Goal: Task Accomplishment & Management: Complete application form

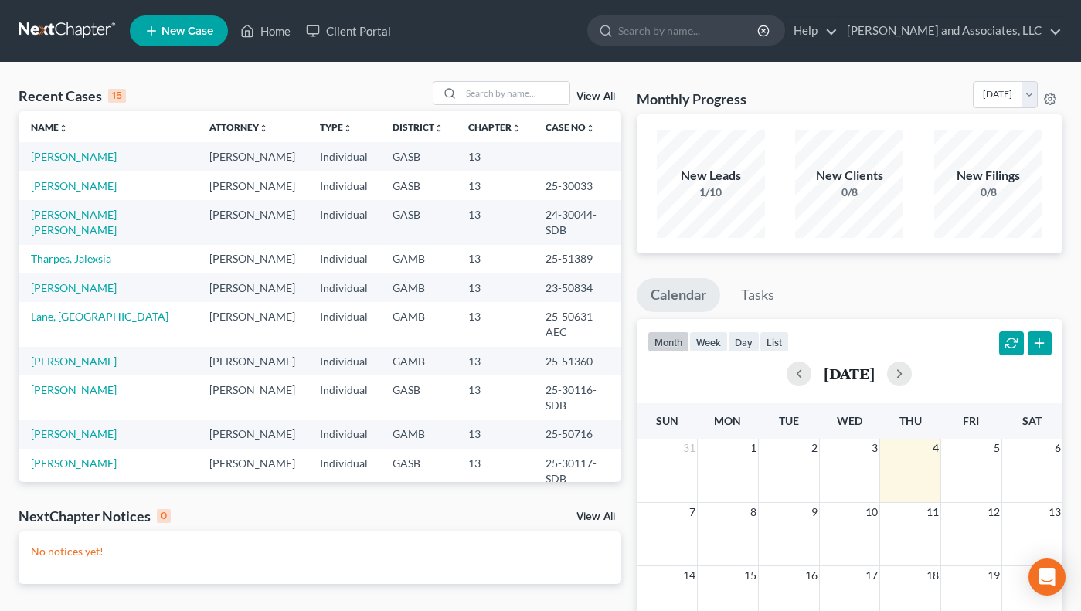
click at [61, 383] on link "[PERSON_NAME]" at bounding box center [74, 389] width 86 height 13
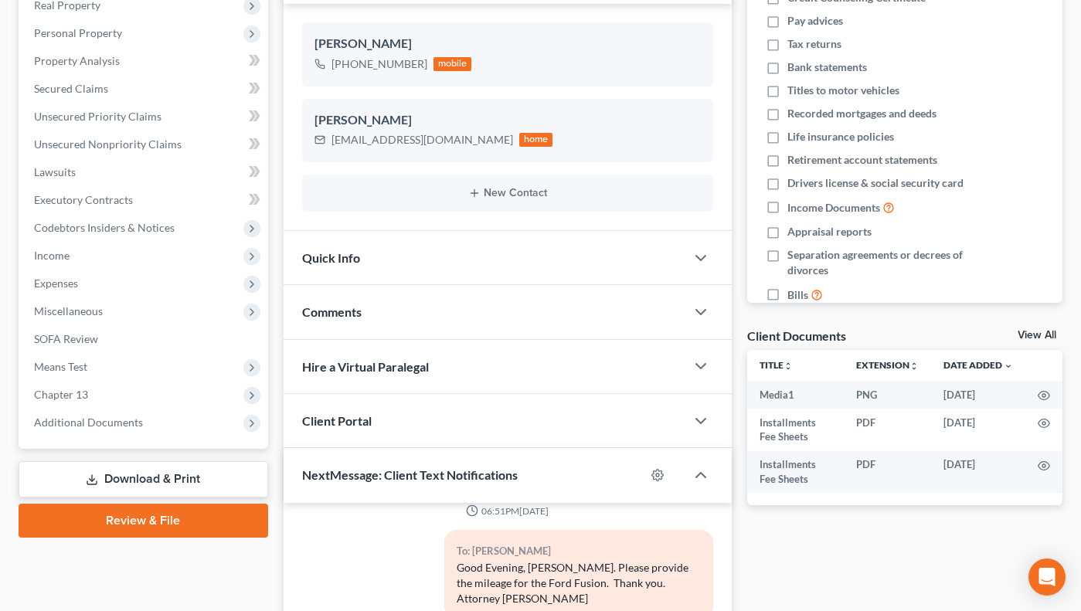
scroll to position [262, 0]
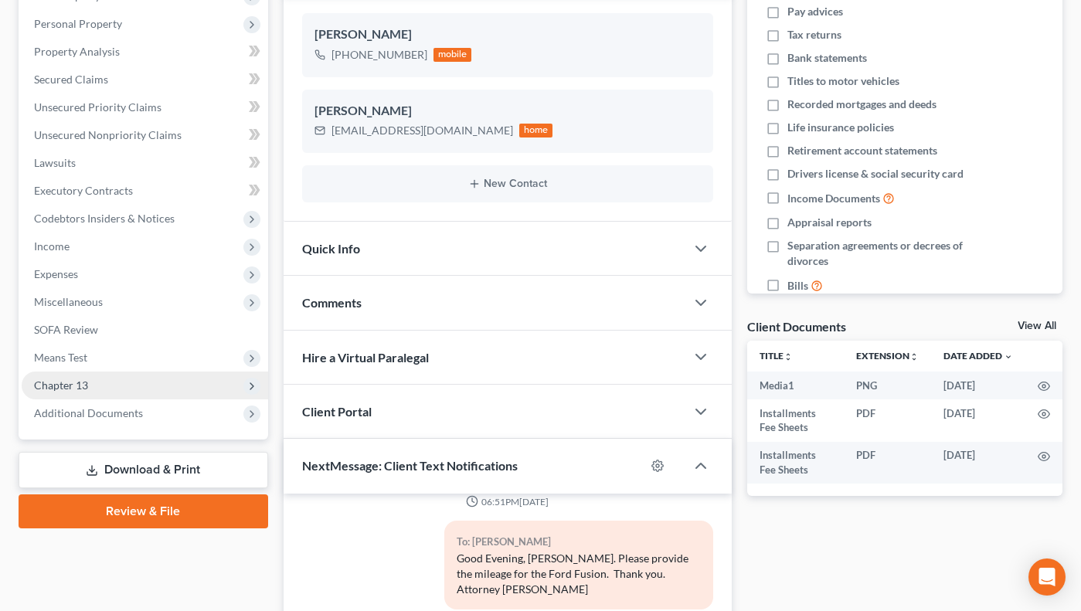
click at [84, 386] on span "Chapter 13" at bounding box center [61, 385] width 54 height 13
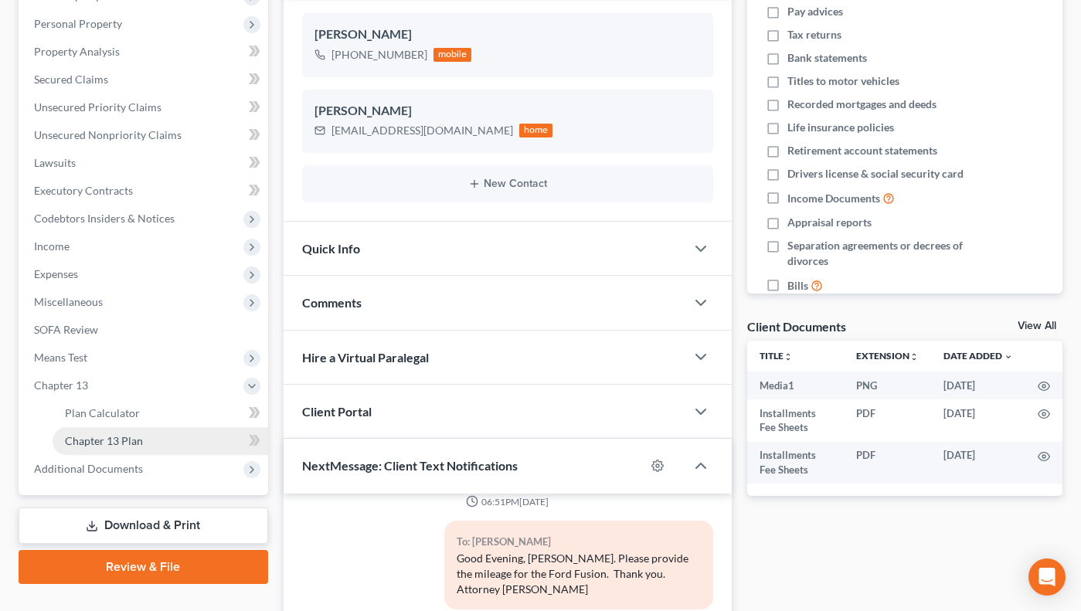
click at [136, 439] on span "Chapter 13 Plan" at bounding box center [104, 440] width 78 height 13
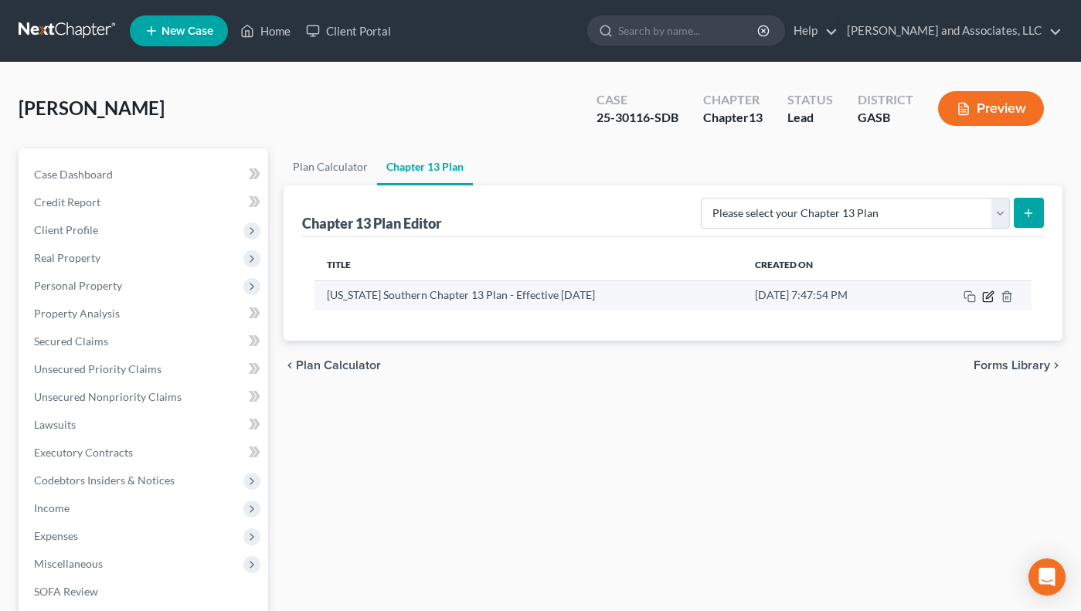
click at [992, 295] on icon "button" at bounding box center [988, 296] width 12 height 12
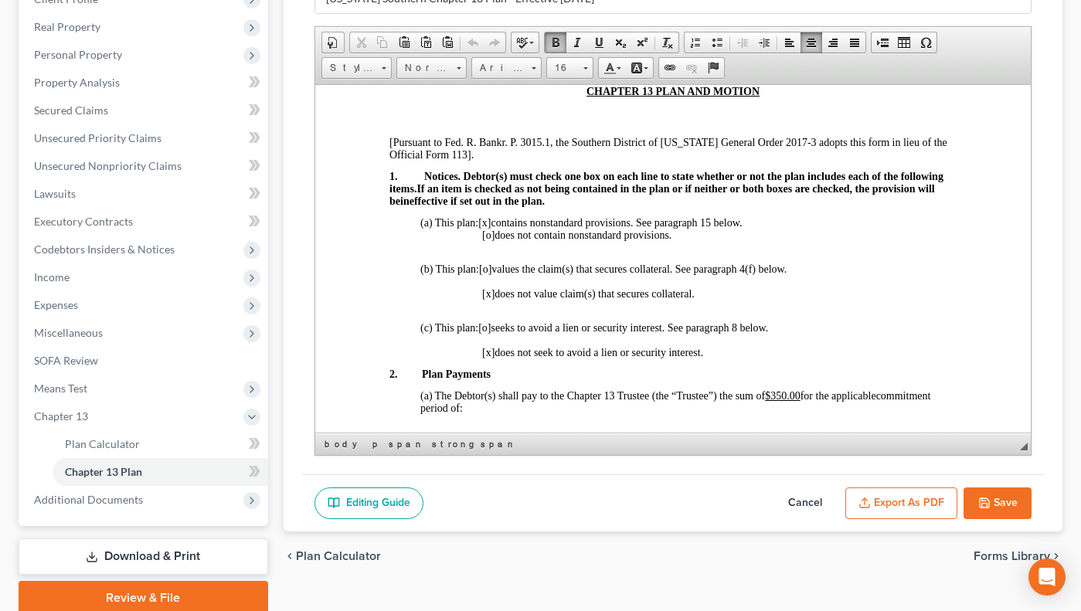
scroll to position [387, 0]
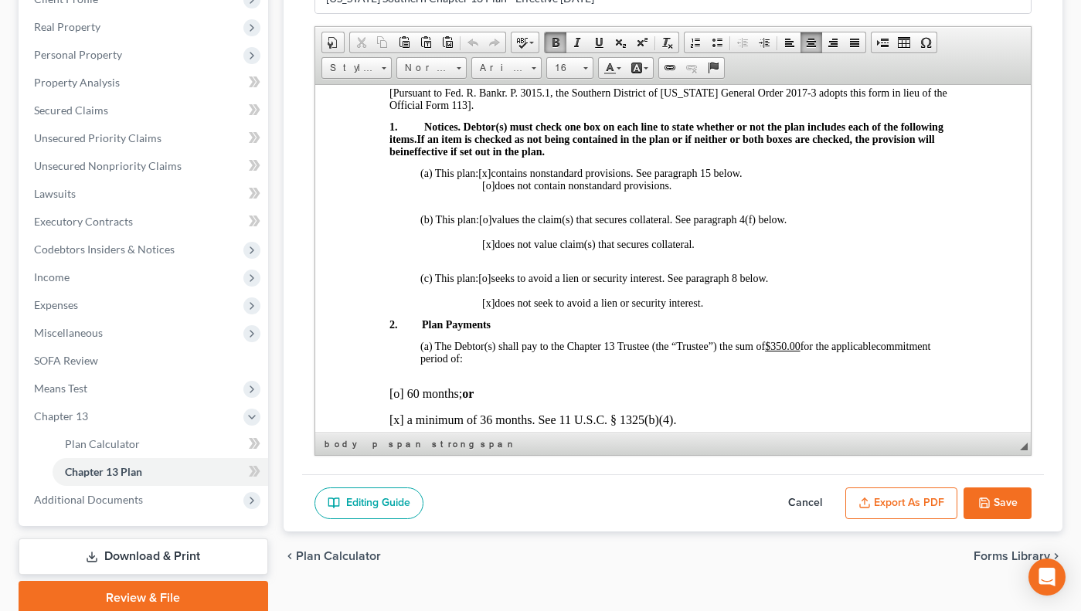
click at [487, 219] on span "[o]" at bounding box center [484, 219] width 12 height 12
click at [491, 243] on span "[x]" at bounding box center [487, 244] width 12 height 12
drag, startPoint x: 770, startPoint y: 345, endPoint x: 797, endPoint y: 342, distance: 27.1
click at [797, 342] on u "$350.00" at bounding box center [782, 346] width 36 height 12
click at [805, 394] on p "[o] 60 months; or" at bounding box center [672, 393] width 567 height 14
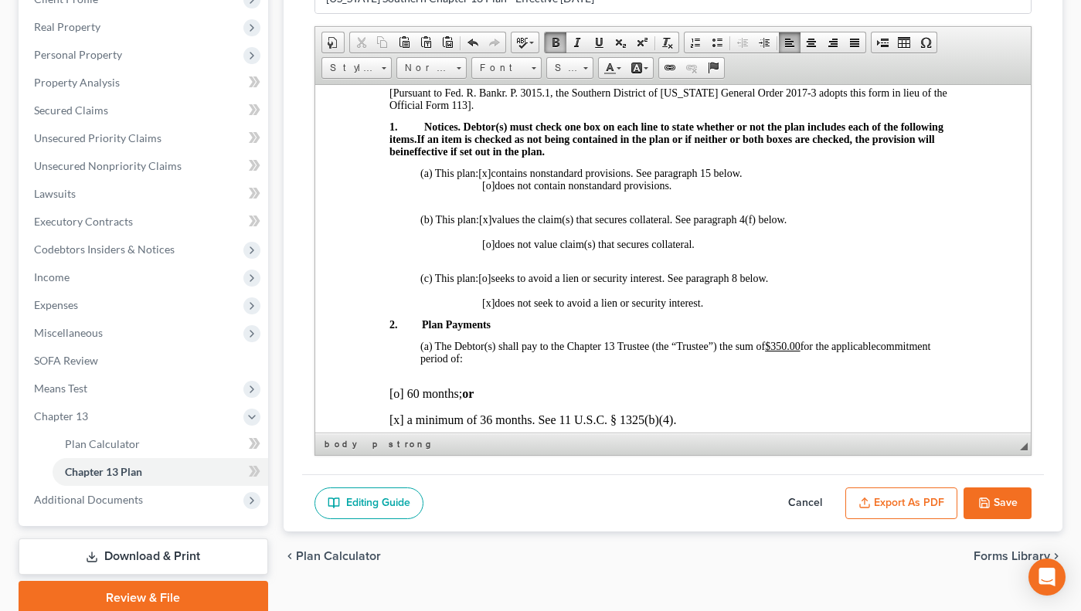
drag, startPoint x: 768, startPoint y: 345, endPoint x: 807, endPoint y: 340, distance: 39.7
click at [807, 340] on span "The Debtor(s) shall pay to the Chapter 13 Trustee (the “Trustee”) the sum of $3…" at bounding box center [654, 346] width 441 height 12
click at [602, 42] on span at bounding box center [599, 42] width 12 height 12
click at [600, 43] on span at bounding box center [599, 42] width 12 height 12
click at [909, 274] on p "(c) This plan: [o] seeks to avoid a lien or security interest. See paragraph 8 …" at bounding box center [688, 278] width 536 height 12
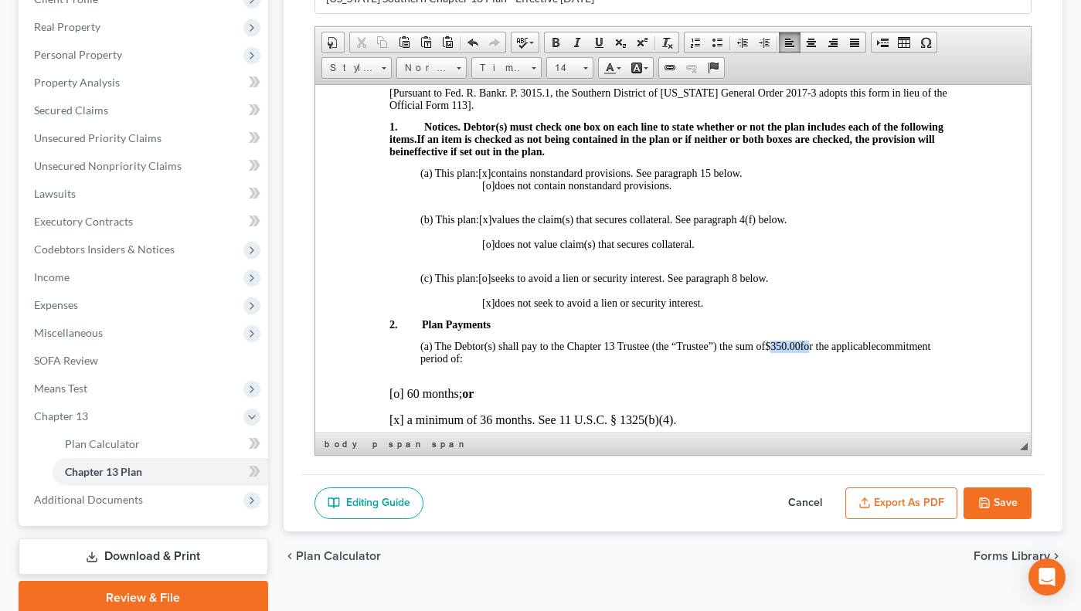
drag, startPoint x: 770, startPoint y: 344, endPoint x: 812, endPoint y: 348, distance: 42.0
click at [812, 348] on span "The Debtor(s) shall pay to the Chapter 13 Trustee (the “Trustee”) the sum of $3…" at bounding box center [654, 346] width 441 height 12
click at [595, 40] on span at bounding box center [599, 42] width 12 height 12
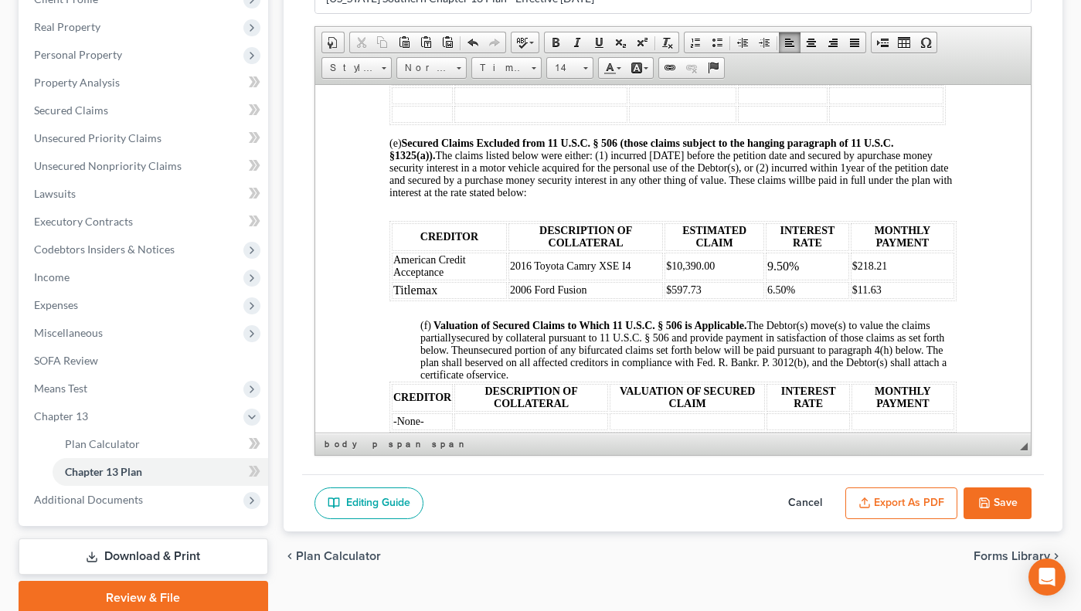
scroll to position [1500, 0]
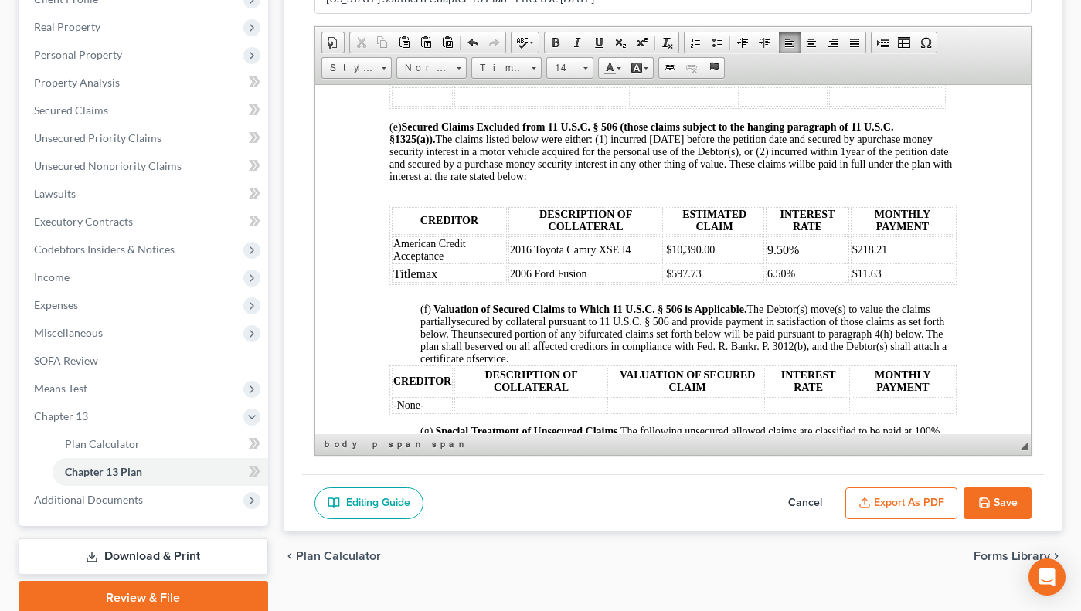
drag, startPoint x: 1023, startPoint y: 163, endPoint x: 1347, endPoint y: 352, distance: 375.0
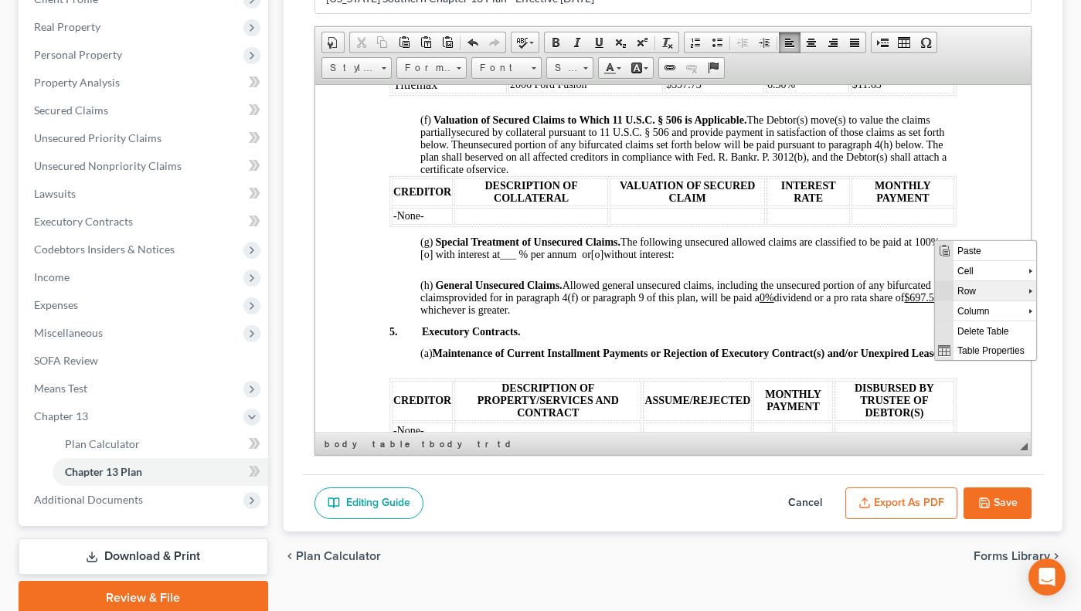
scroll to position [0, 0]
click at [994, 316] on span "Insert Row After" at bounding box center [989, 310] width 90 height 19
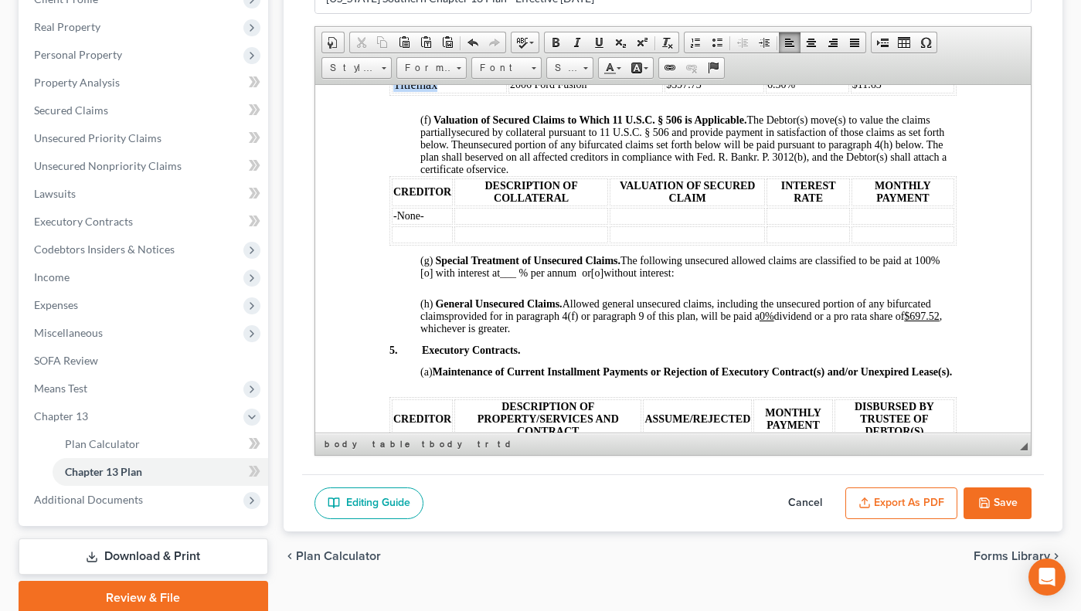
drag, startPoint x: 446, startPoint y: 107, endPoint x: 427, endPoint y: 109, distance: 18.7
click at [378, 109] on html "IN THE UNITED STATES BANKRUPTCY COURT FOR THE SOUTHERN DISTRICT OF [US_STATE] F…" at bounding box center [671, 73] width 715 height 3357
drag, startPoint x: 1034, startPoint y: 264, endPoint x: 1033, endPoint y: 248, distance: 16.2
click at [1033, 248] on div "Chapter 13 Plan Name [US_STATE] Southern Chapter 13 Plan - Effective [DATE] Ric…" at bounding box center [673, 214] width 742 height 520
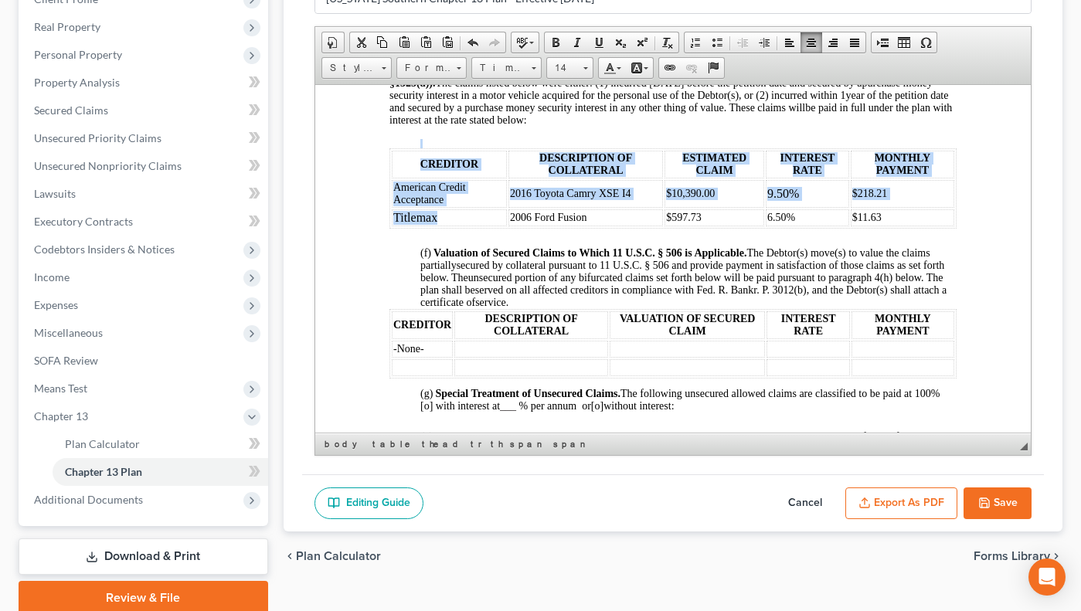
scroll to position [1573, 0]
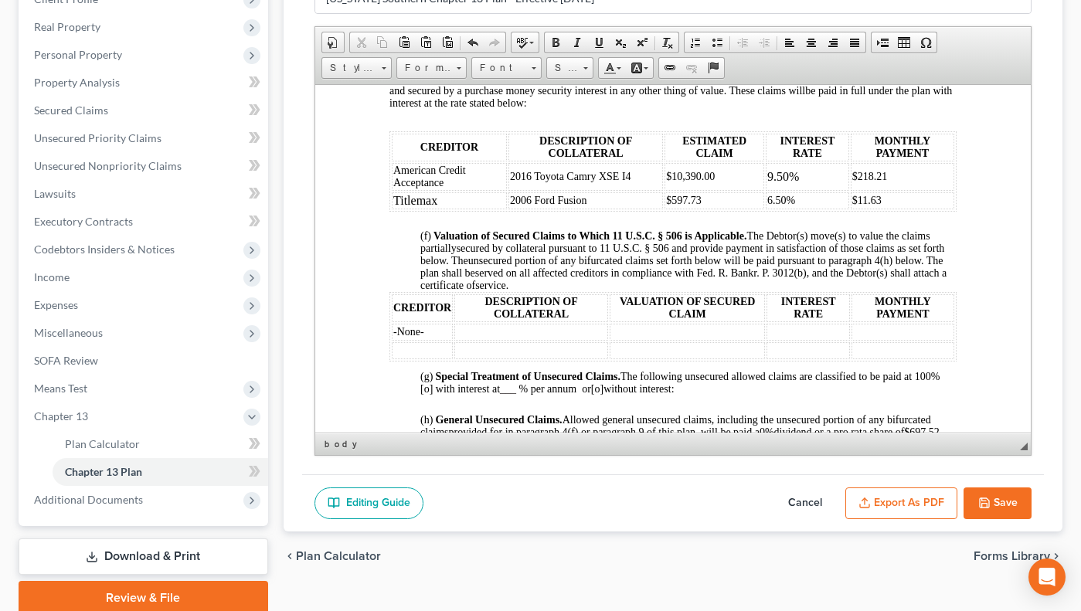
click at [984, 181] on html "IN THE UNITED STATES BANKRUPTCY COURT FOR THE SOUTHERN DISTRICT OF [US_STATE] F…" at bounding box center [671, 189] width 715 height 3357
drag, startPoint x: 394, startPoint y: 195, endPoint x: 484, endPoint y: 201, distance: 89.8
click at [484, 190] on td "American Credit Acceptance" at bounding box center [448, 176] width 115 height 28
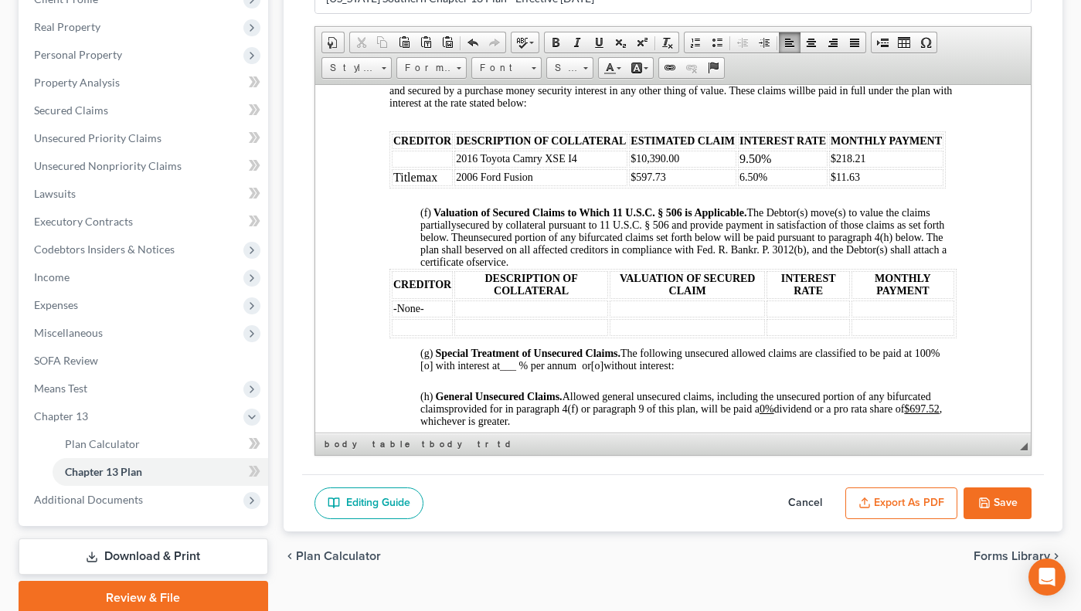
click at [428, 317] on td "-None-" at bounding box center [421, 308] width 61 height 17
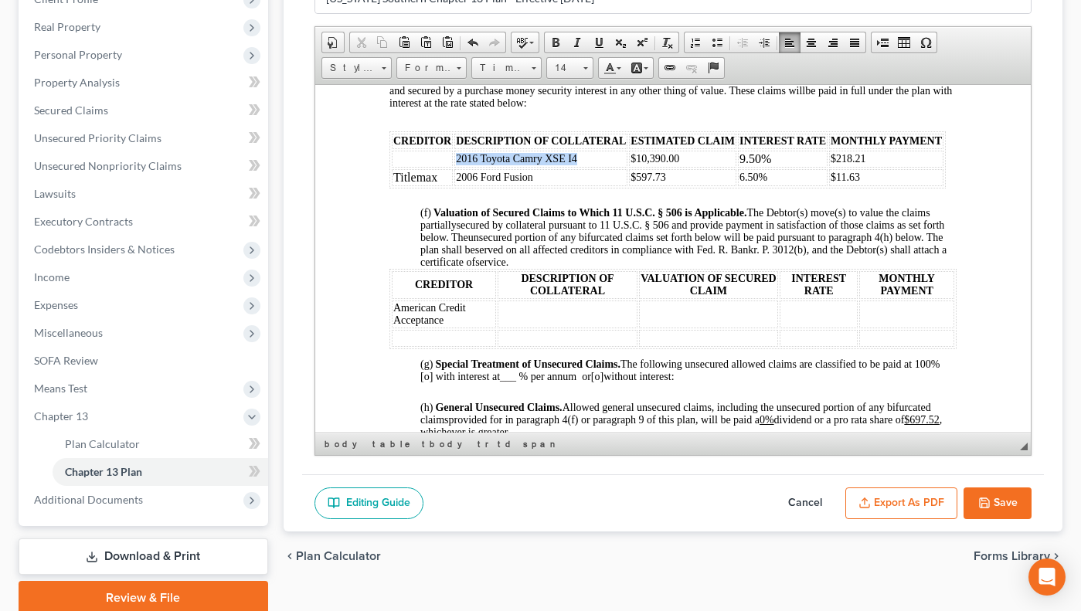
drag, startPoint x: 457, startPoint y: 195, endPoint x: 586, endPoint y: 202, distance: 129.2
click at [586, 167] on td "2016 Toyota Camry XSE I4" at bounding box center [539, 158] width 173 height 17
click at [508, 328] on td at bounding box center [567, 314] width 140 height 28
drag, startPoint x: 630, startPoint y: 195, endPoint x: 708, endPoint y: 198, distance: 78.9
click at [708, 167] on td "$10,390.00" at bounding box center [681, 158] width 107 height 17
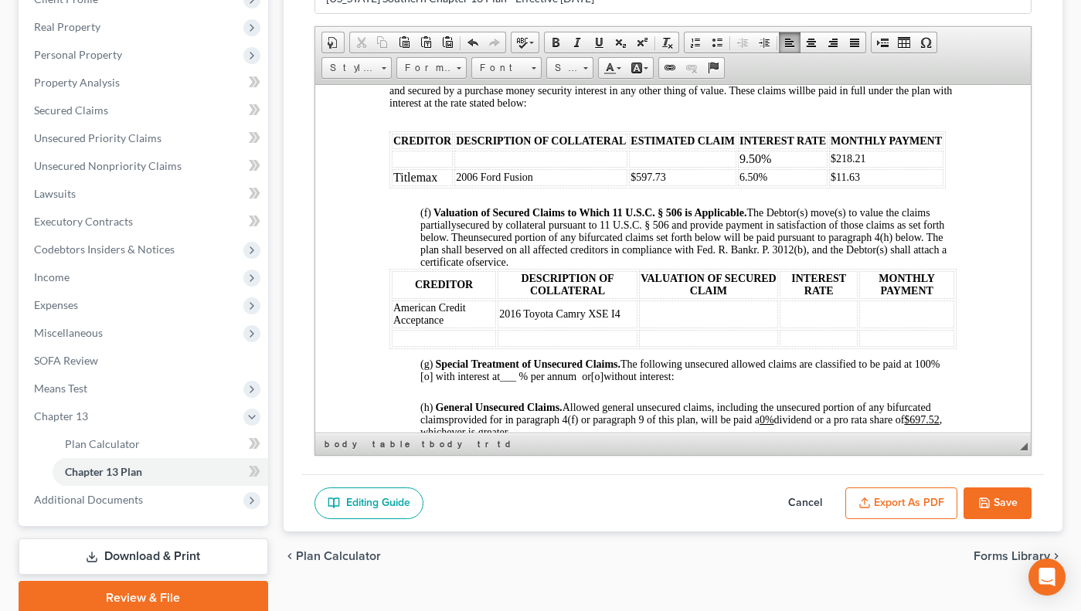
click at [638, 328] on td at bounding box center [707, 314] width 139 height 28
drag, startPoint x: 737, startPoint y: 195, endPoint x: 804, endPoint y: 193, distance: 67.2
click at [804, 167] on td "9.50%" at bounding box center [782, 158] width 90 height 17
click at [779, 328] on td at bounding box center [818, 314] width 78 height 28
drag, startPoint x: 830, startPoint y: 200, endPoint x: 907, endPoint y: 200, distance: 77.3
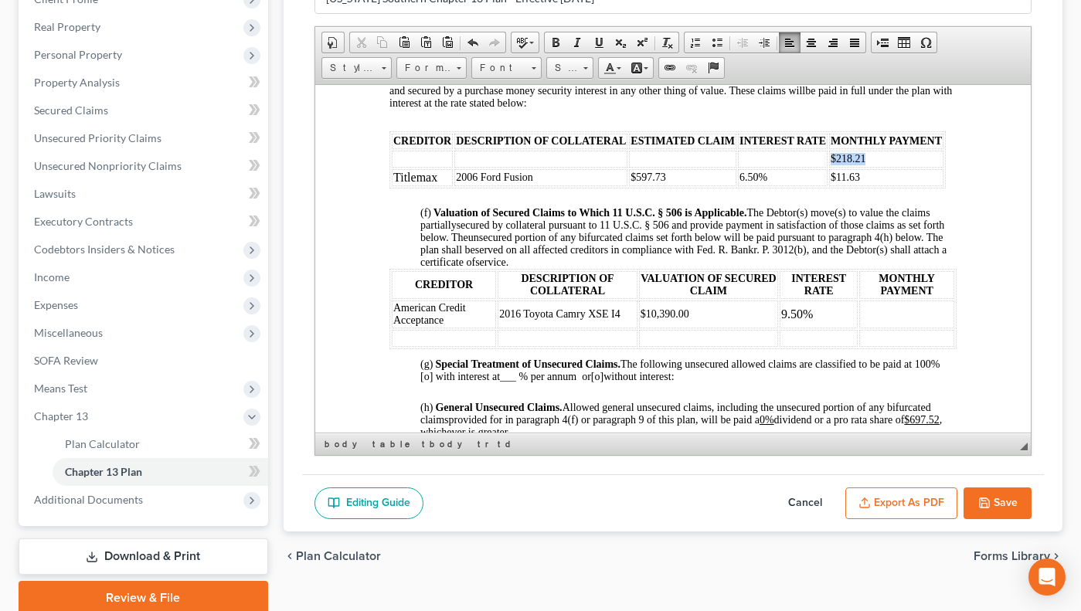
click at [907, 167] on td "$218.21" at bounding box center [885, 158] width 114 height 17
click at [862, 328] on td at bounding box center [905, 314] width 95 height 28
drag, startPoint x: 393, startPoint y: 212, endPoint x: 453, endPoint y: 217, distance: 60.4
click at [453, 185] on tr "Titlemax 2006 Ford Fusion $597.73 6.50% $11.63" at bounding box center [667, 176] width 552 height 17
click at [403, 345] on td at bounding box center [443, 336] width 104 height 17
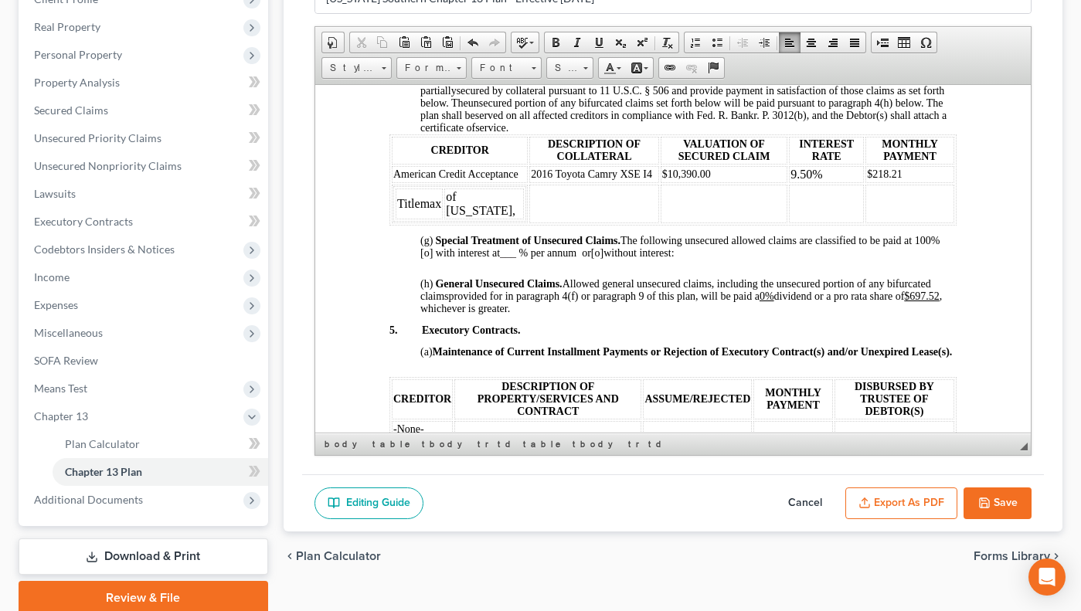
scroll to position [1722, 0]
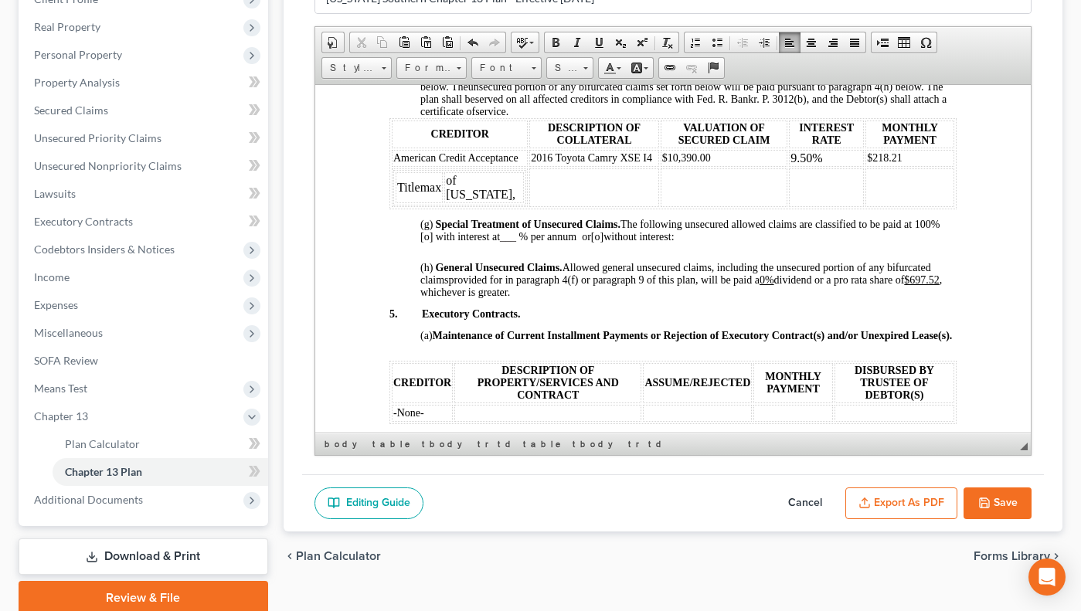
click at [528, 206] on td at bounding box center [592, 187] width 129 height 39
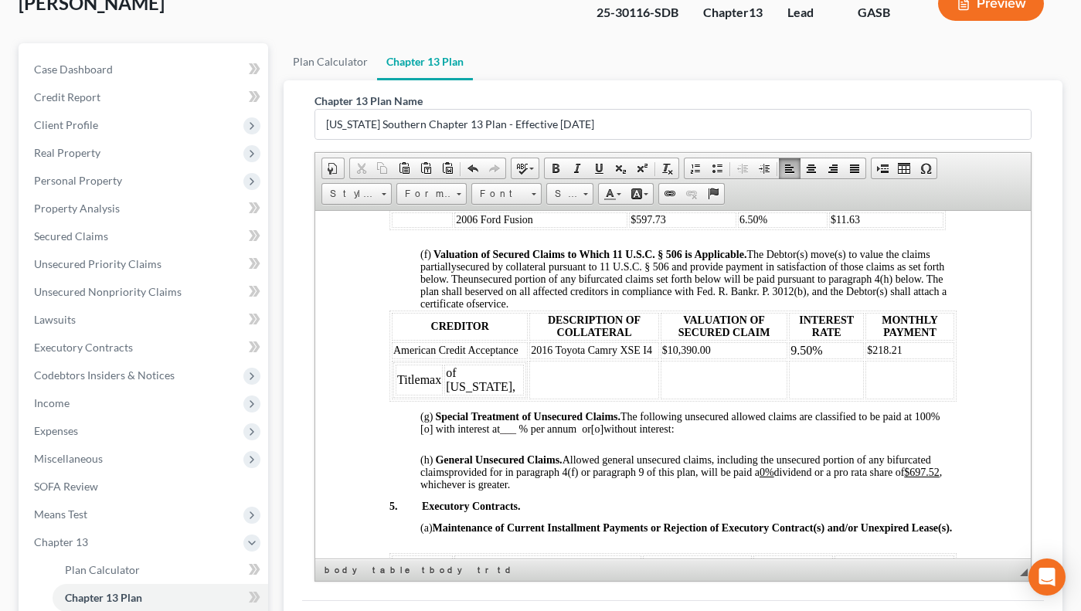
scroll to position [1465, 0]
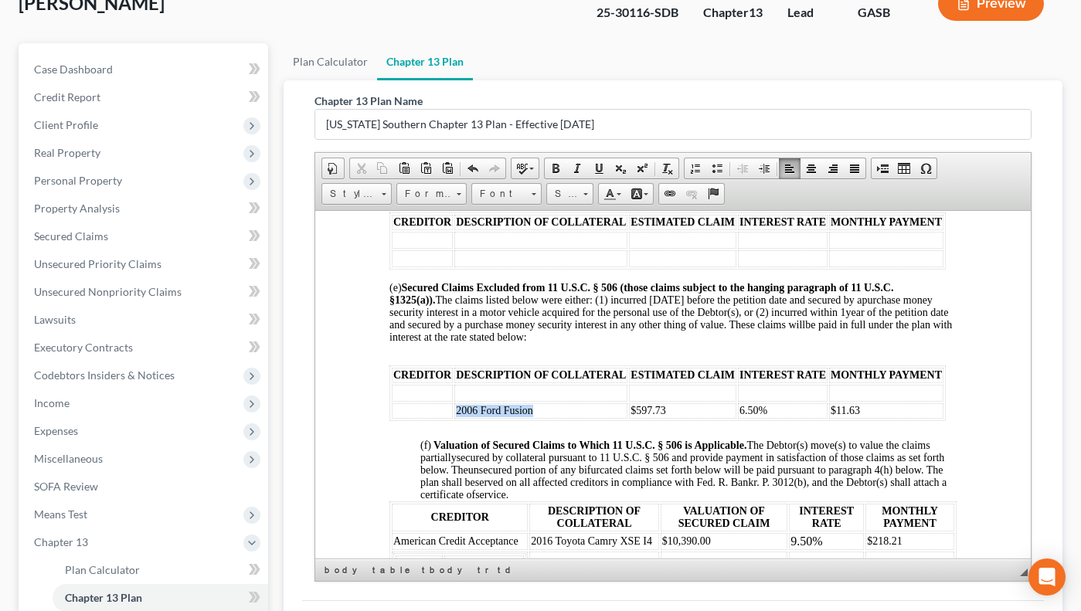
drag, startPoint x: 454, startPoint y: 450, endPoint x: 592, endPoint y: 441, distance: 137.8
click at [592, 418] on td "2006 Ford Fusion" at bounding box center [539, 410] width 173 height 15
drag, startPoint x: 1034, startPoint y: 377, endPoint x: 1032, endPoint y: 482, distance: 105.1
click at [1032, 482] on div "Chapter 13 Plan Name [US_STATE] Southern Chapter 13 Plan - Effective [DATE] Ric…" at bounding box center [673, 340] width 742 height 520
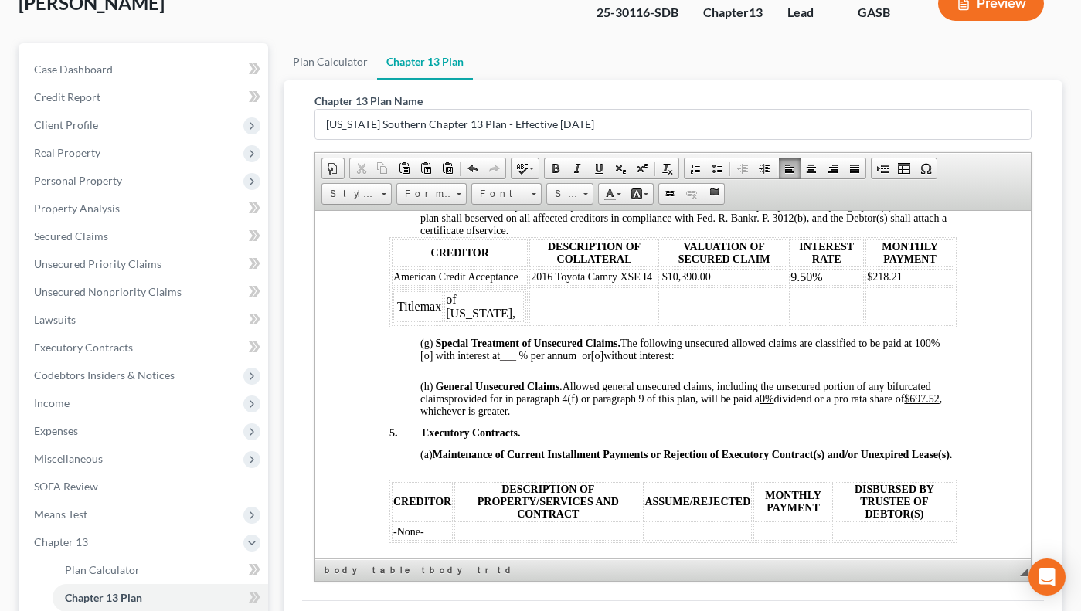
scroll to position [1739, 0]
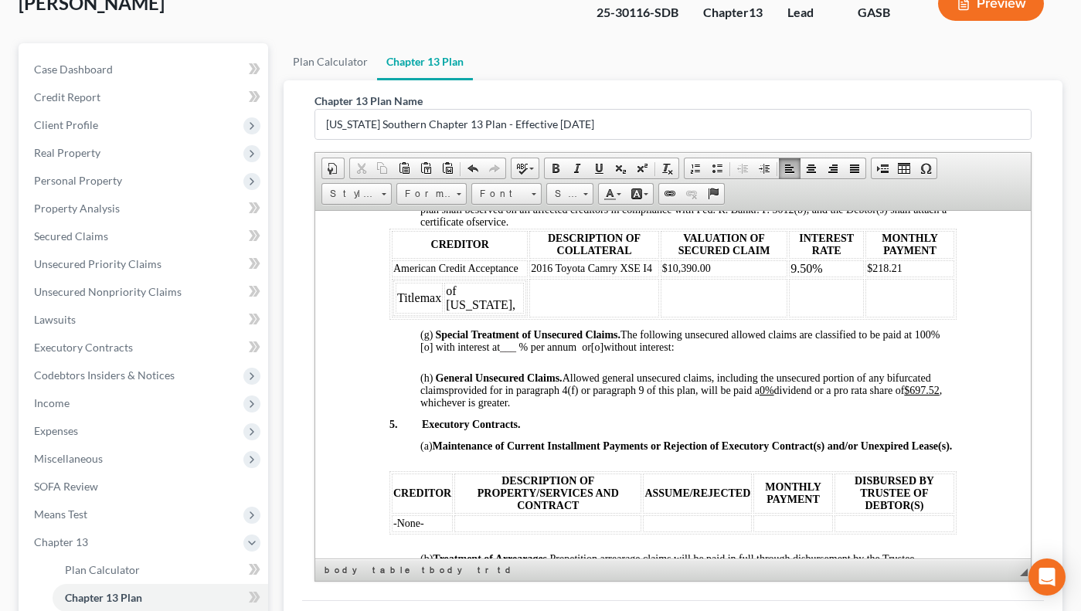
click at [528, 317] on td at bounding box center [592, 297] width 129 height 39
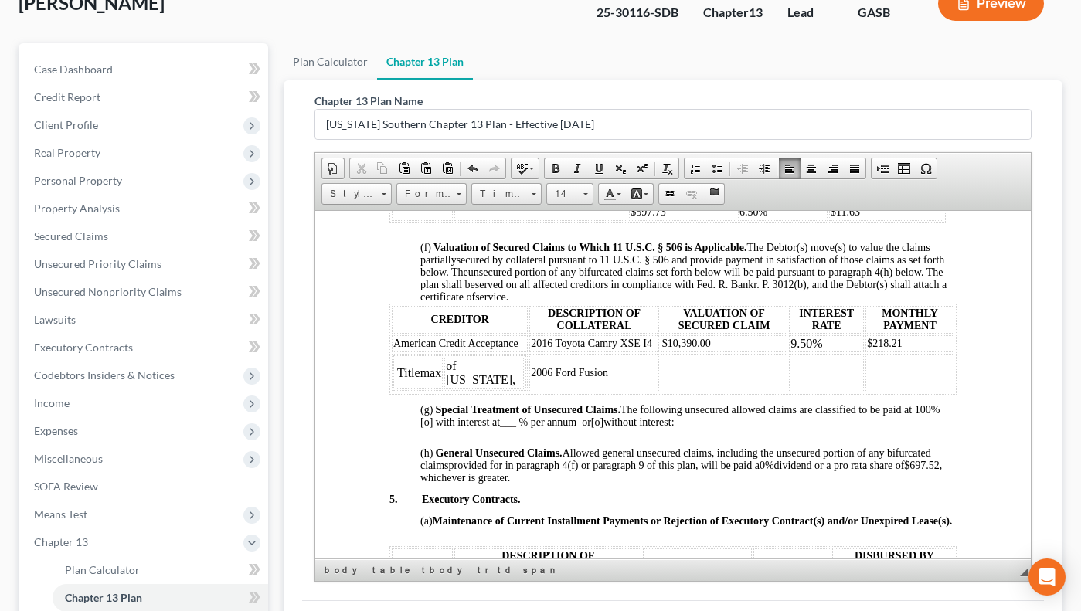
scroll to position [1615, 0]
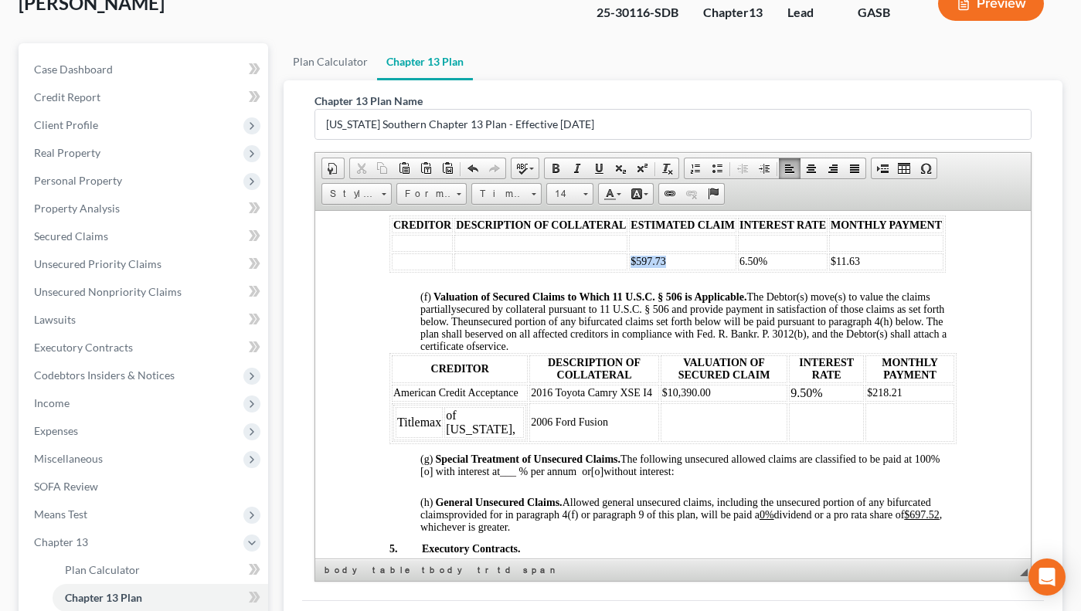
drag, startPoint x: 630, startPoint y: 298, endPoint x: 688, endPoint y: 290, distance: 57.8
click at [688, 270] on td "$597.73" at bounding box center [681, 261] width 107 height 17
click at [660, 441] on td at bounding box center [723, 422] width 127 height 39
drag, startPoint x: 737, startPoint y: 299, endPoint x: 803, endPoint y: 311, distance: 66.8
click at [803, 311] on body "IN THE UNITED STATES BANKRUPTCY COURT FOR THE SOUTHERN DISTRICT OF [US_STATE] F…" at bounding box center [672, 273] width 567 height 3207
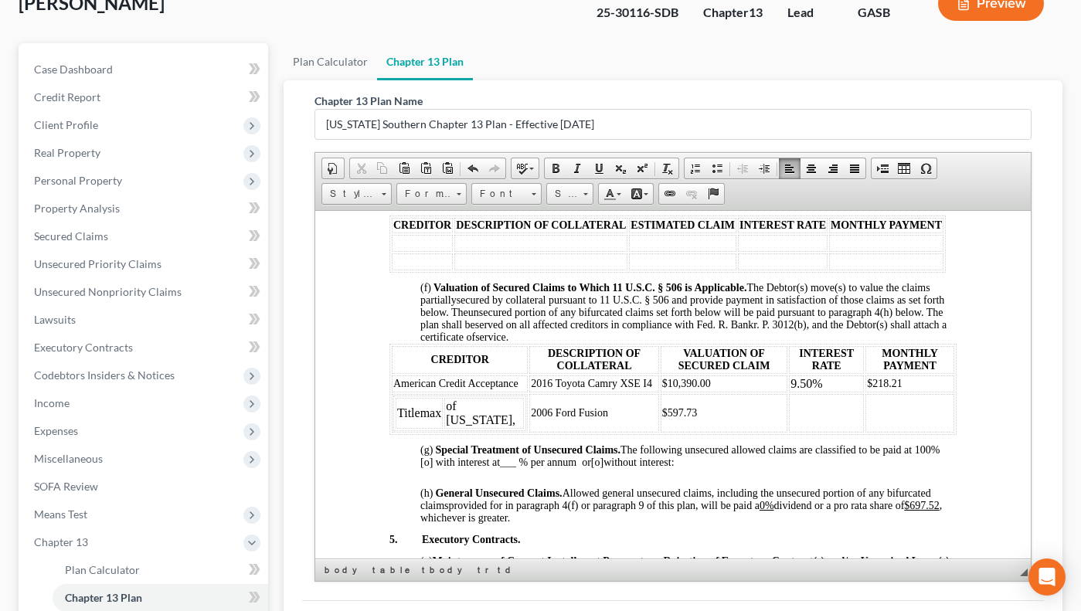
click at [788, 432] on td at bounding box center [825, 412] width 75 height 39
click at [834, 413] on span "$11.63" at bounding box center [835, 408] width 29 height 12
drag, startPoint x: 871, startPoint y: 450, endPoint x: 893, endPoint y: 460, distance: 24.9
click at [875, 432] on td at bounding box center [909, 412] width 89 height 39
click at [888, 392] on td "$218.21" at bounding box center [909, 383] width 89 height 17
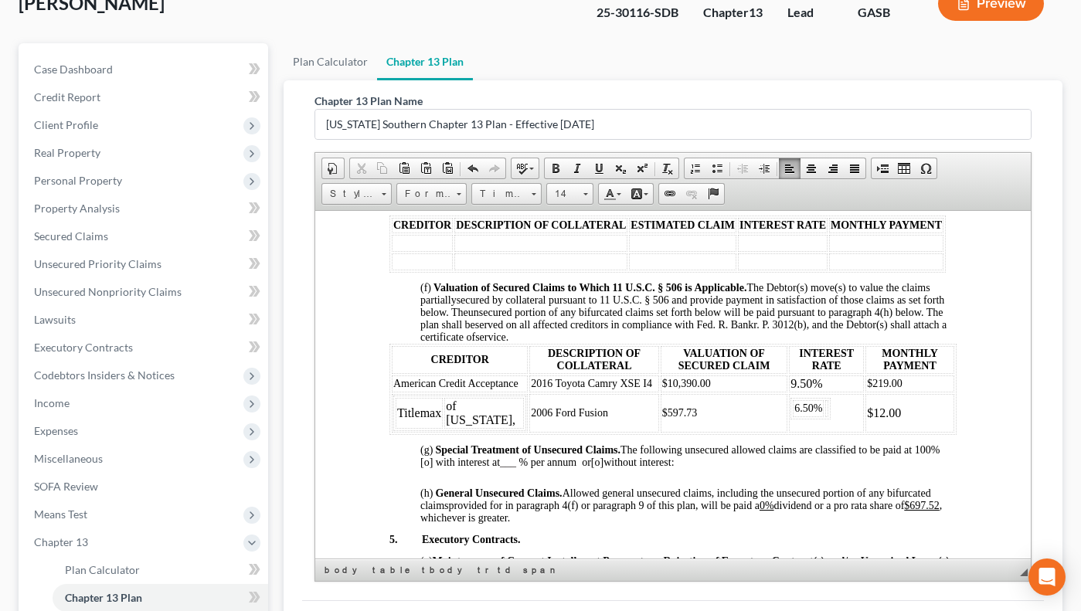
click at [617, 432] on td "2006 Ford Fusion" at bounding box center [592, 412] width 129 height 39
click at [528, 432] on td "2006 Ford Fusion" at bounding box center [592, 412] width 129 height 39
click at [505, 432] on td "Titlemax of [US_STATE]," at bounding box center [459, 412] width 136 height 39
click at [444, 428] on td "of [US_STATE], Inc." at bounding box center [488, 412] width 90 height 31
click at [396, 473] on span at bounding box center [395, 479] width 6 height 12
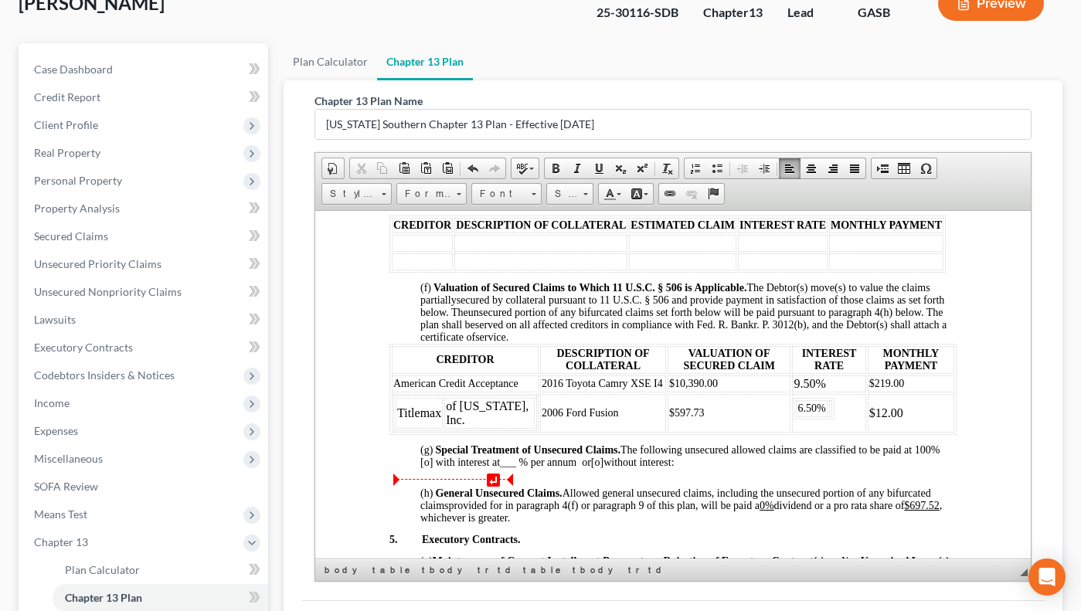
click at [395, 428] on td "Titlemax" at bounding box center [418, 412] width 47 height 31
drag, startPoint x: 466, startPoint y: 469, endPoint x: 462, endPoint y: 489, distance: 20.5
click at [464, 428] on td "of [US_STATE], Inc." at bounding box center [488, 412] width 90 height 31
click at [444, 428] on td "of [US_STATE]," at bounding box center [483, 412] width 80 height 31
click at [491, 428] on td "of [US_STATE]," at bounding box center [483, 412] width 80 height 31
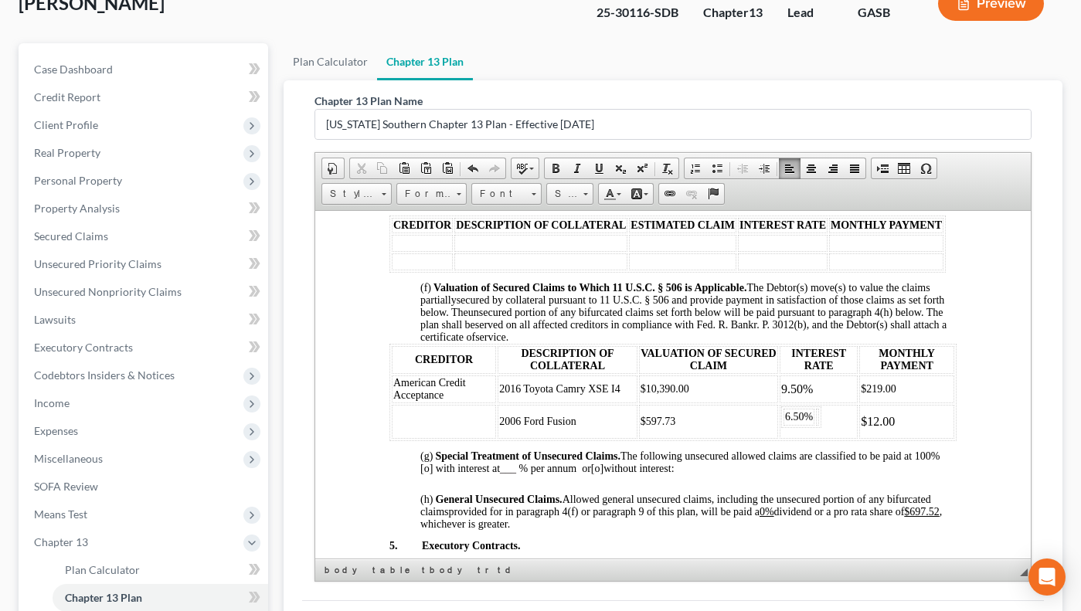
drag, startPoint x: 491, startPoint y: 393, endPoint x: 506, endPoint y: 394, distance: 15.5
click at [506, 373] on tr "CREDITOR DESCRIPTION OF COLLATERAL VALUATION OF SECURED CLAIM INTEREST RATE MON…" at bounding box center [672, 359] width 562 height 28
click at [577, 343] on p "(f) Valuation of Secured Claims to Which 11 U.S.C. § 506 is Applicable. The Deb…" at bounding box center [688, 312] width 536 height 62
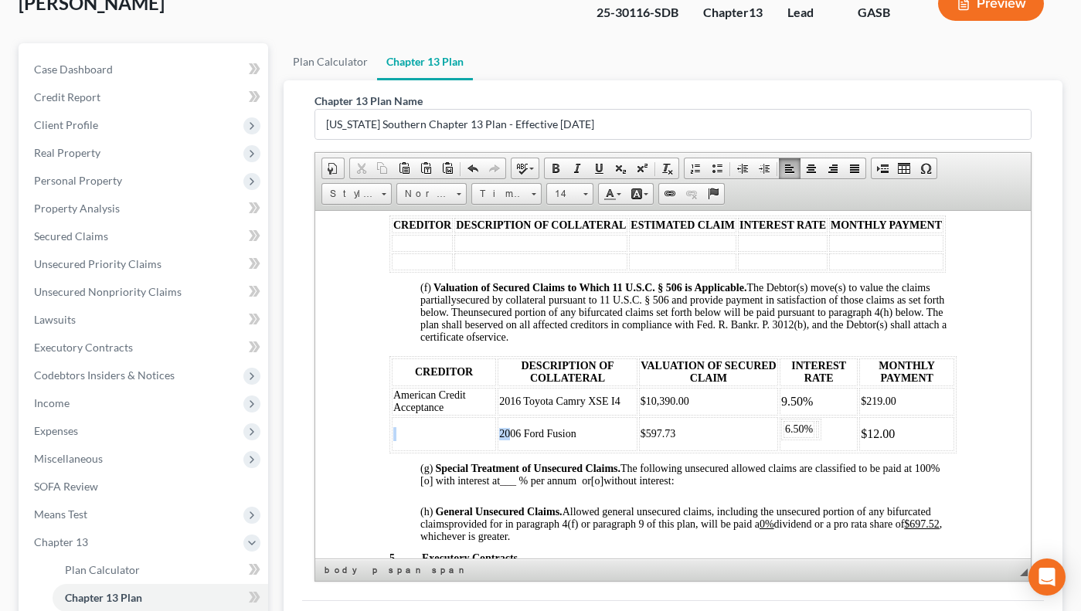
drag, startPoint x: 488, startPoint y: 454, endPoint x: 504, endPoint y: 455, distance: 16.2
click at [504, 450] on tr "2006 Ford Fusion $597.73 6.50% $12.00" at bounding box center [672, 433] width 562 height 34
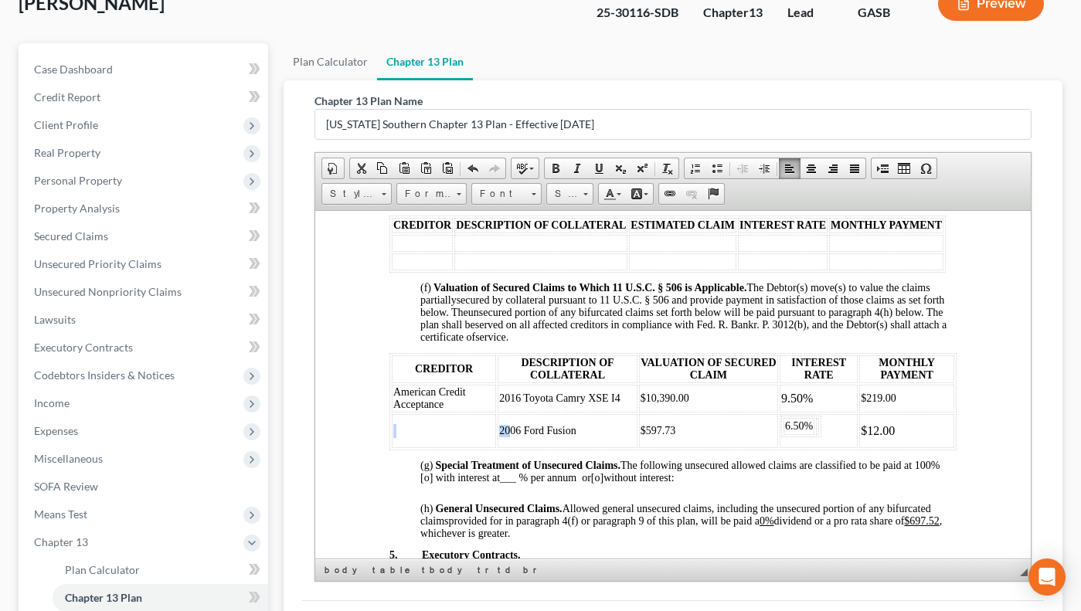
click at [458, 447] on td at bounding box center [443, 430] width 104 height 34
click at [403, 447] on td at bounding box center [443, 430] width 104 height 34
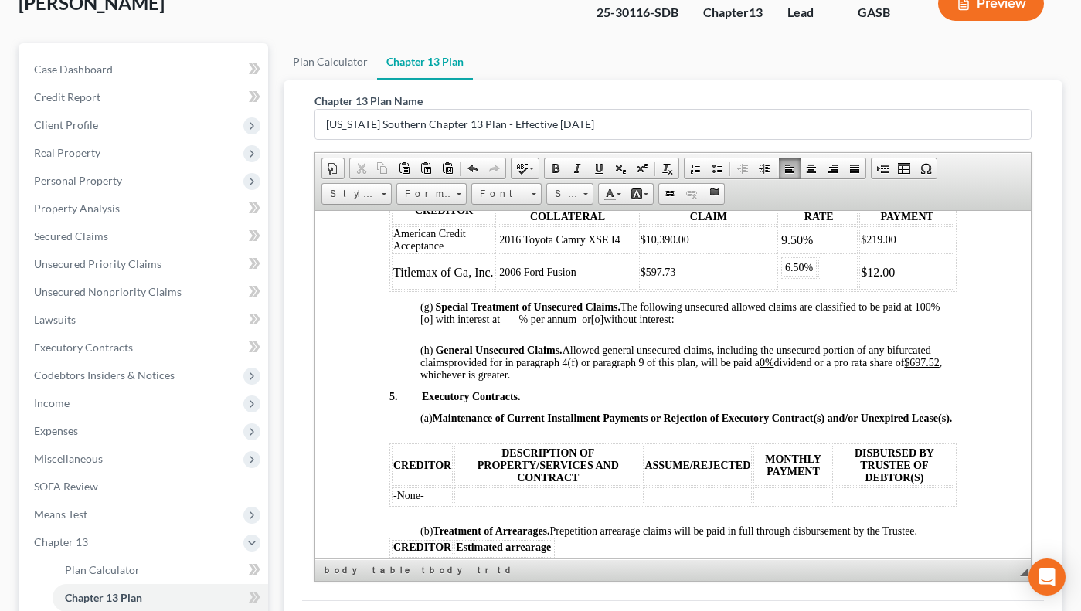
scroll to position [1782, 0]
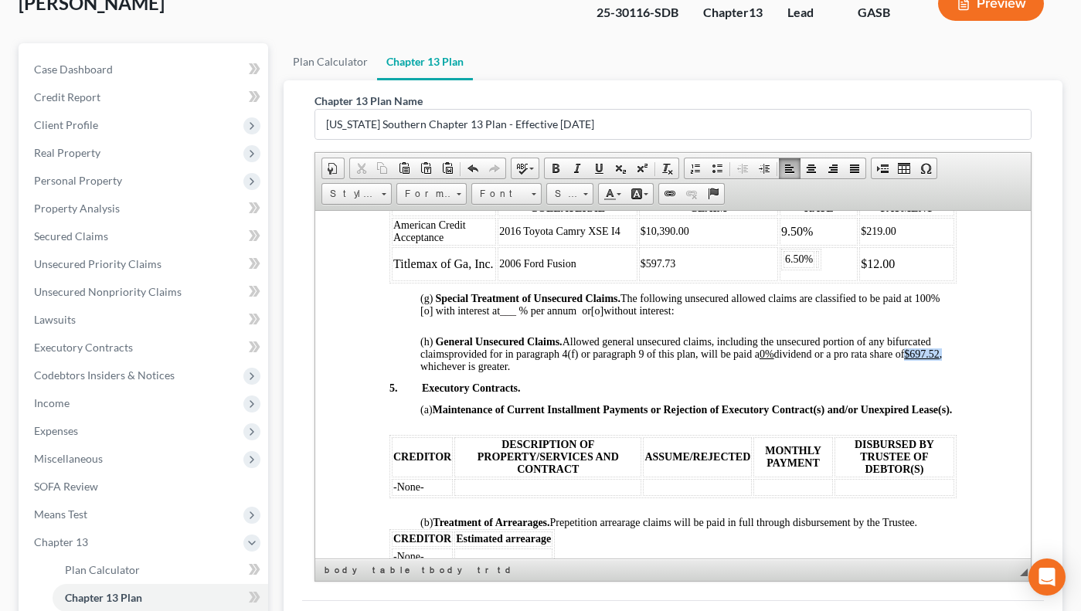
drag, startPoint x: 434, startPoint y: 414, endPoint x: 472, endPoint y: 419, distance: 38.1
click at [472, 372] on p "(h) General Unsecured Claims. Allowed general unsecured claims, including the u…" at bounding box center [688, 353] width 536 height 37
click at [598, 167] on span at bounding box center [599, 168] width 12 height 12
drag, startPoint x: 763, startPoint y: 401, endPoint x: 790, endPoint y: 403, distance: 26.4
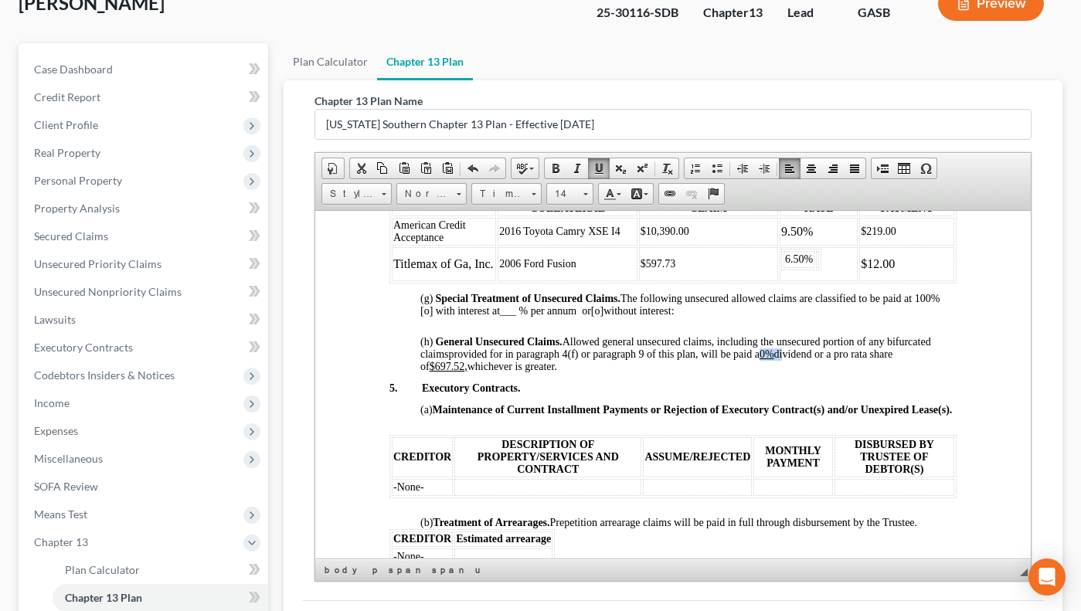
click at [790, 372] on span "provided for in paragraph 4(f) or paragraph 9 of this plan, will be paid a 0% d…" at bounding box center [656, 360] width 472 height 24
click at [807, 335] on p at bounding box center [688, 330] width 536 height 9
drag, startPoint x: 764, startPoint y: 403, endPoint x: 780, endPoint y: 409, distance: 17.1
click at [780, 372] on p "(h) General Unsecured Claims. Allowed general unsecured claims, including the u…" at bounding box center [688, 353] width 536 height 37
click at [596, 165] on span at bounding box center [599, 168] width 12 height 12
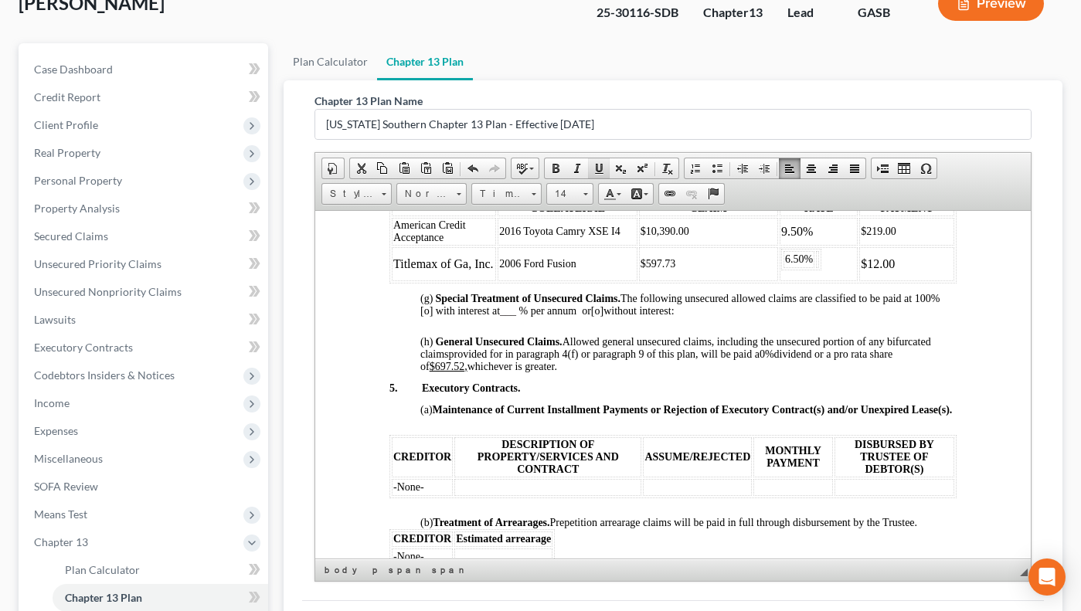
click at [589, 169] on link "Underline" at bounding box center [599, 168] width 22 height 20
click at [968, 441] on html "IN THE UNITED STATES BANKRUPTCY COURT FOR THE SOUTHERN DISTRICT OF [US_STATE] F…" at bounding box center [671, 109] width 715 height 3361
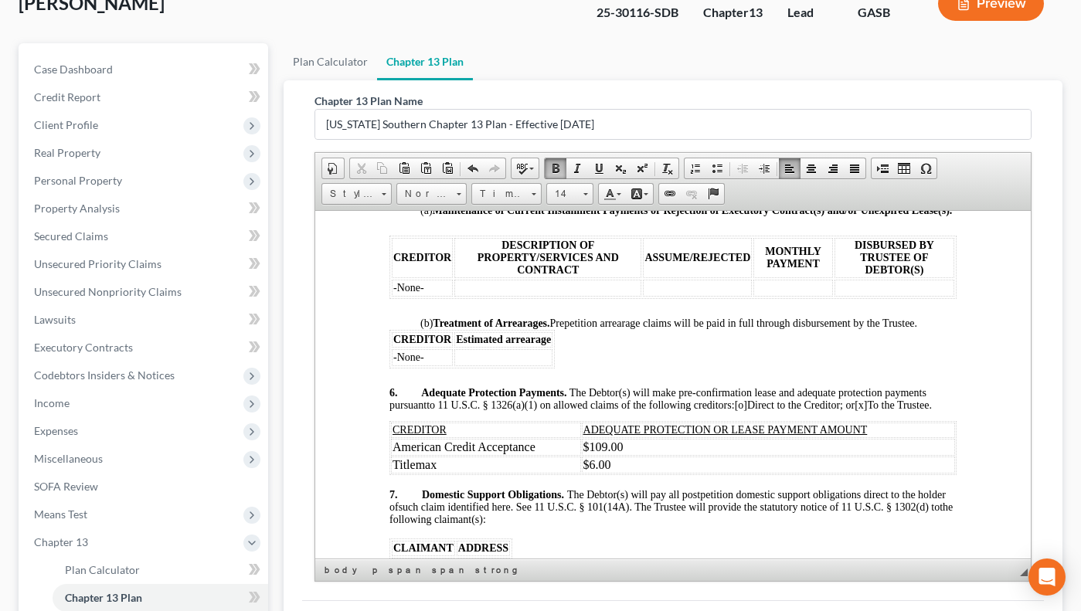
scroll to position [2048, 0]
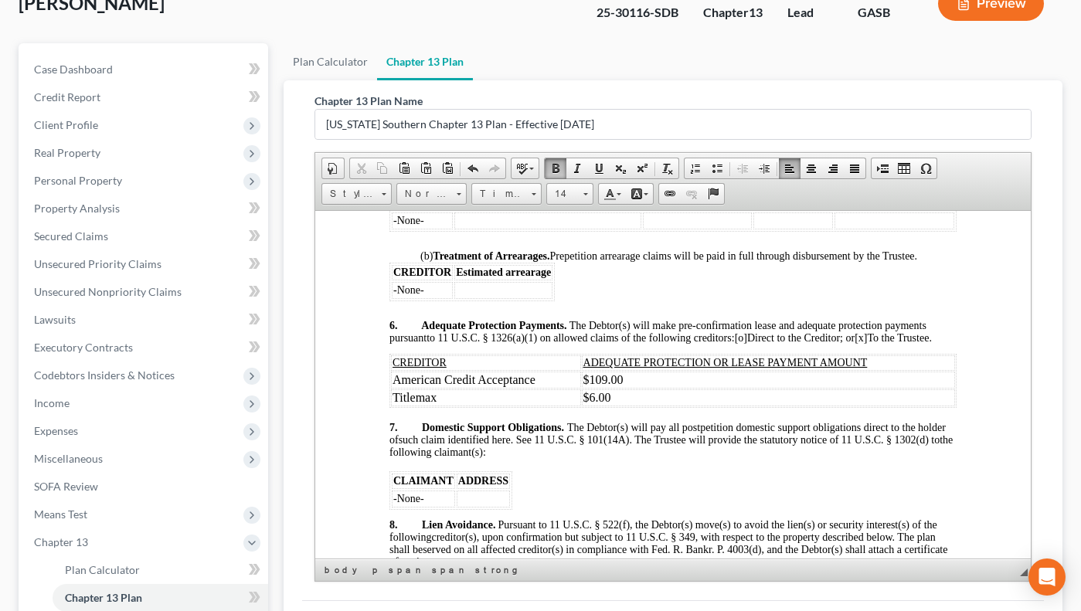
click at [451, 406] on td "Titlemax" at bounding box center [485, 397] width 190 height 17
click at [1034, 443] on div "Chapter 13 Plan Name [US_STATE] Southern Chapter 13 Plan - Effective [DATE] Ric…" at bounding box center [673, 340] width 742 height 520
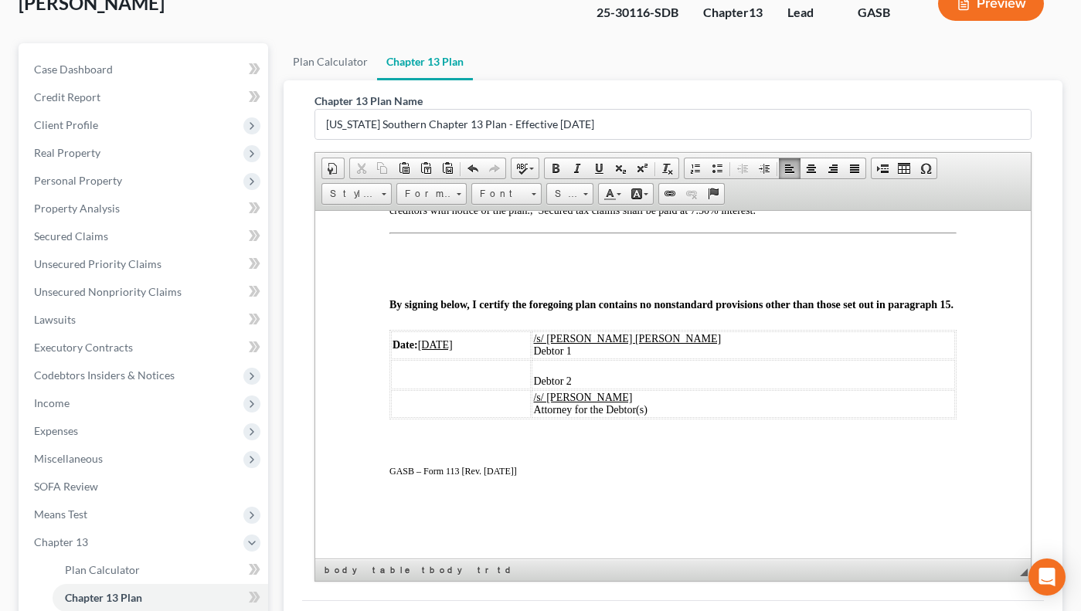
scroll to position [2998, 0]
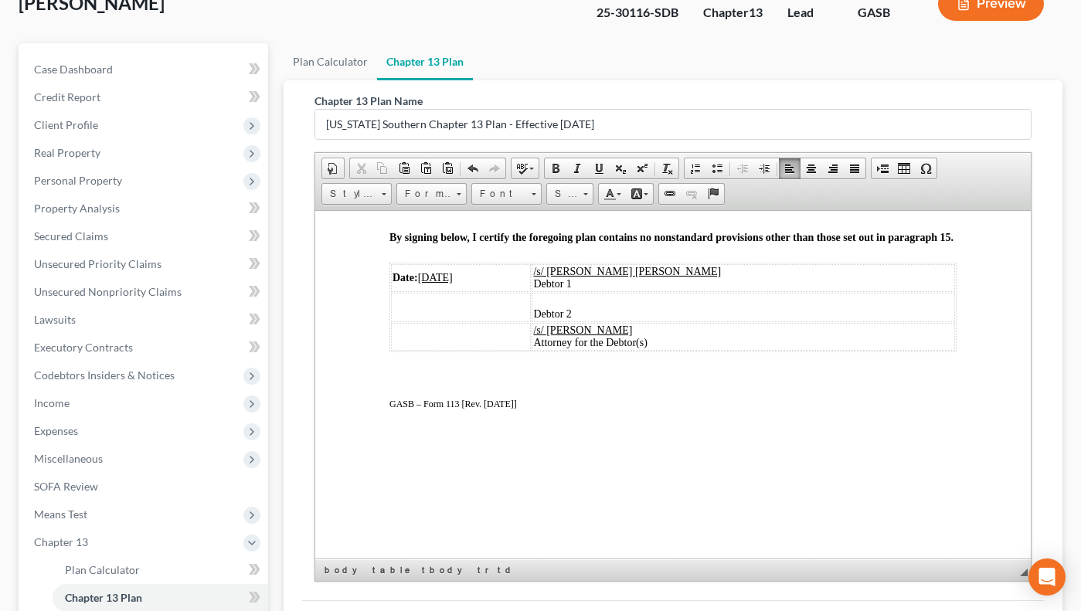
click at [443, 283] on u "[DATE]" at bounding box center [434, 277] width 35 height 12
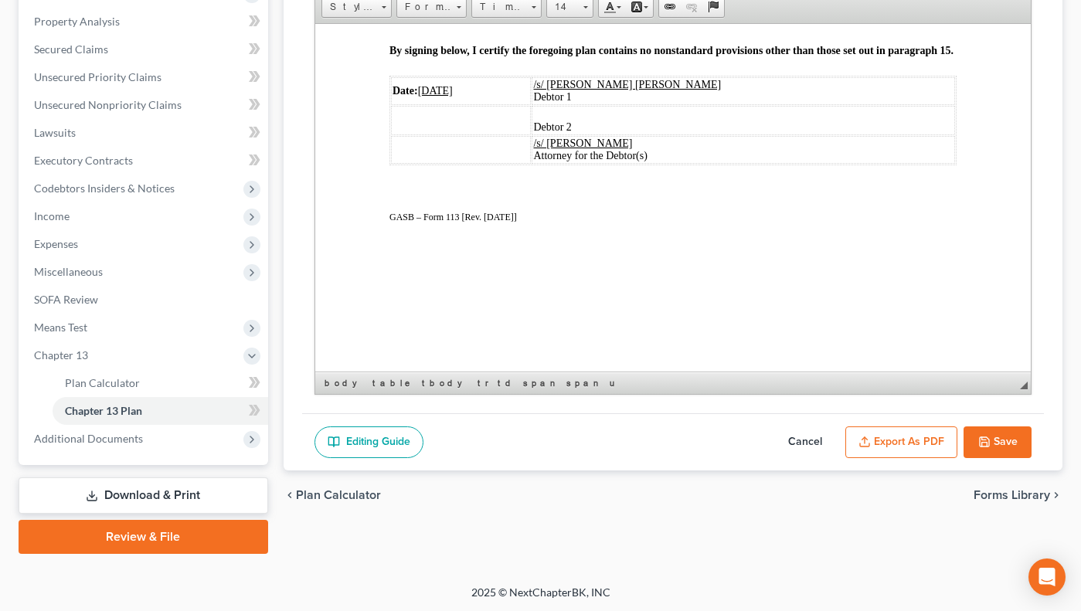
scroll to position [294, 0]
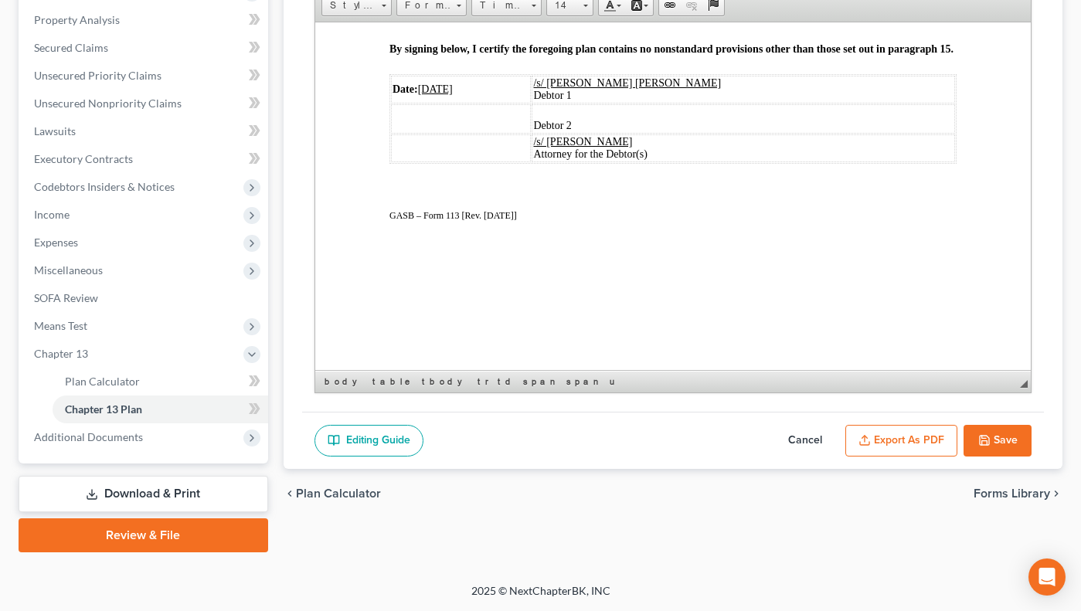
click at [994, 440] on button "Save" at bounding box center [997, 441] width 68 height 32
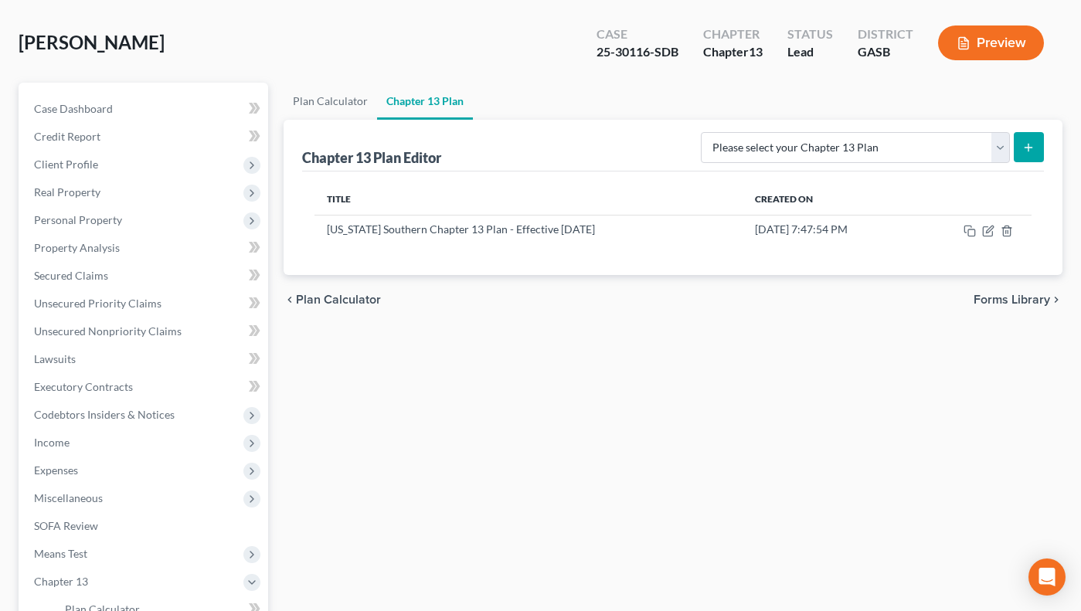
scroll to position [61, 0]
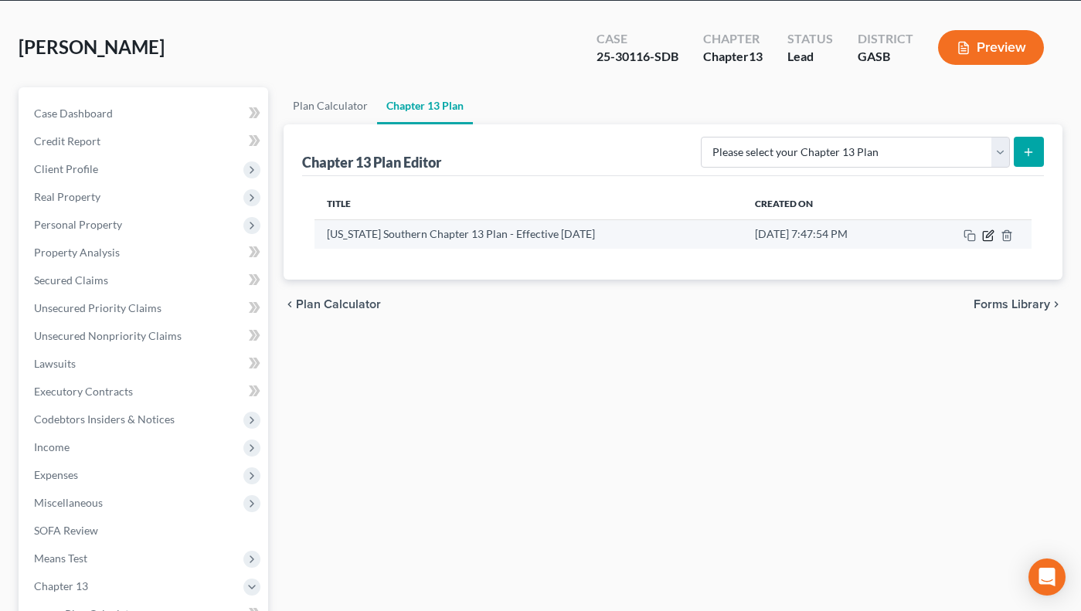
click at [992, 234] on icon "button" at bounding box center [988, 235] width 12 height 12
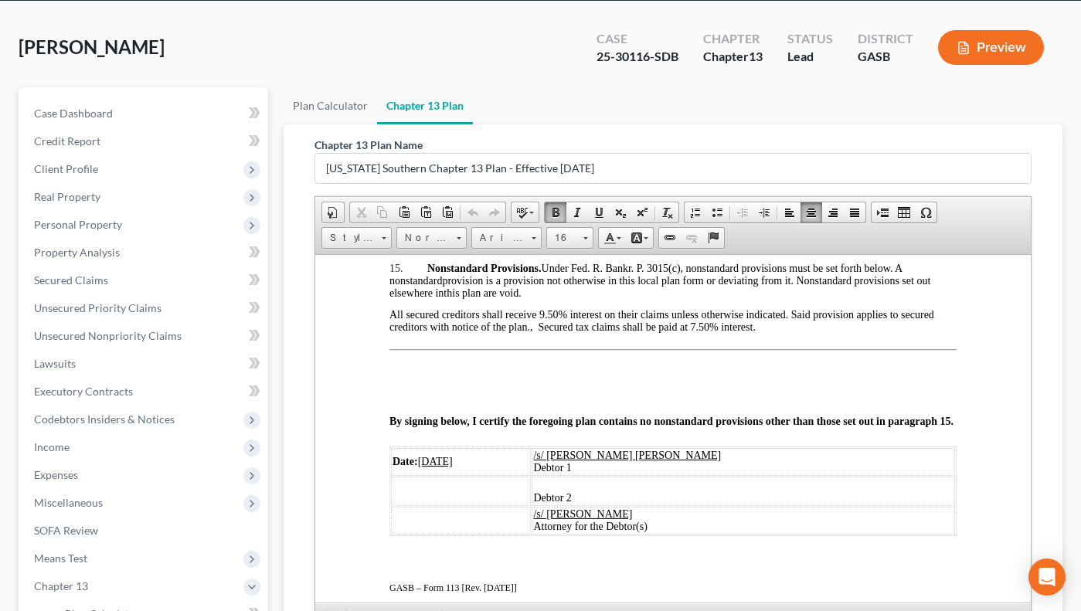
scroll to position [2900, 0]
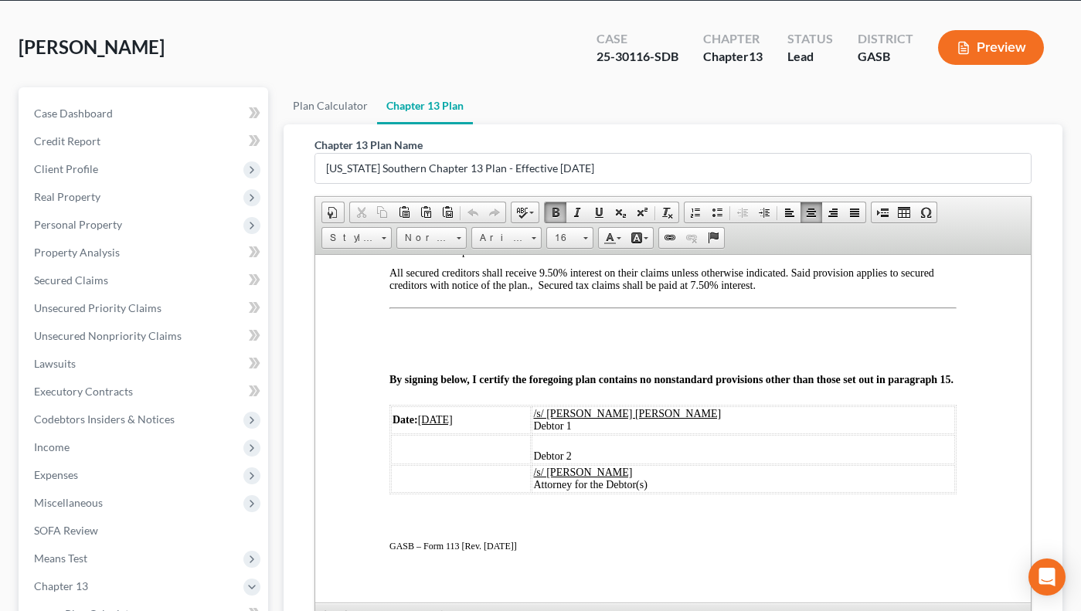
click at [546, 290] on span "All secured creditors shall receive 9.50% interest on their claims unless other…" at bounding box center [661, 279] width 545 height 24
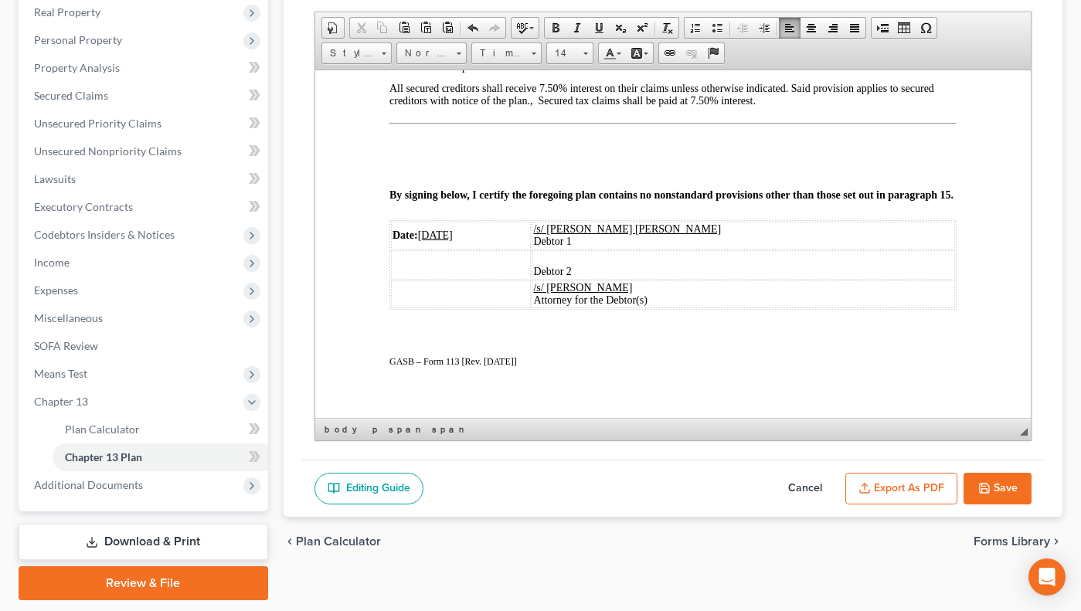
scroll to position [250, 0]
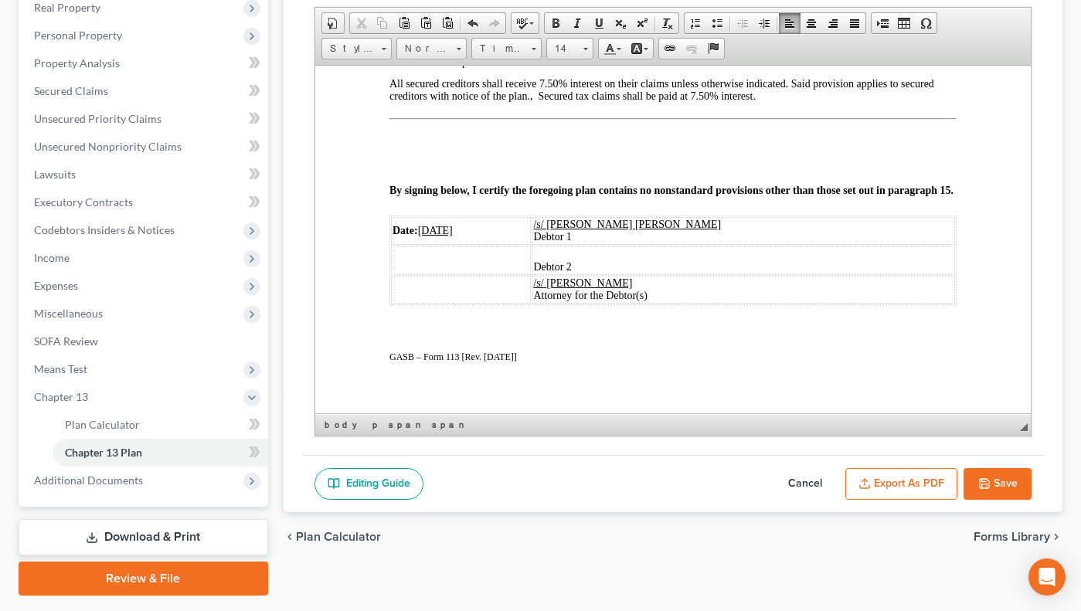
click at [991, 489] on button "Save" at bounding box center [997, 484] width 68 height 32
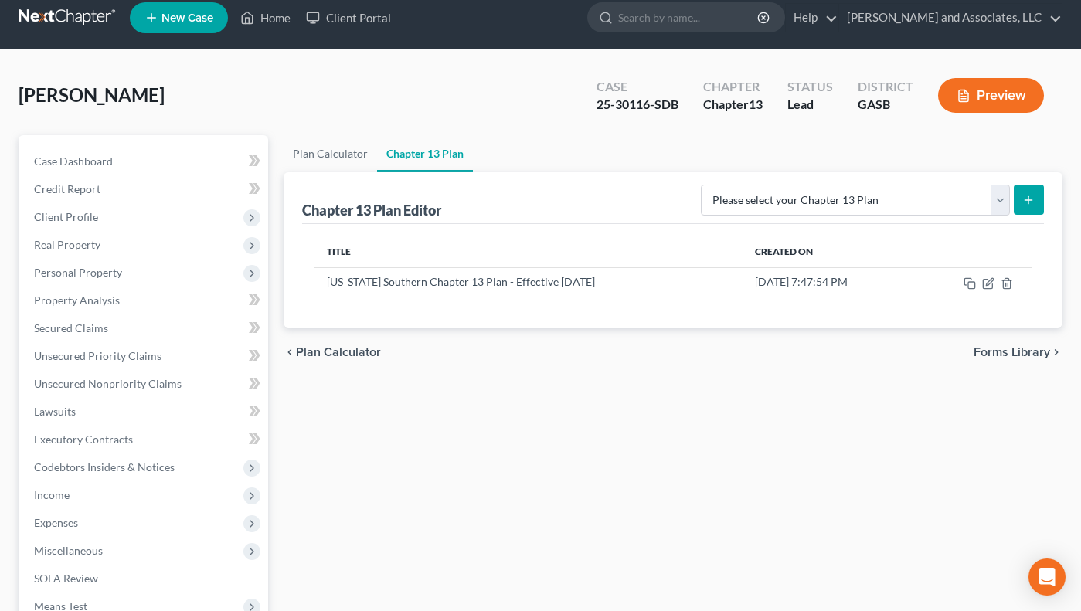
scroll to position [0, 0]
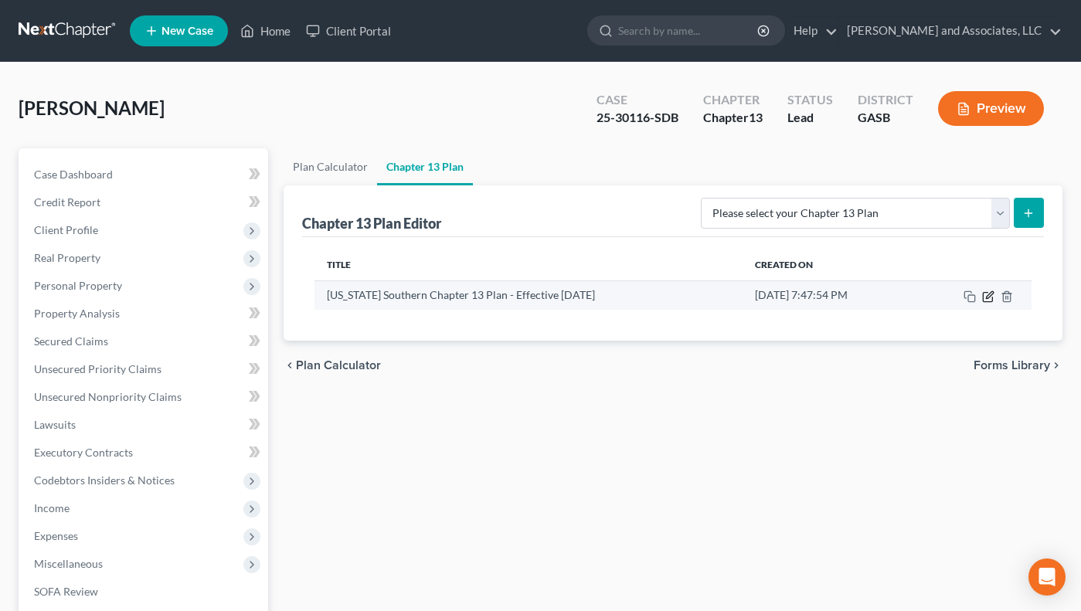
click at [985, 297] on icon "button" at bounding box center [988, 296] width 12 height 12
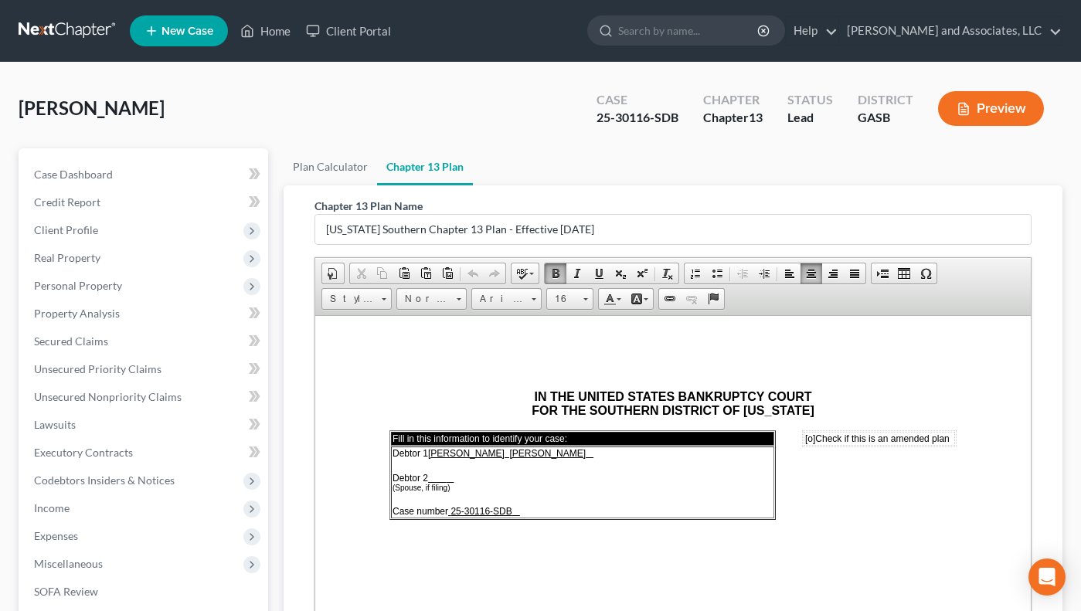
drag, startPoint x: 1024, startPoint y: 350, endPoint x: 1346, endPoint y: 606, distance: 411.3
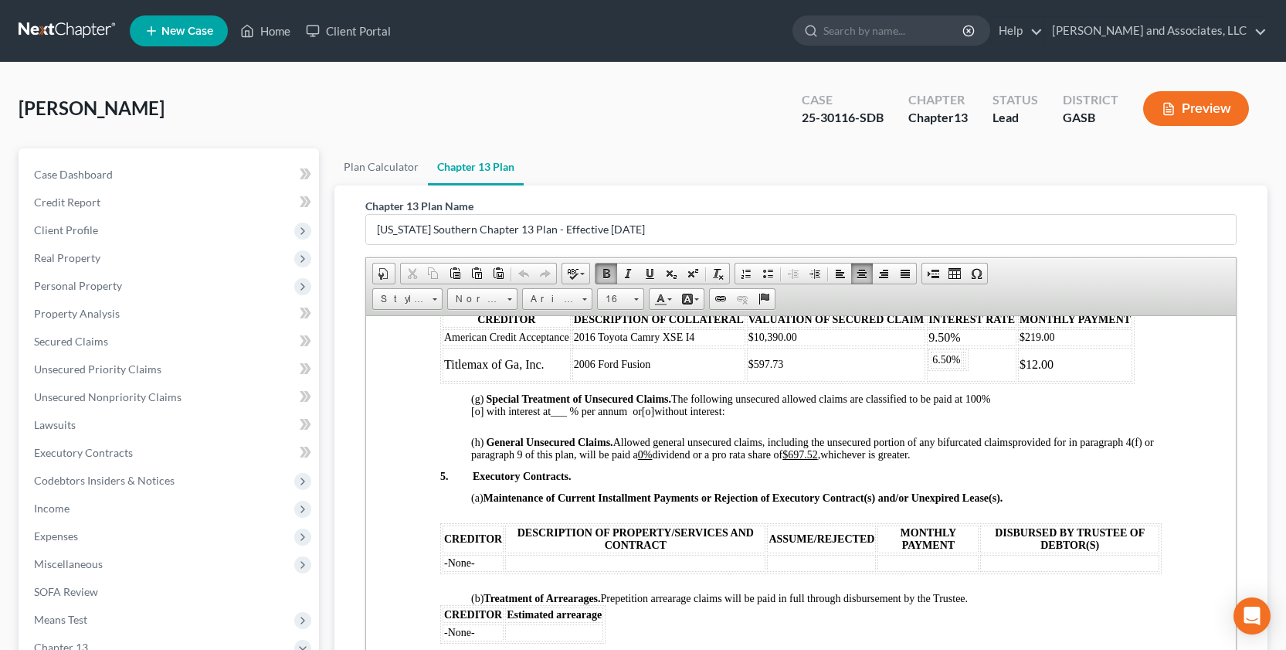
scroll to position [1600, 0]
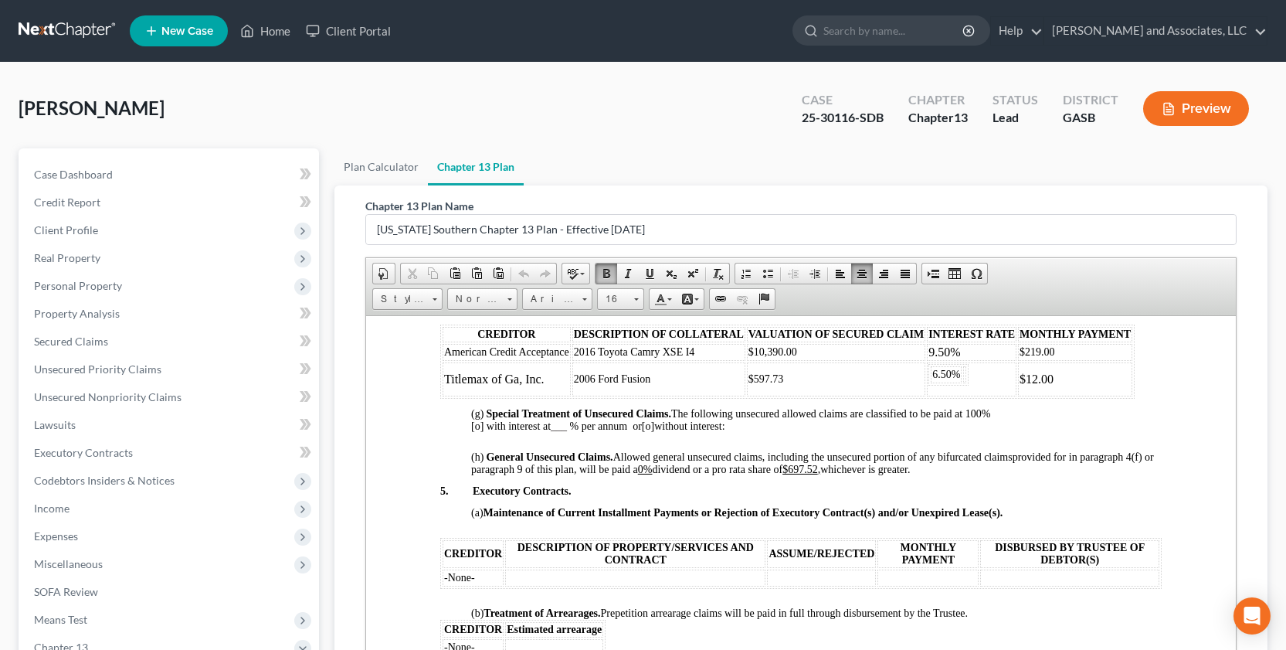
click at [931, 382] on td "6.50%" at bounding box center [946, 373] width 31 height 17
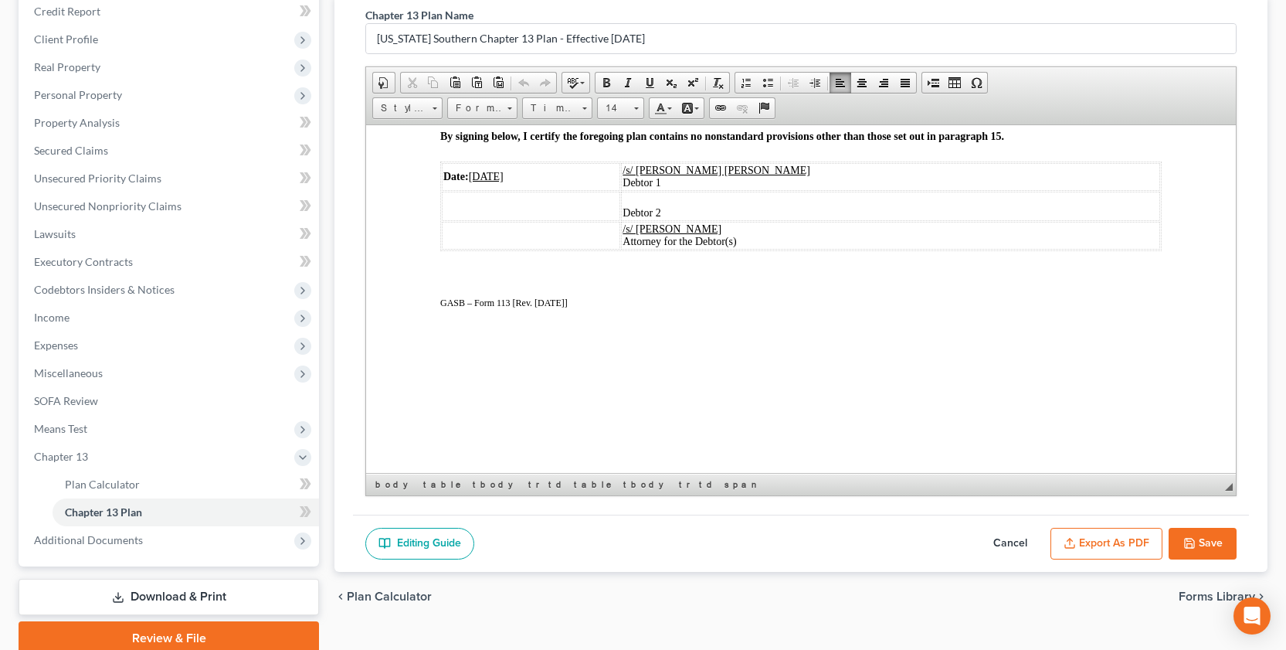
scroll to position [193, 0]
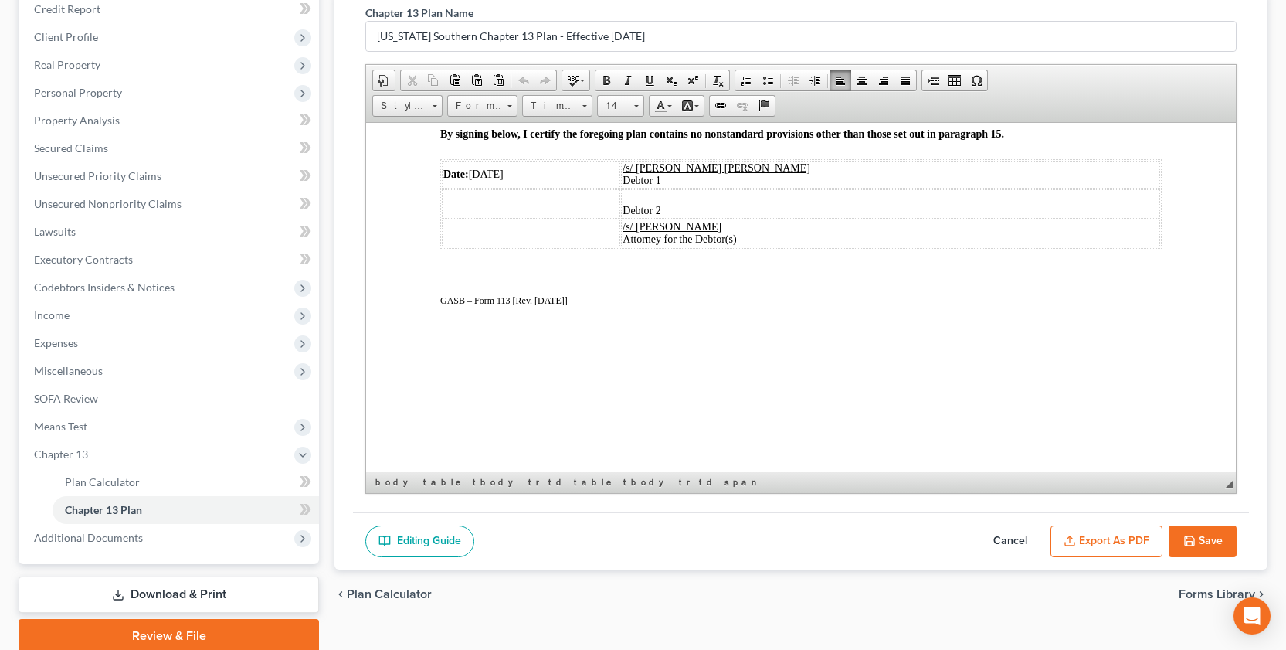
click at [1092, 543] on button "Export as PDF" at bounding box center [1107, 541] width 112 height 32
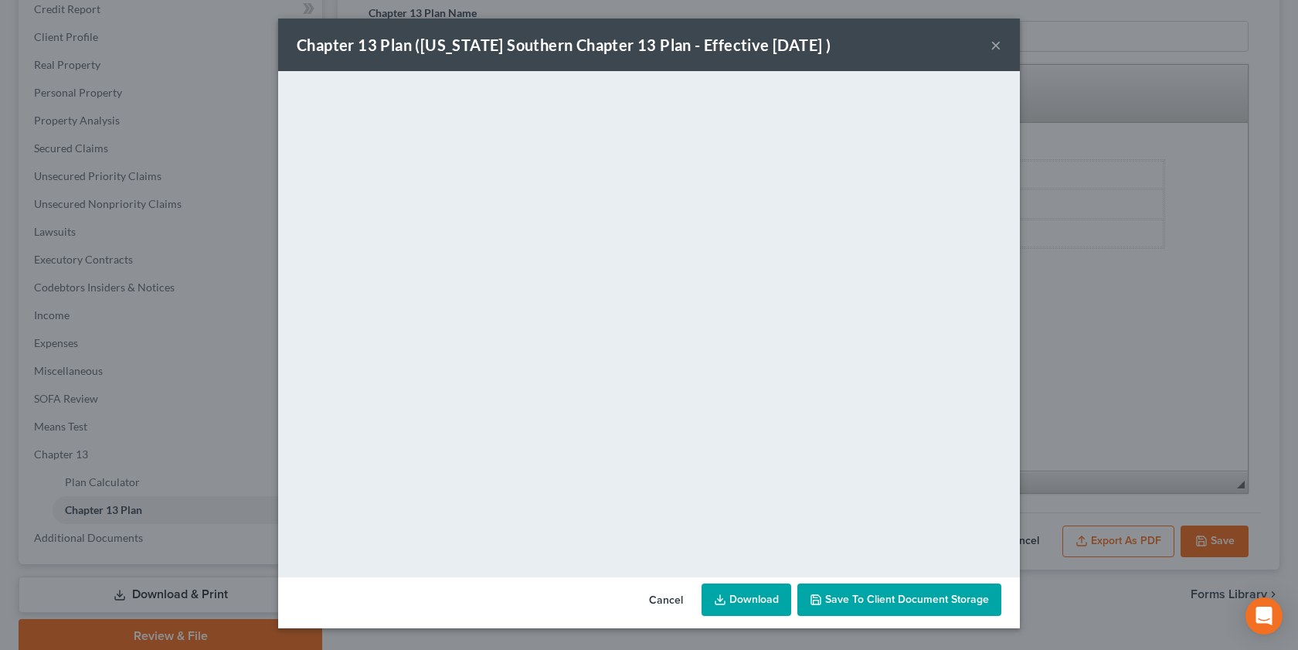
click at [734, 609] on link "Download" at bounding box center [746, 599] width 90 height 32
click at [824, 597] on span "Save to Client Document Storage" at bounding box center [899, 599] width 179 height 13
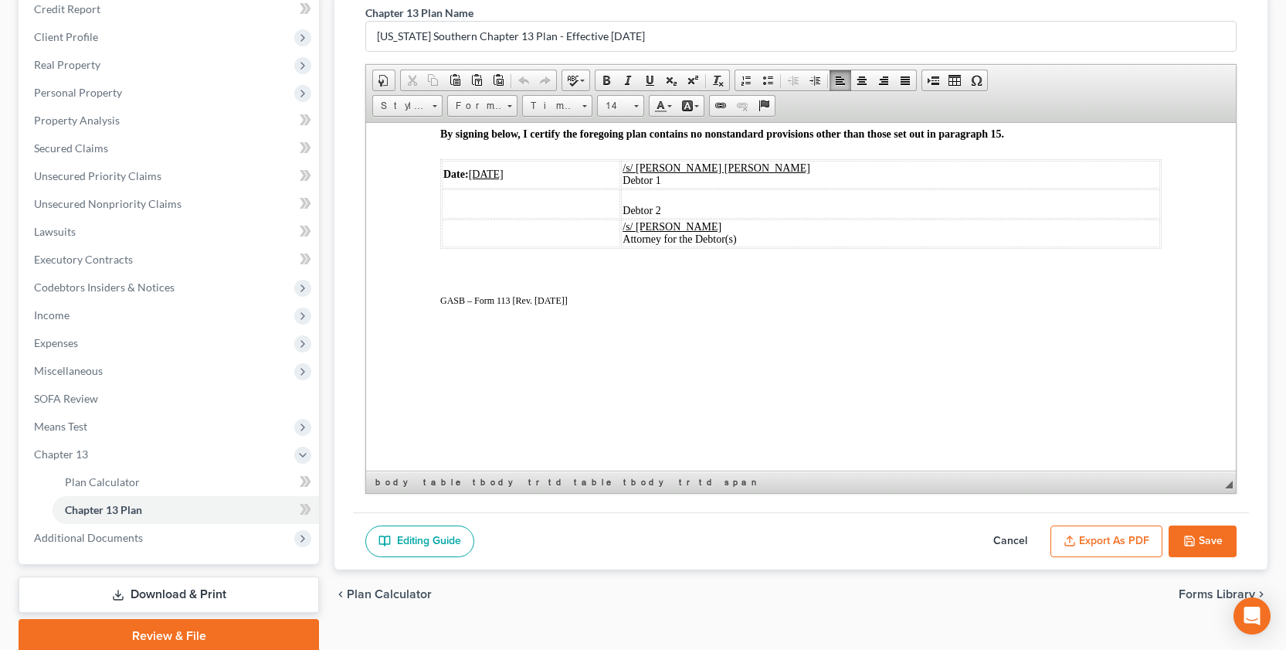
click at [1092, 539] on button "Save" at bounding box center [1203, 541] width 68 height 32
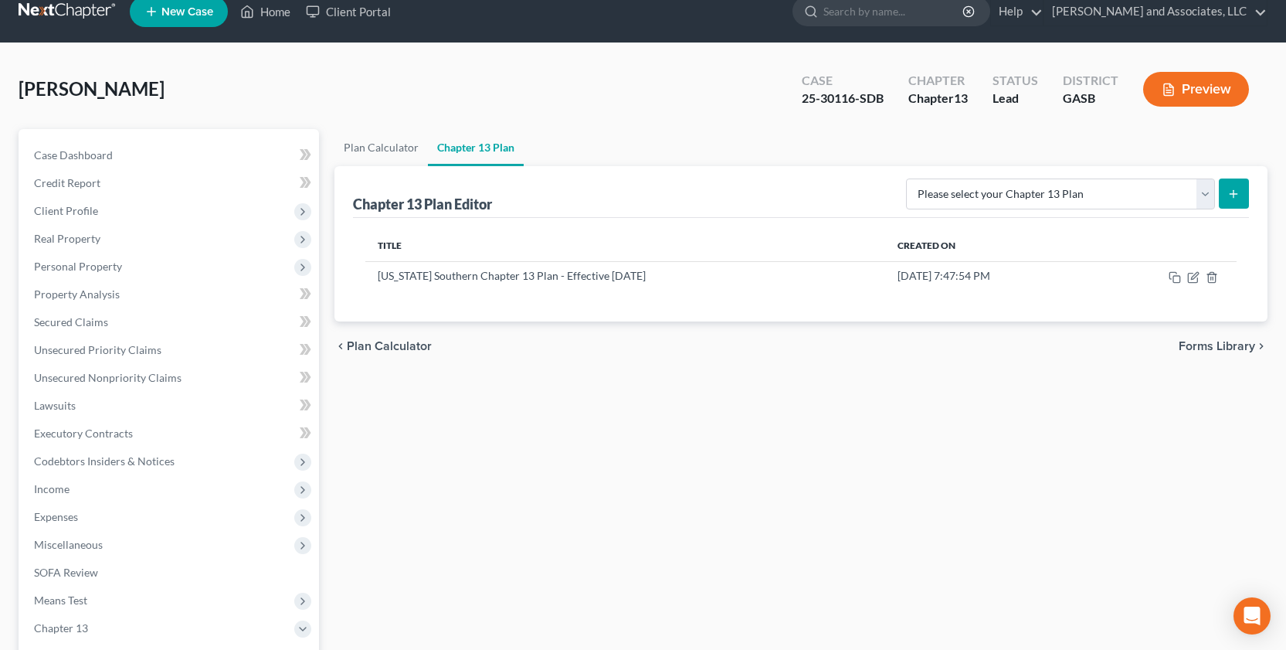
scroll to position [20, 0]
click at [96, 269] on span "Personal Property" at bounding box center [78, 265] width 88 height 13
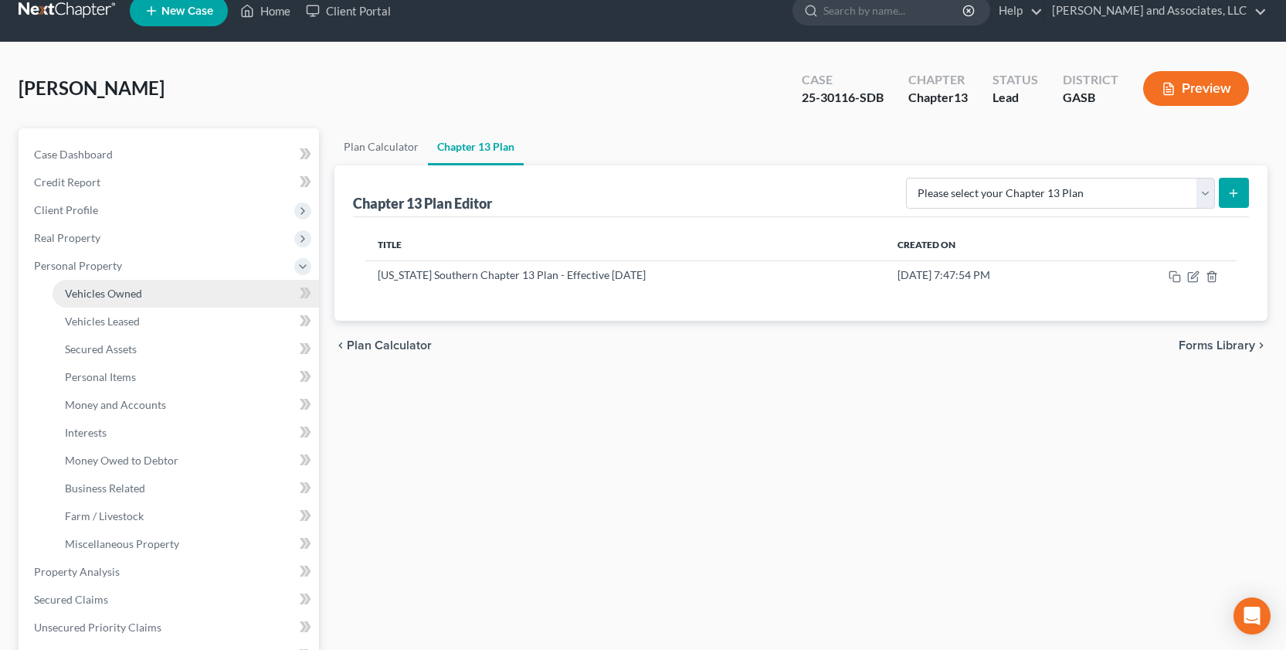
click at [138, 297] on span "Vehicles Owned" at bounding box center [103, 293] width 77 height 13
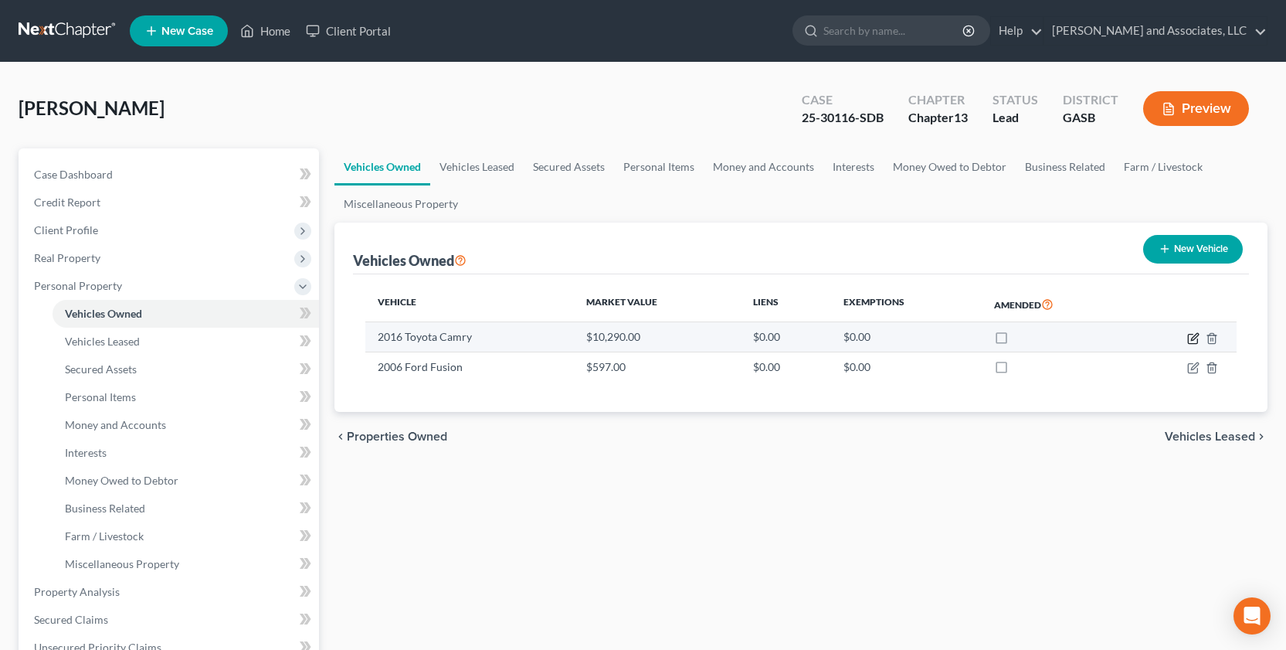
click at [1092, 332] on icon "button" at bounding box center [1193, 338] width 12 height 12
select select "0"
select select "10"
select select "3"
select select "0"
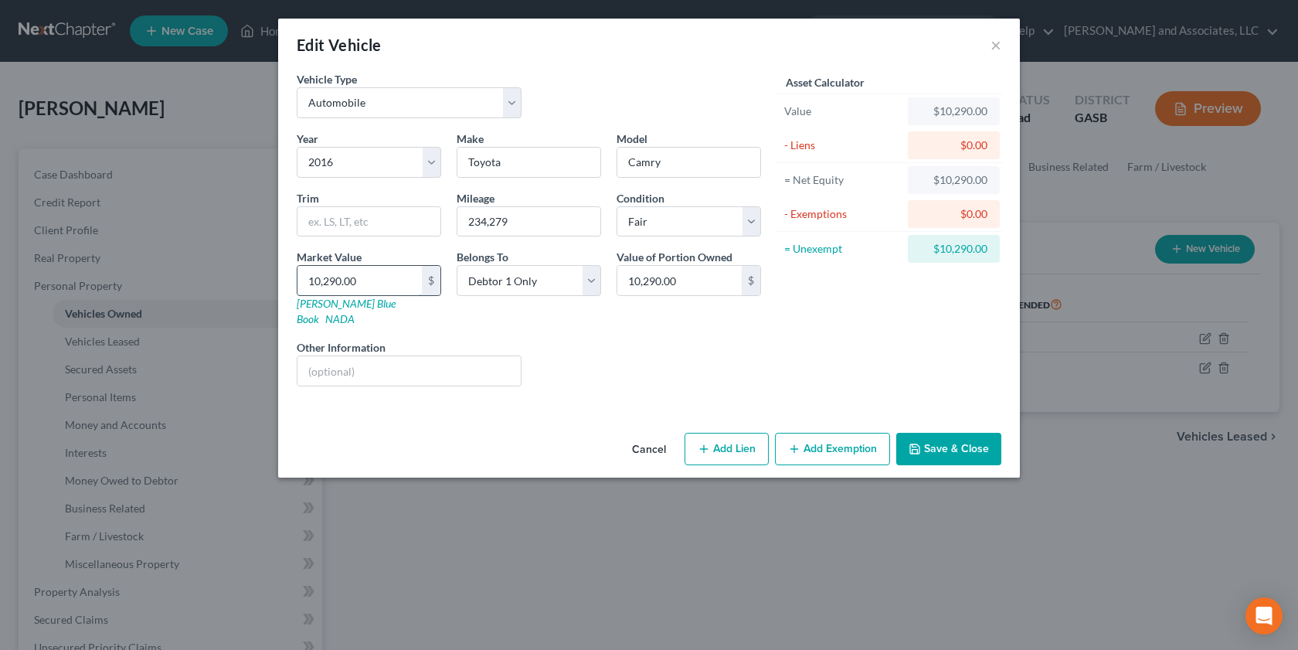
click at [370, 281] on input "10,290.00" at bounding box center [359, 280] width 124 height 29
type input "1"
type input "1.00"
type input "10"
type input "10.00"
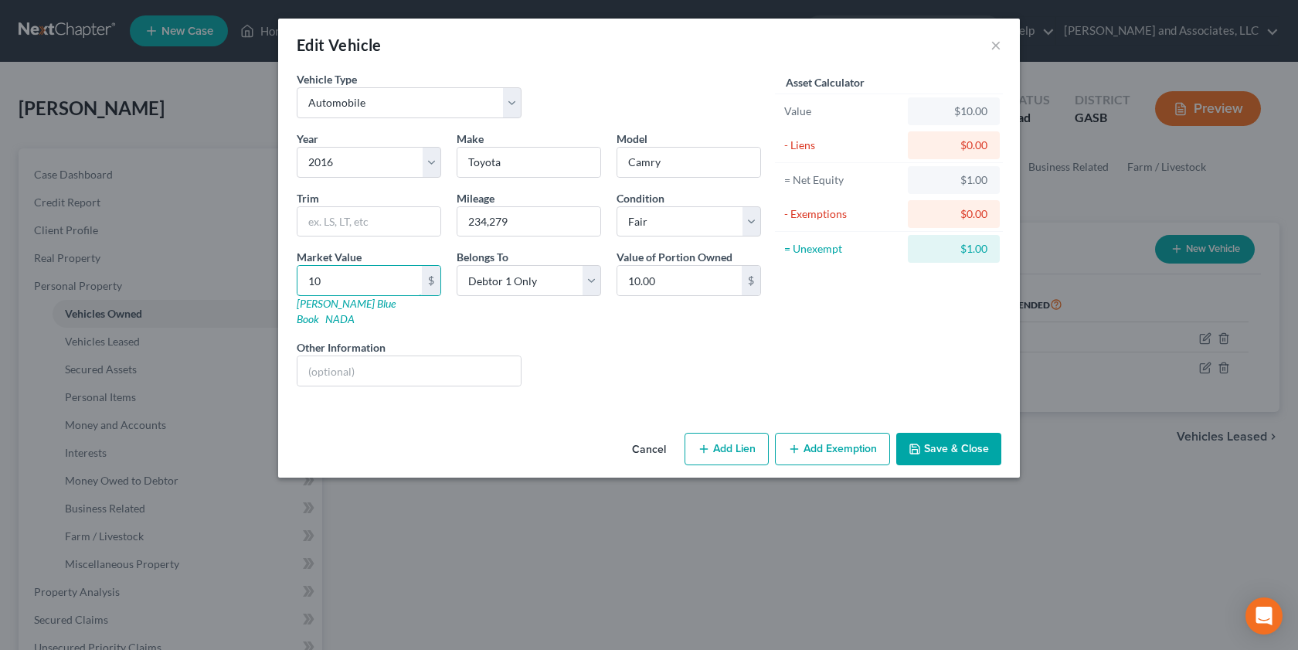
type input "103"
type input "103.00"
type input "1039"
type input "1,039.00"
type input "1,0390"
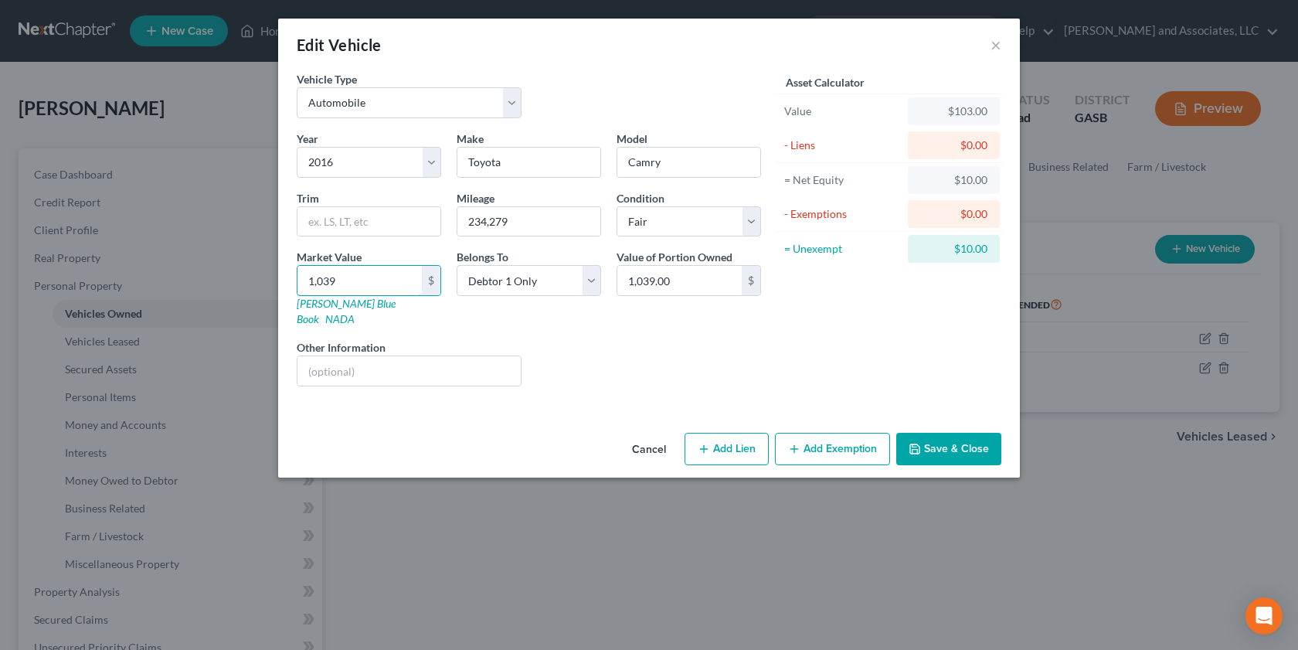
type input "10,390.00"
click at [942, 433] on button "Save & Close" at bounding box center [948, 449] width 105 height 32
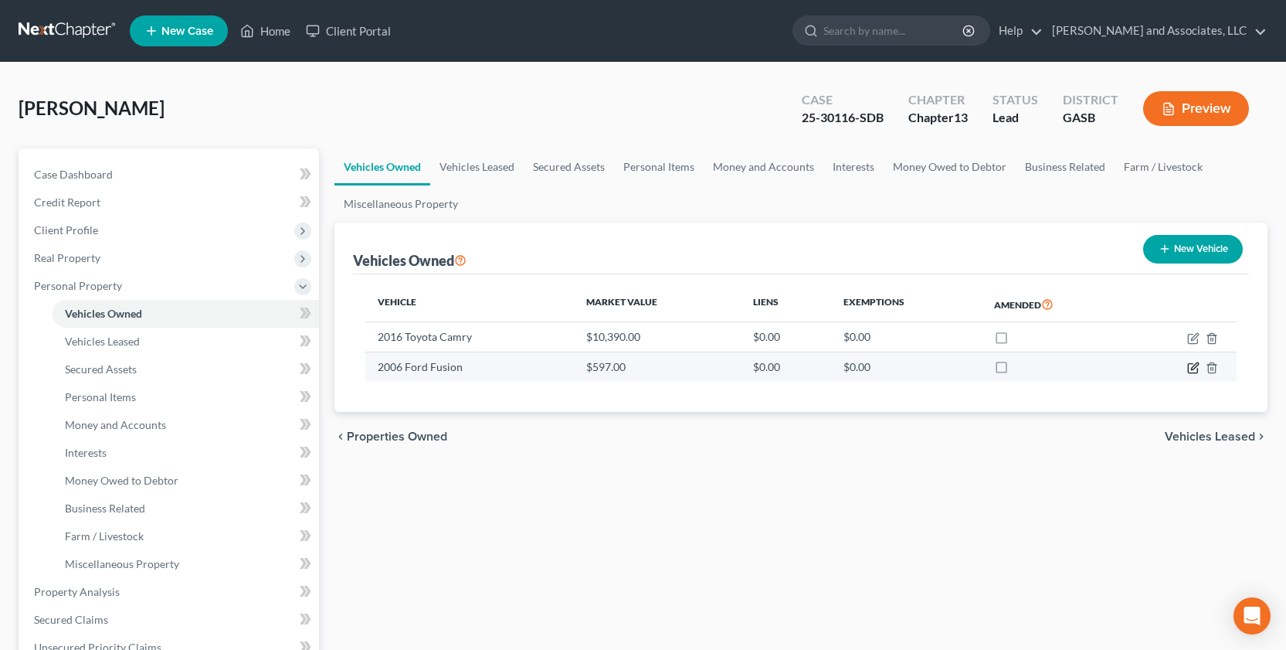
click at [1092, 365] on icon "button" at bounding box center [1193, 368] width 12 height 12
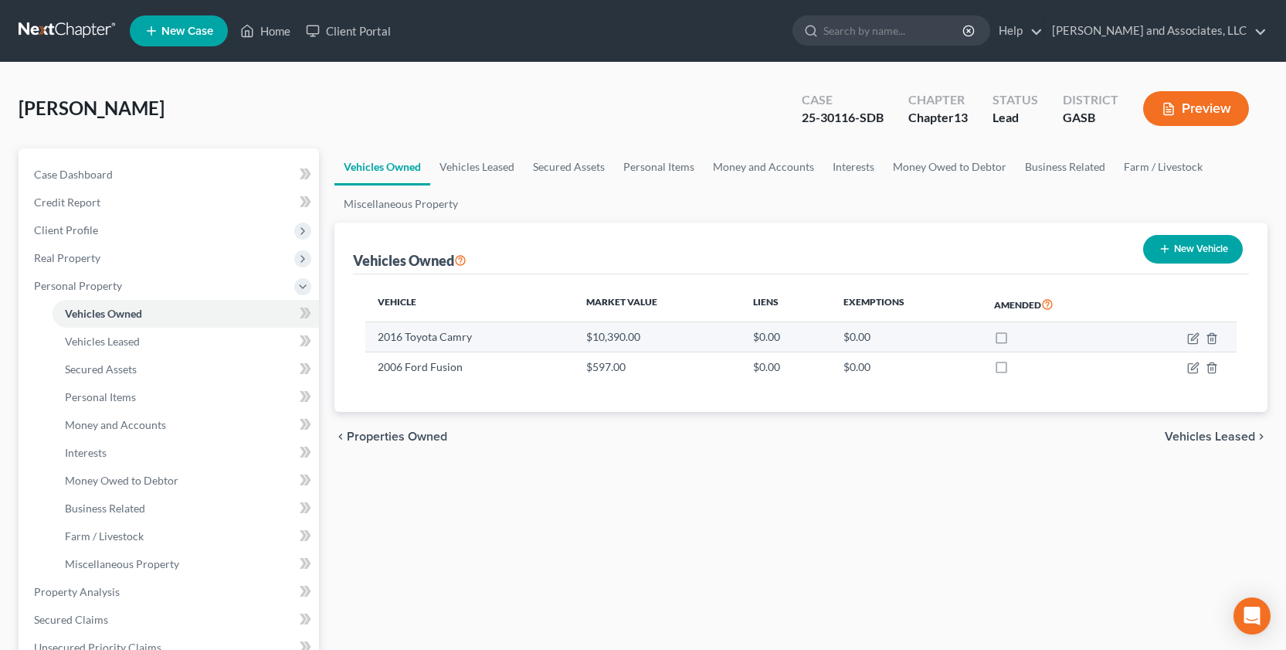
select select "0"
select select "20"
select select "3"
select select "0"
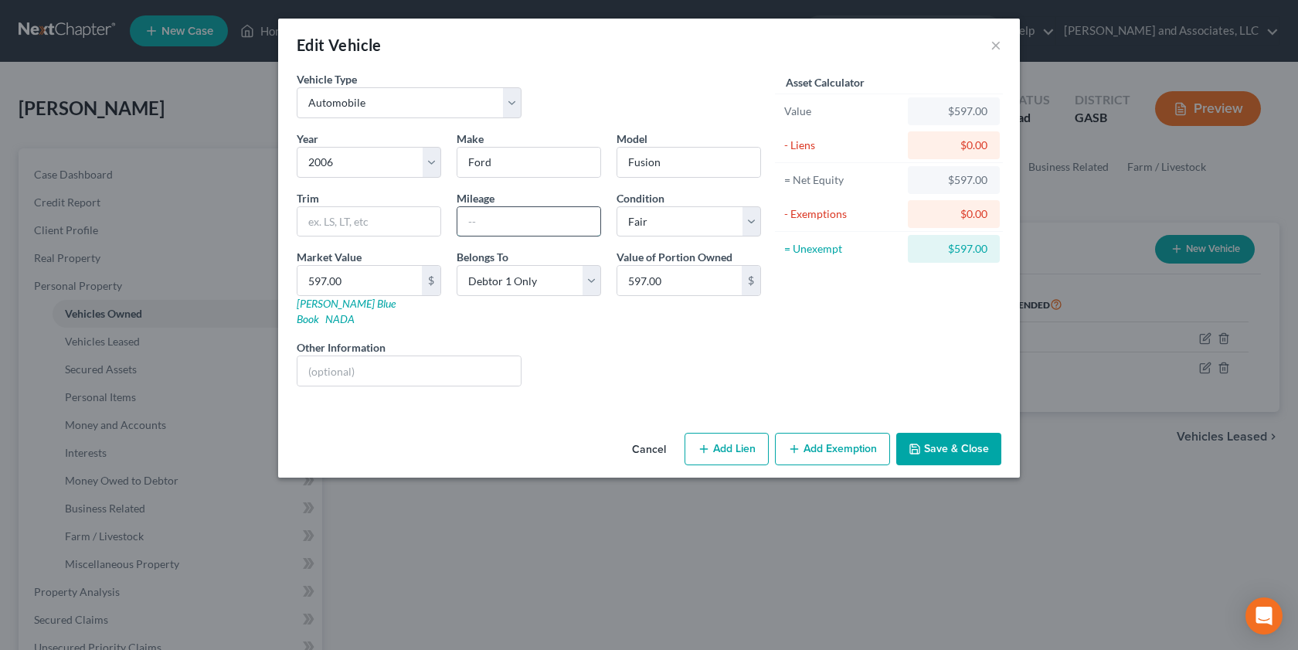
click at [469, 216] on input "text" at bounding box center [528, 221] width 143 height 29
type input "240,705"
click at [938, 433] on button "Save & Close" at bounding box center [948, 449] width 105 height 32
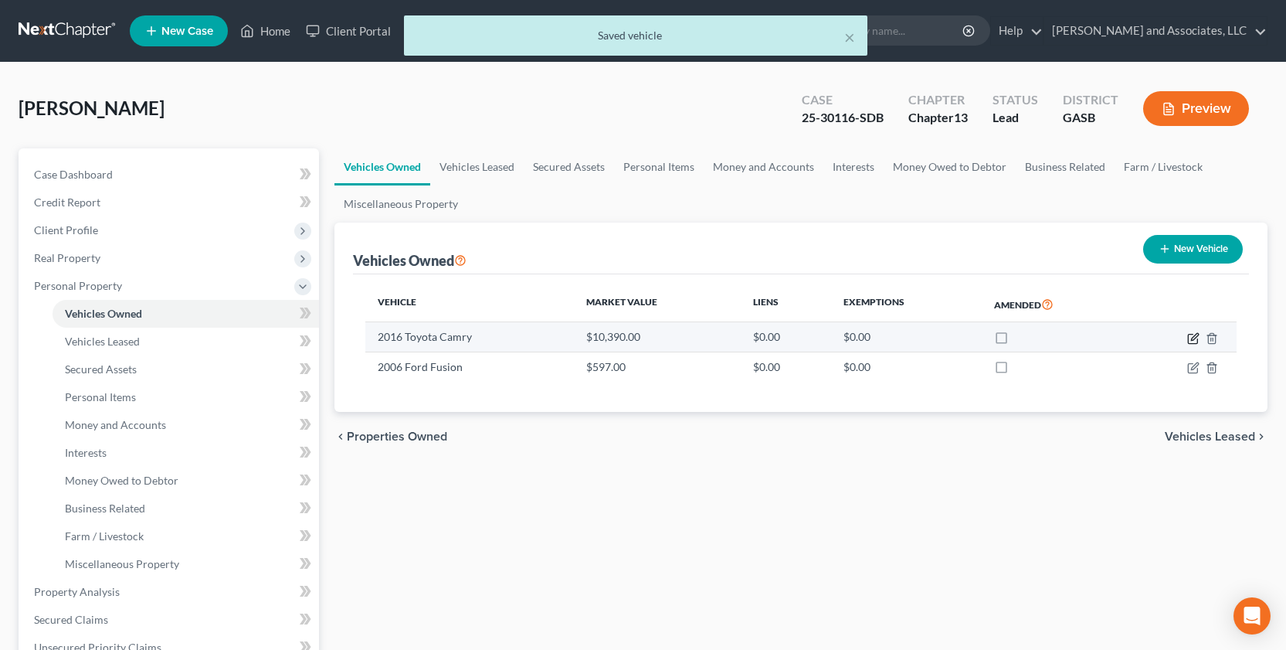
click at [1092, 341] on icon "button" at bounding box center [1193, 338] width 12 height 12
select select "0"
select select "10"
select select "3"
select select "0"
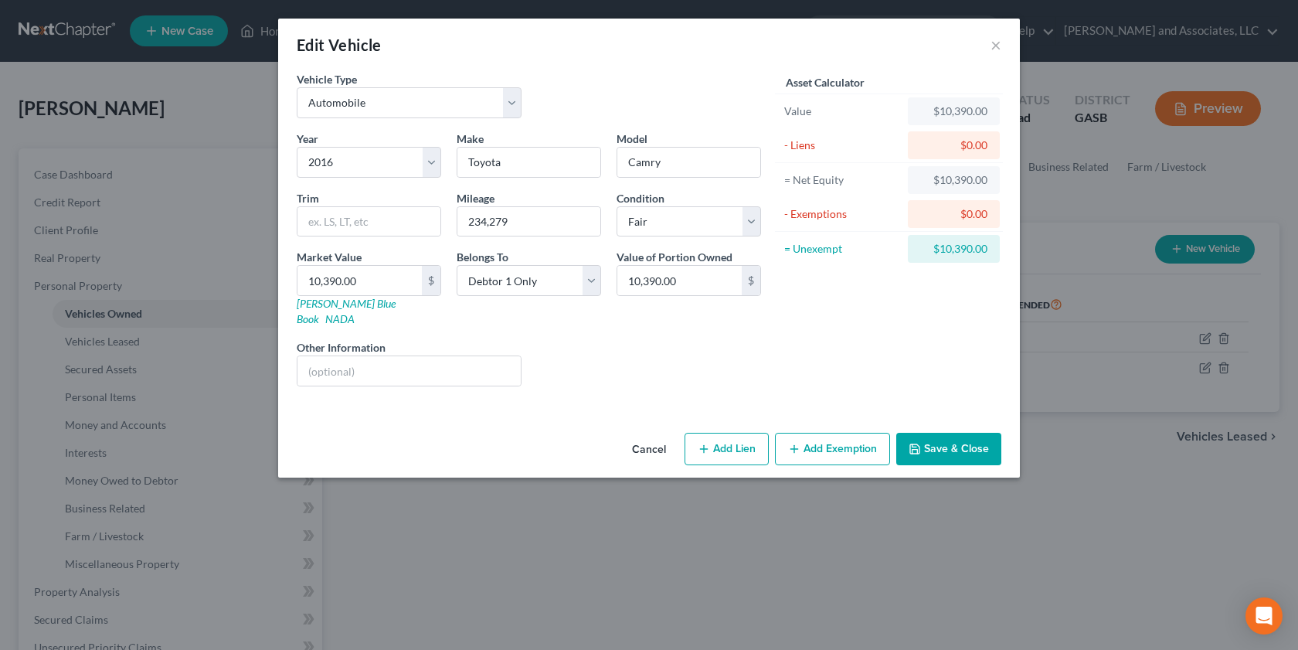
click at [939, 433] on button "Save & Close" at bounding box center [948, 449] width 105 height 32
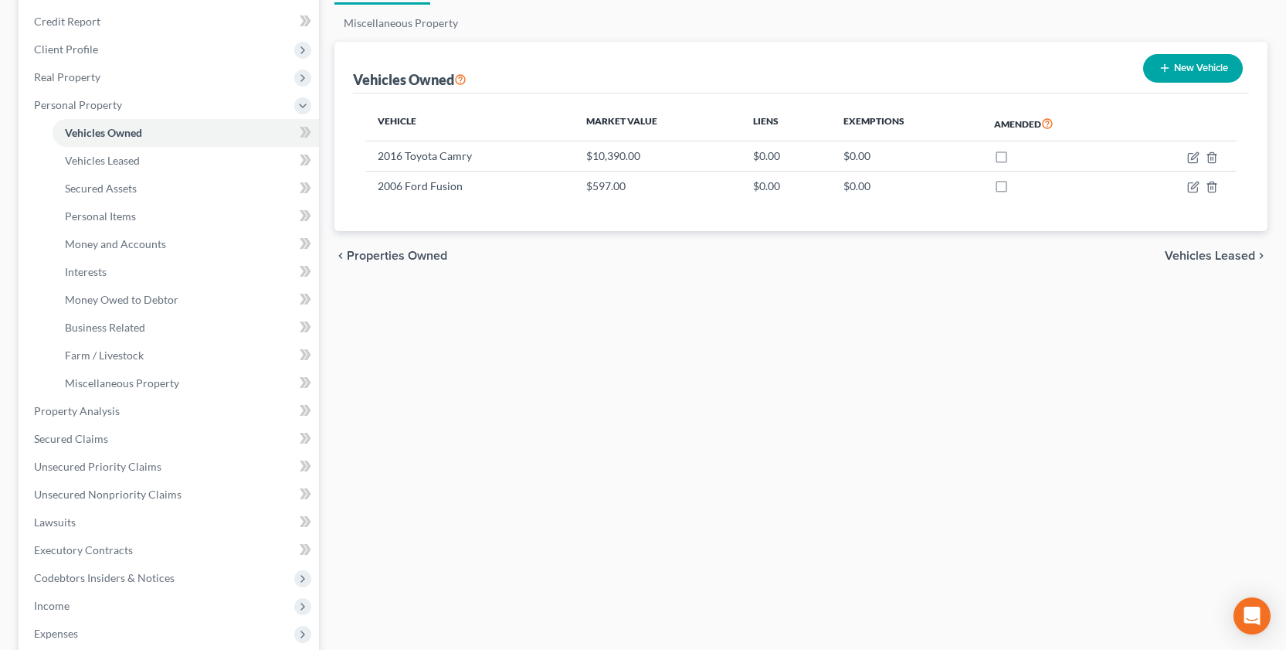
scroll to position [182, 0]
click at [123, 213] on span "Personal Items" at bounding box center [100, 214] width 71 height 13
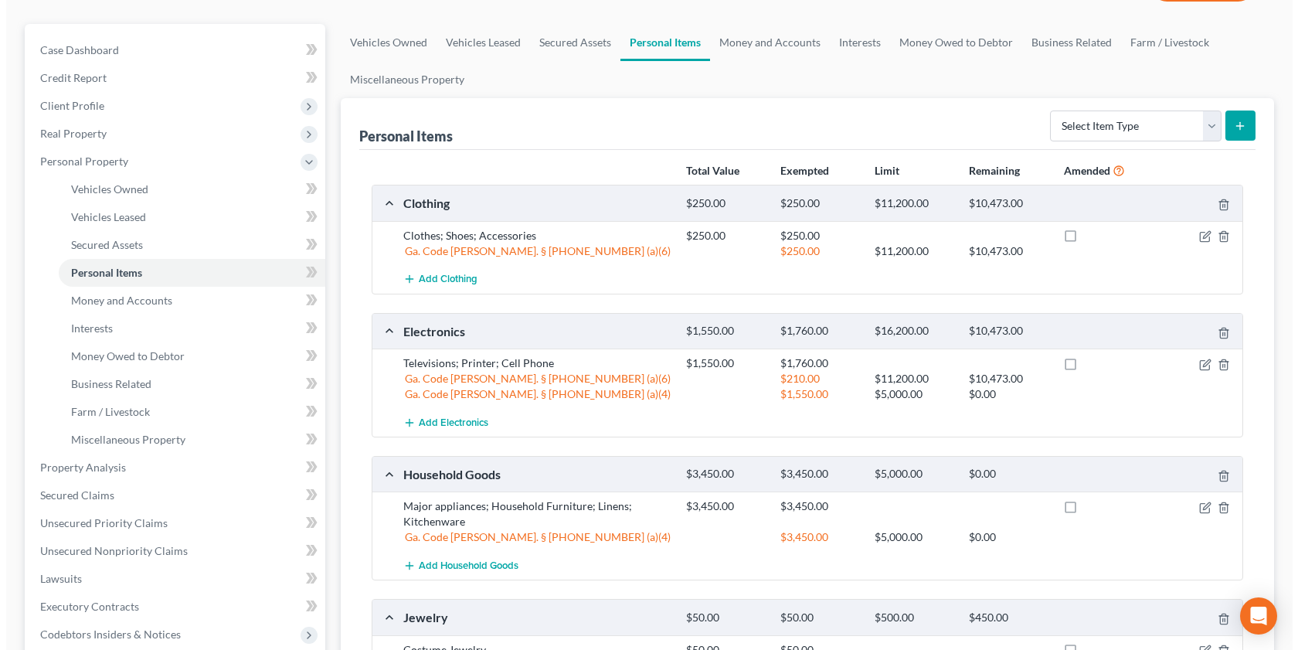
scroll to position [129, 0]
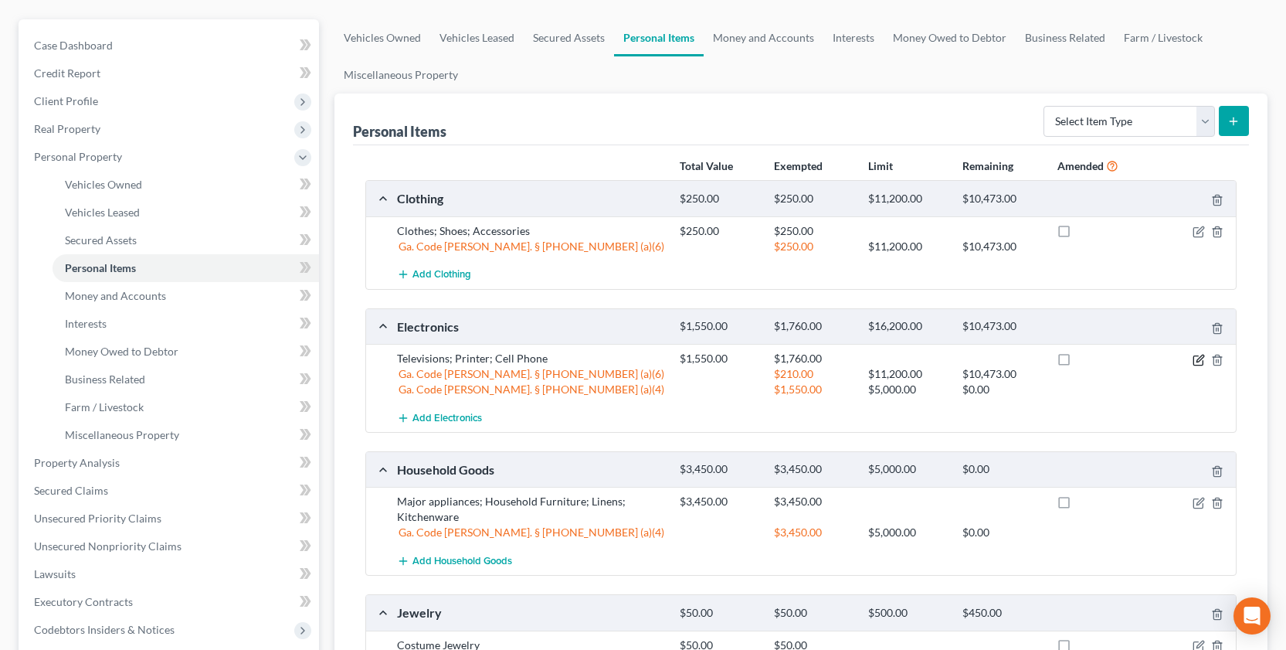
click at [1092, 358] on icon "button" at bounding box center [1199, 360] width 12 height 12
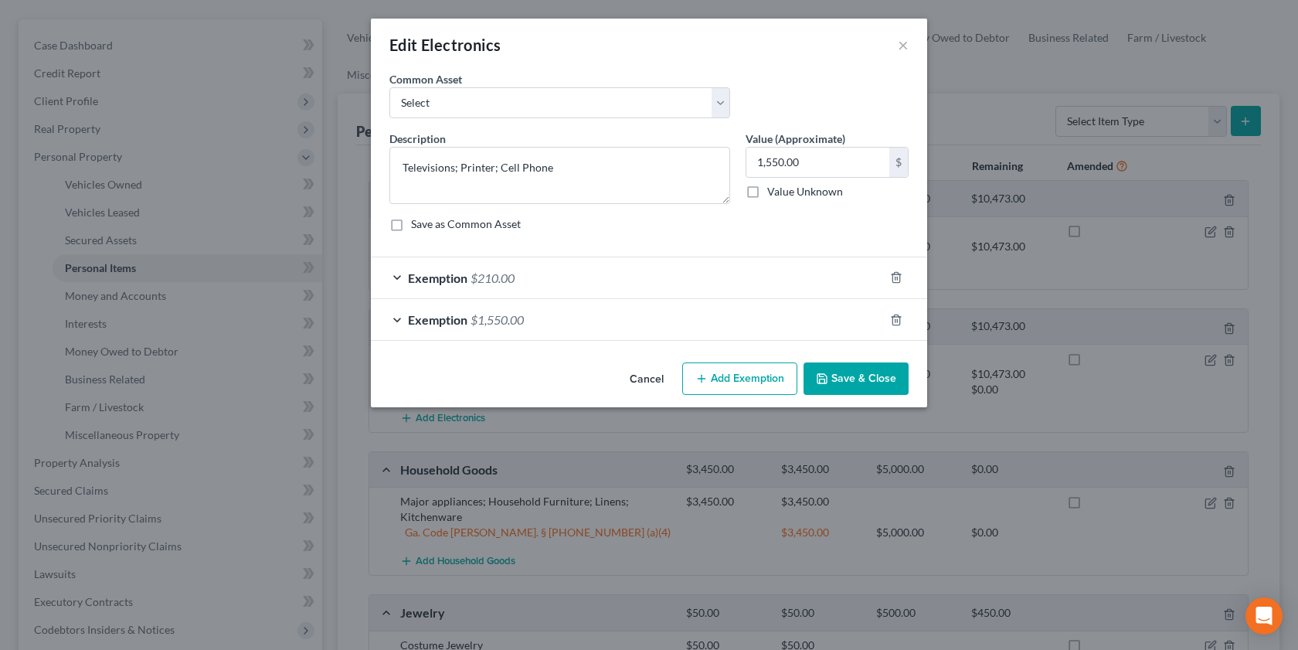
click at [396, 321] on div "Exemption $1,550.00" at bounding box center [627, 319] width 513 height 41
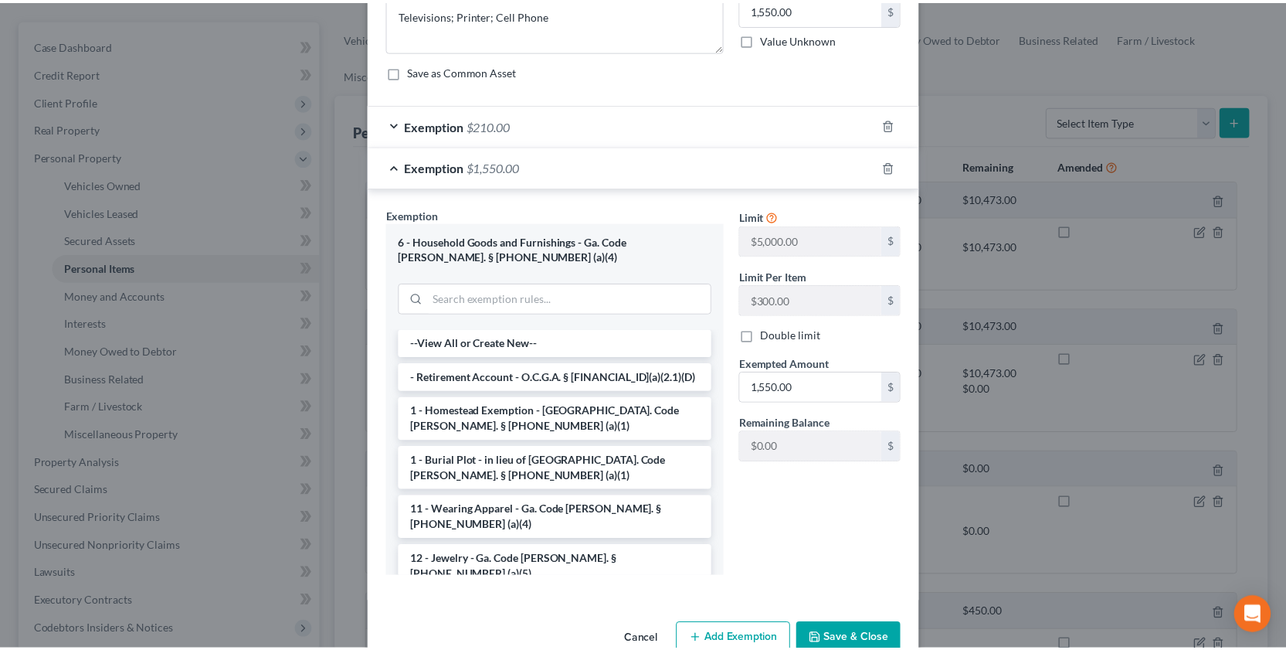
scroll to position [157, 0]
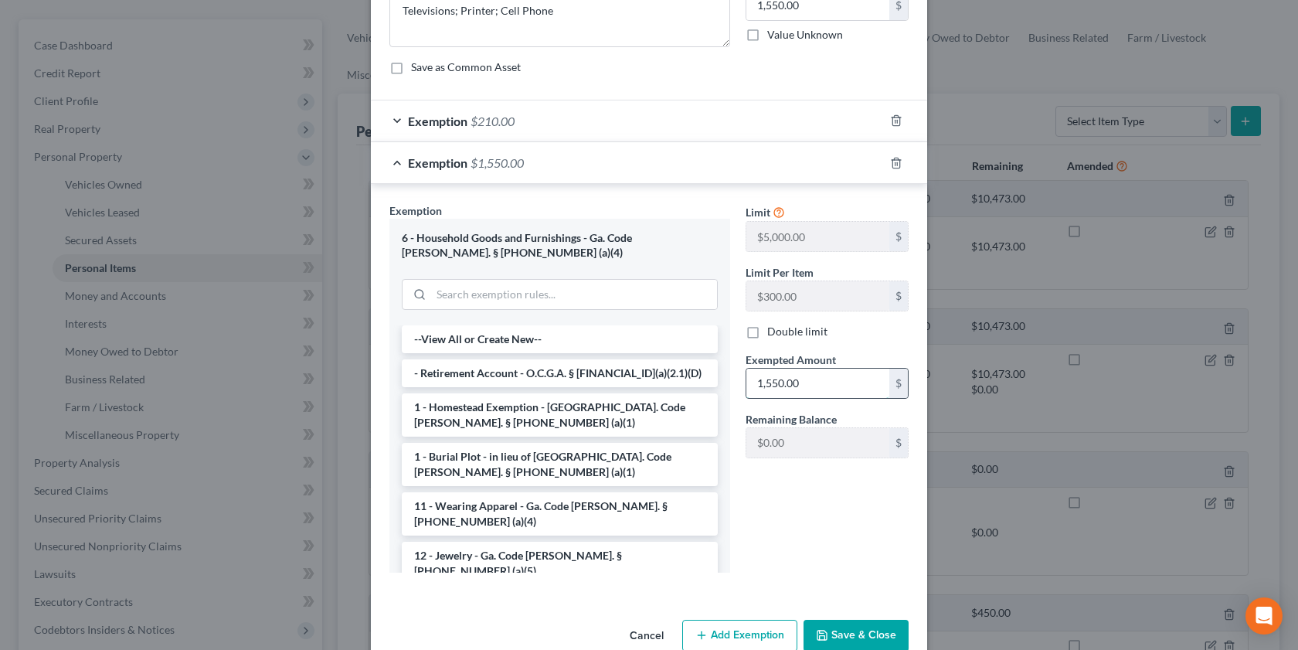
click at [807, 382] on input "1,550.00" at bounding box center [817, 383] width 143 height 29
type input "1,760.00"
click at [850, 610] on button "Save & Close" at bounding box center [855, 636] width 105 height 32
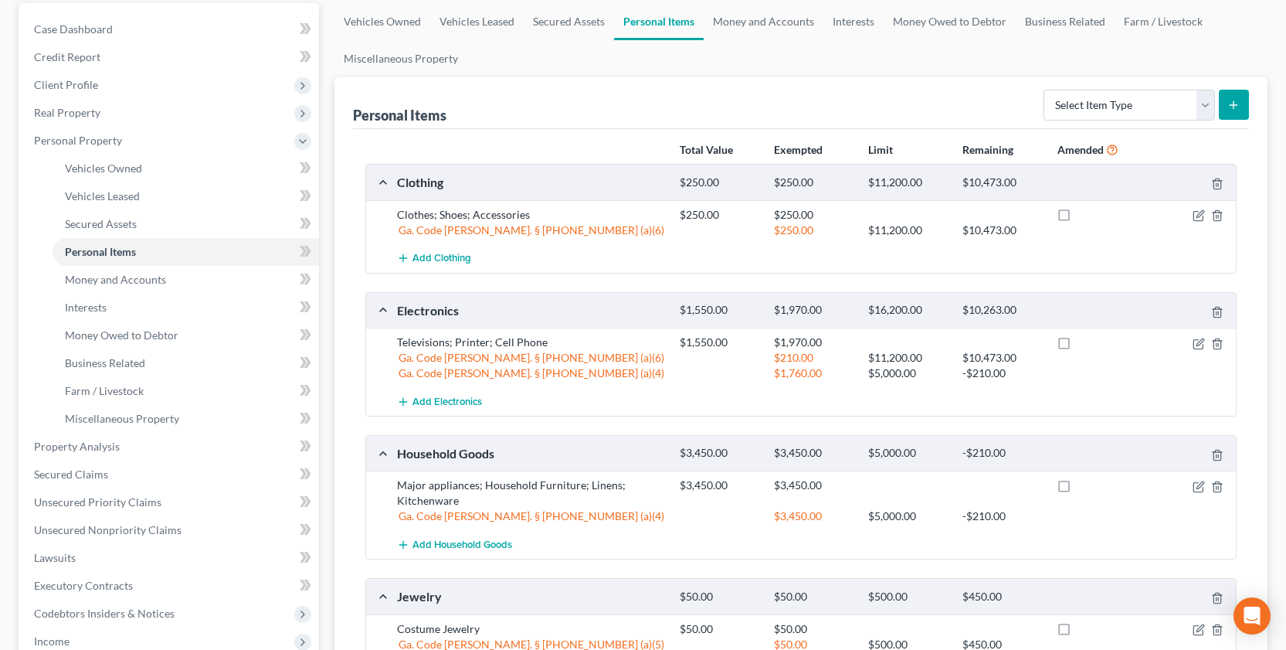
scroll to position [127, 0]
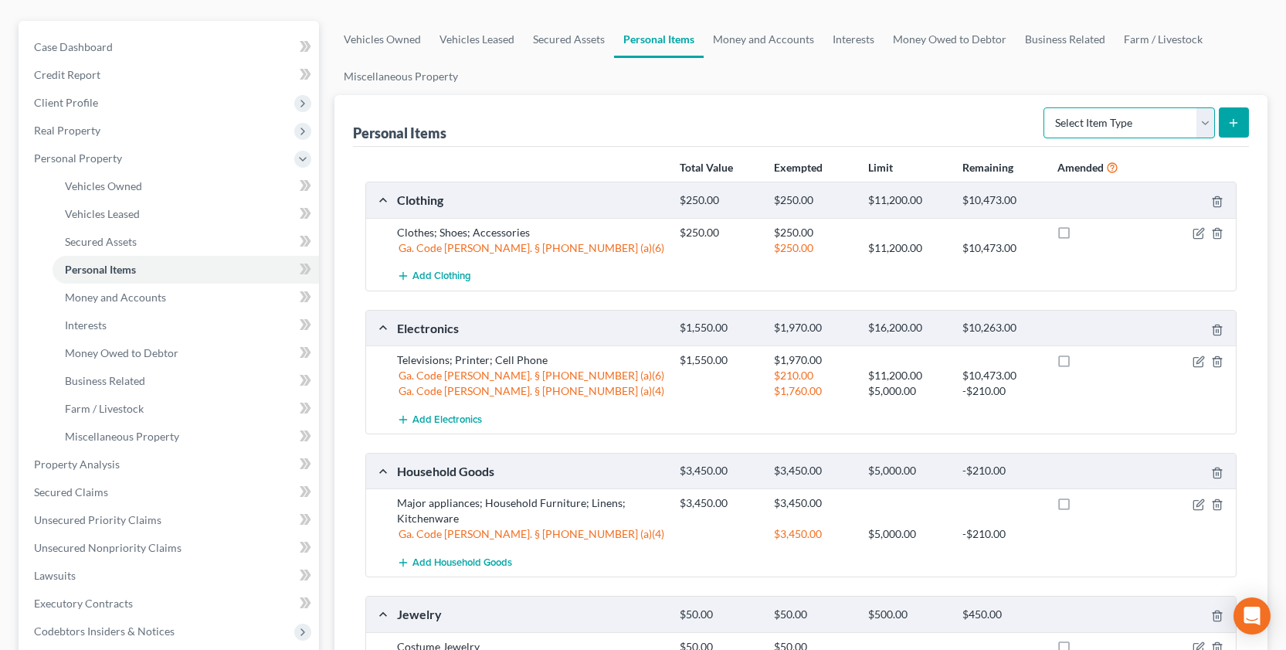
click at [1092, 129] on select "Select Item Type Clothing Collectibles Of Value Electronics Firearms Household …" at bounding box center [1130, 122] width 172 height 31
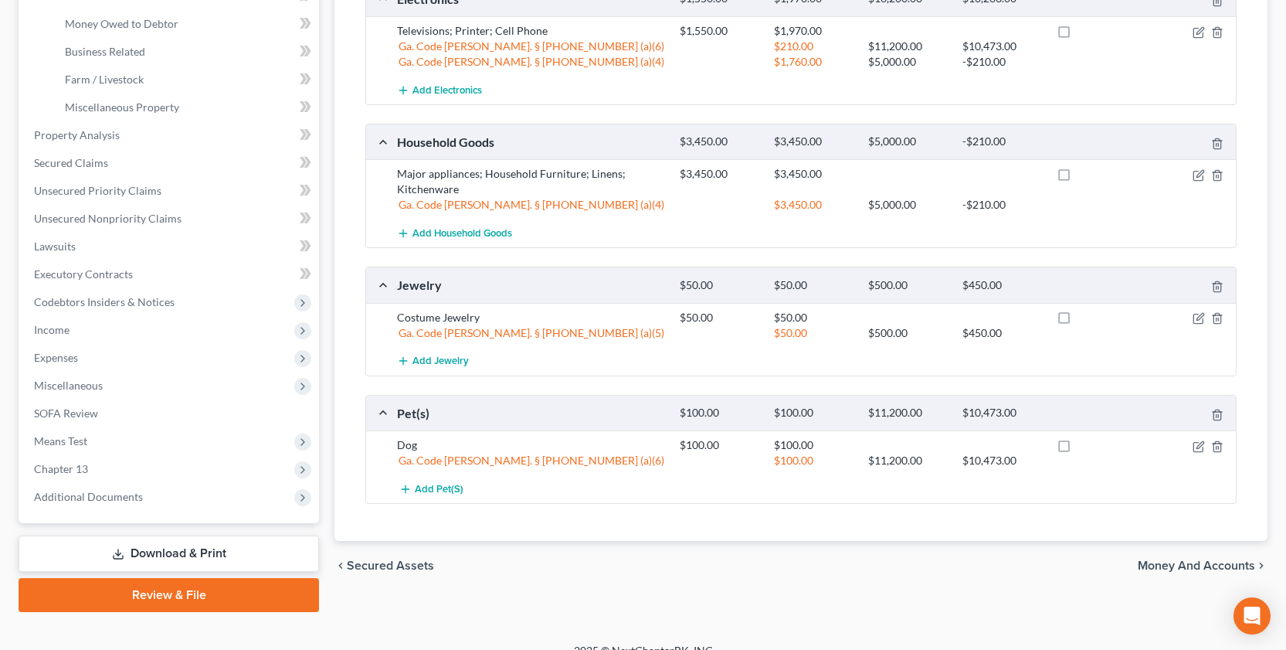
scroll to position [477, 0]
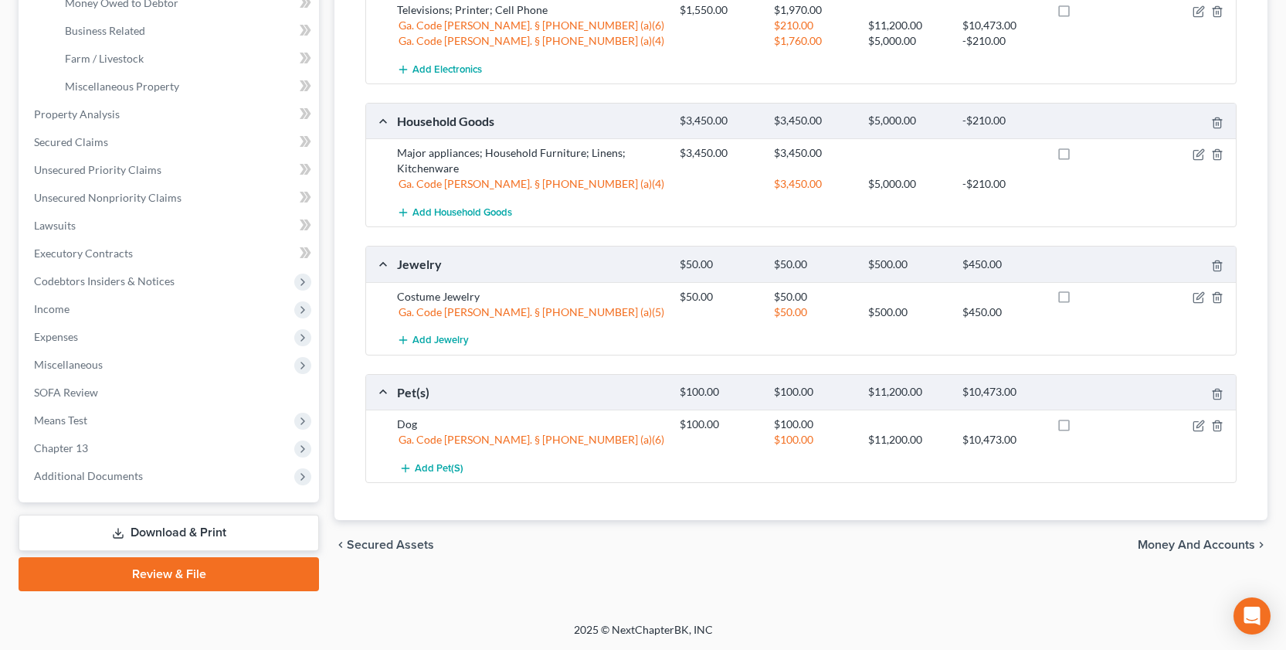
click at [1092, 538] on span "Money and Accounts" at bounding box center [1196, 544] width 117 height 12
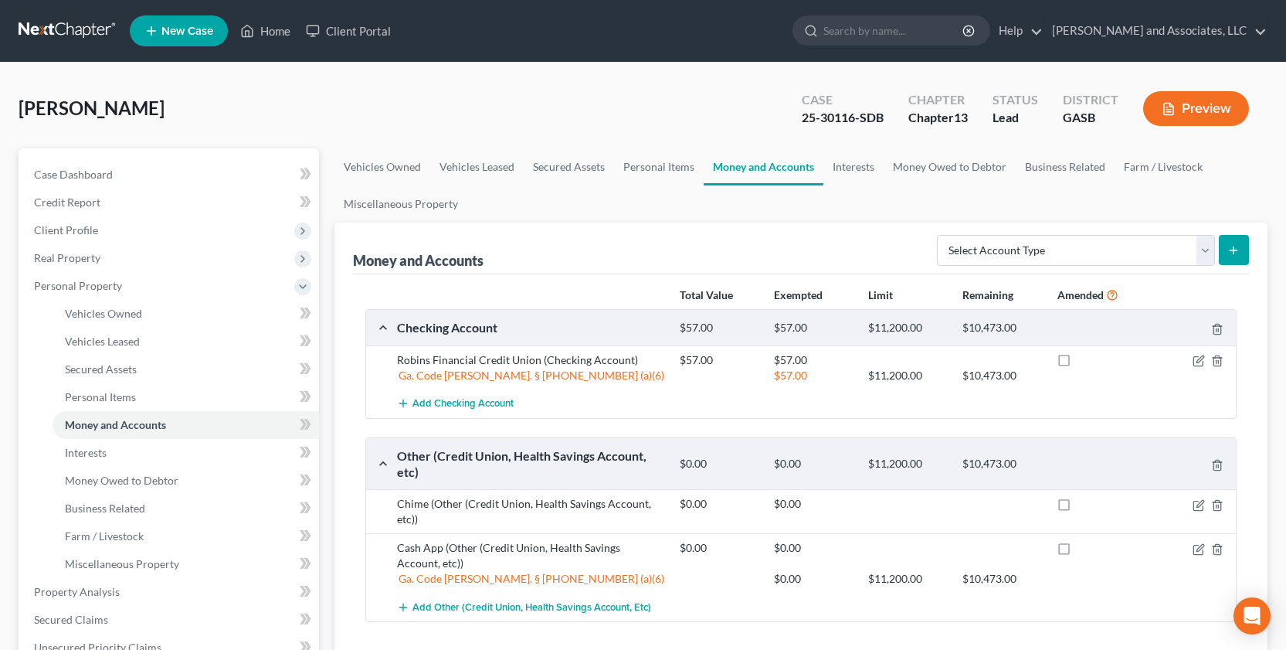
click at [1092, 104] on icon "button" at bounding box center [1168, 110] width 9 height 12
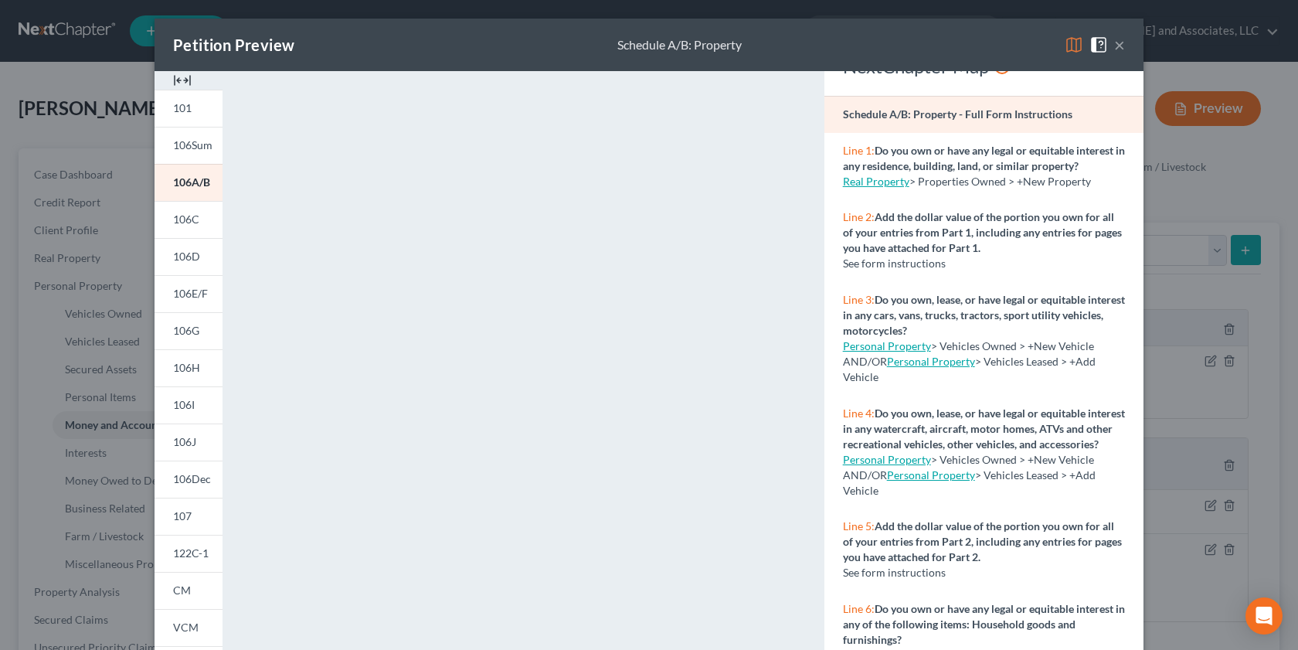
scroll to position [5, 0]
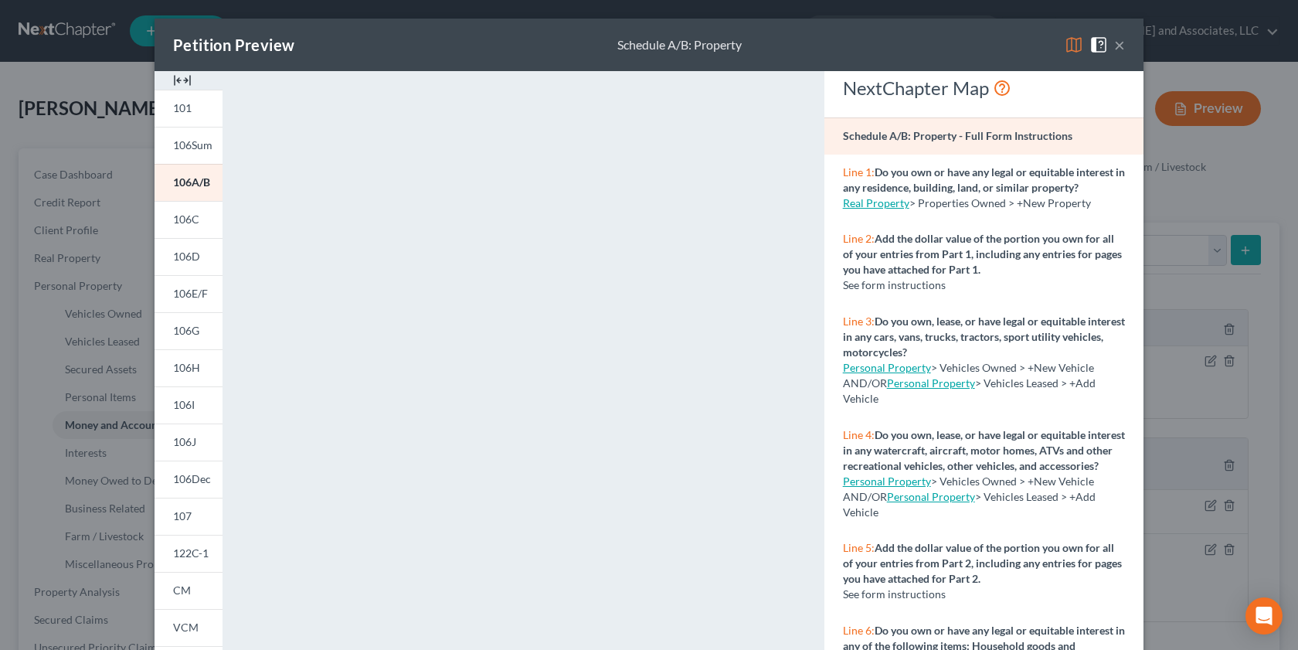
click at [1092, 105] on div "Petition Preview Schedule A/B: Property × 101 106Sum 106A/B 106C 106D 106E/F 10…" at bounding box center [649, 325] width 1298 height 650
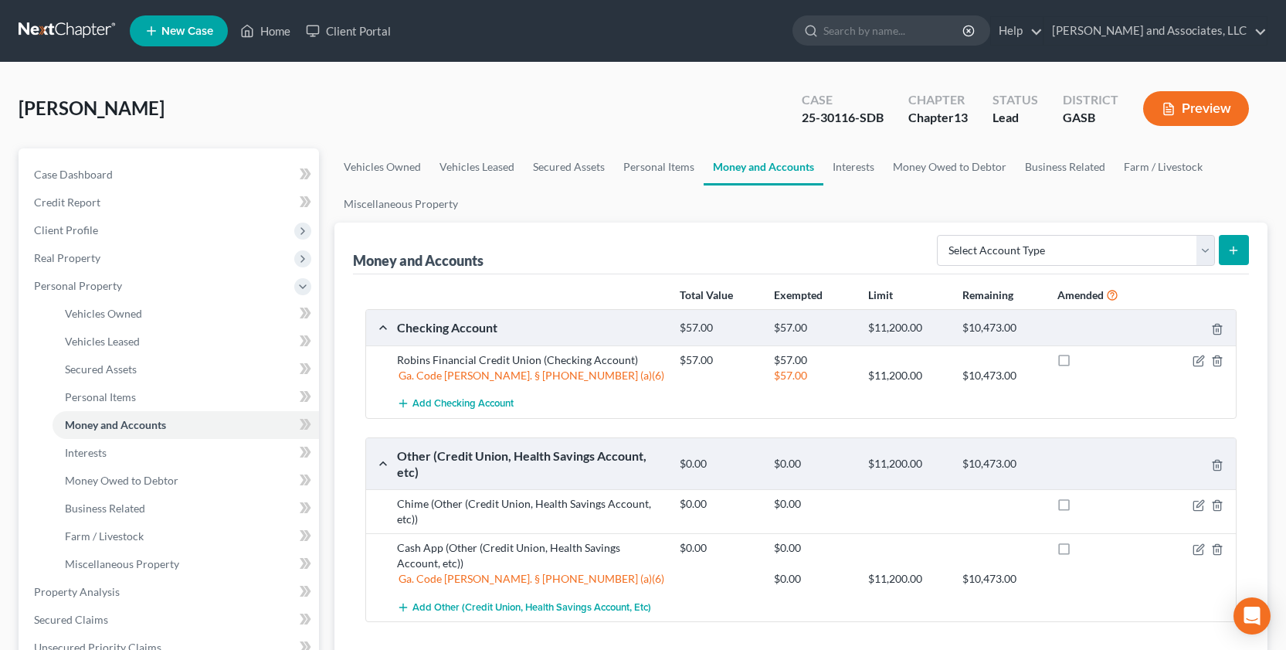
click at [1092, 106] on button "Preview" at bounding box center [1196, 108] width 106 height 35
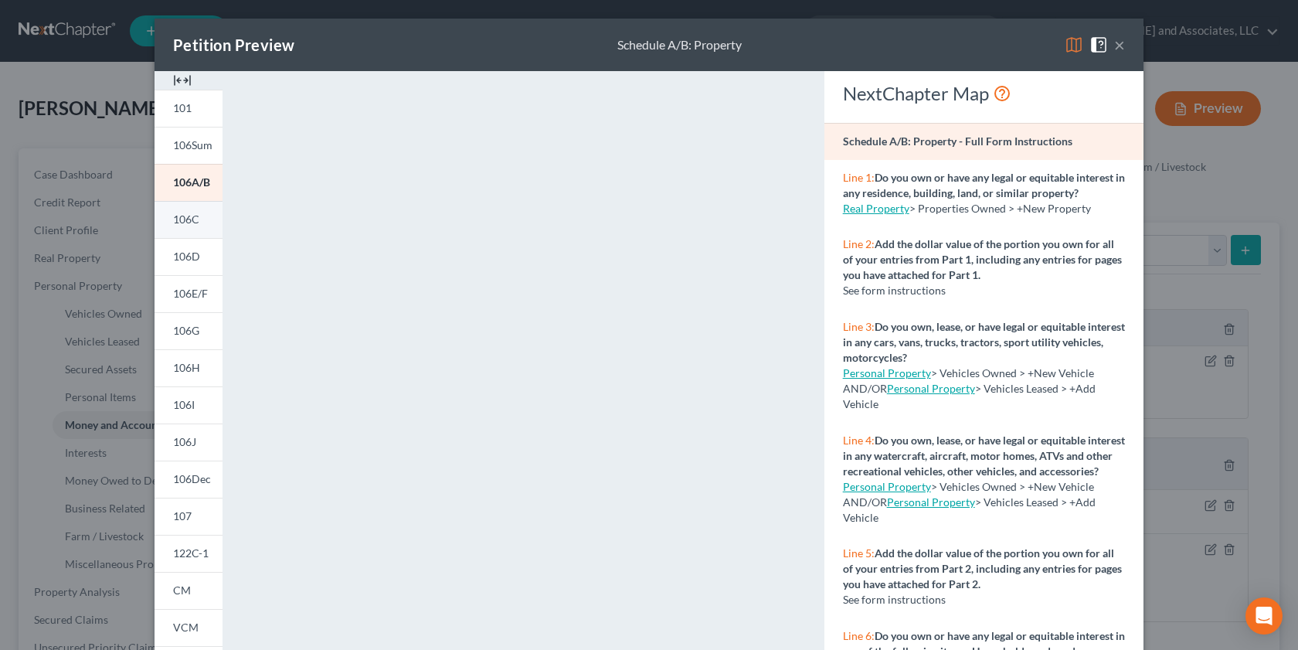
click at [187, 219] on span "106C" at bounding box center [186, 218] width 26 height 13
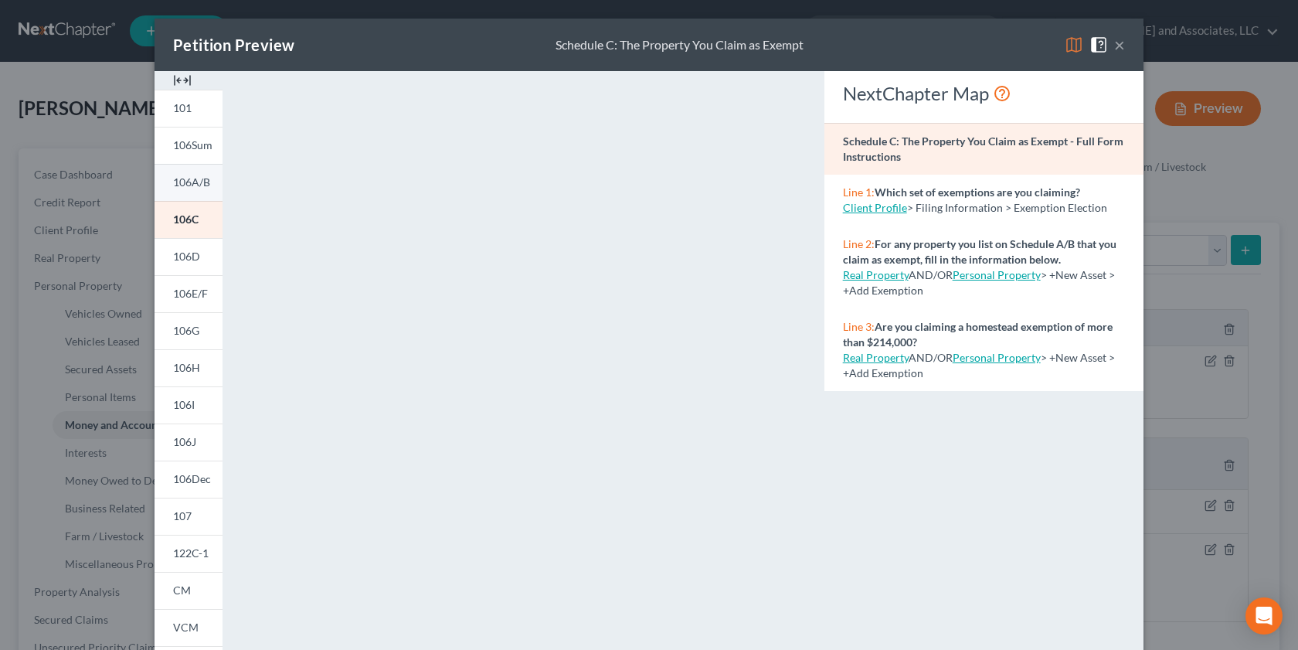
click at [198, 175] on link "106A/B" at bounding box center [189, 182] width 68 height 37
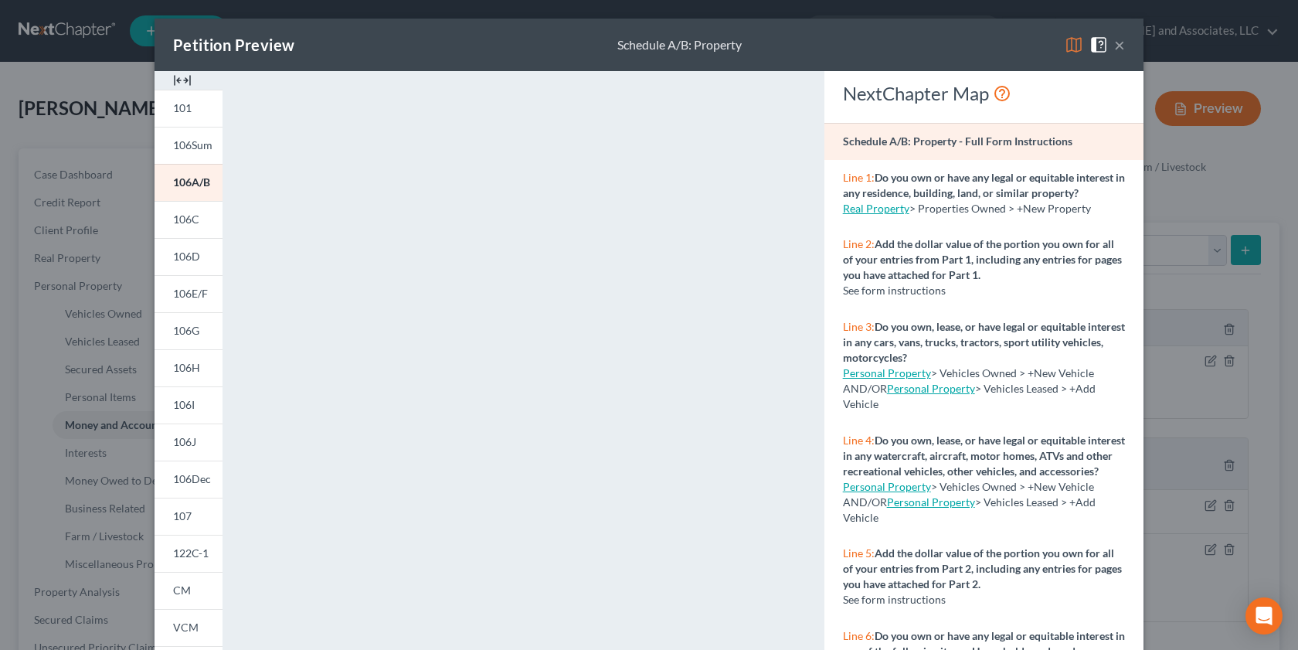
click at [1092, 45] on button "×" at bounding box center [1119, 45] width 11 height 19
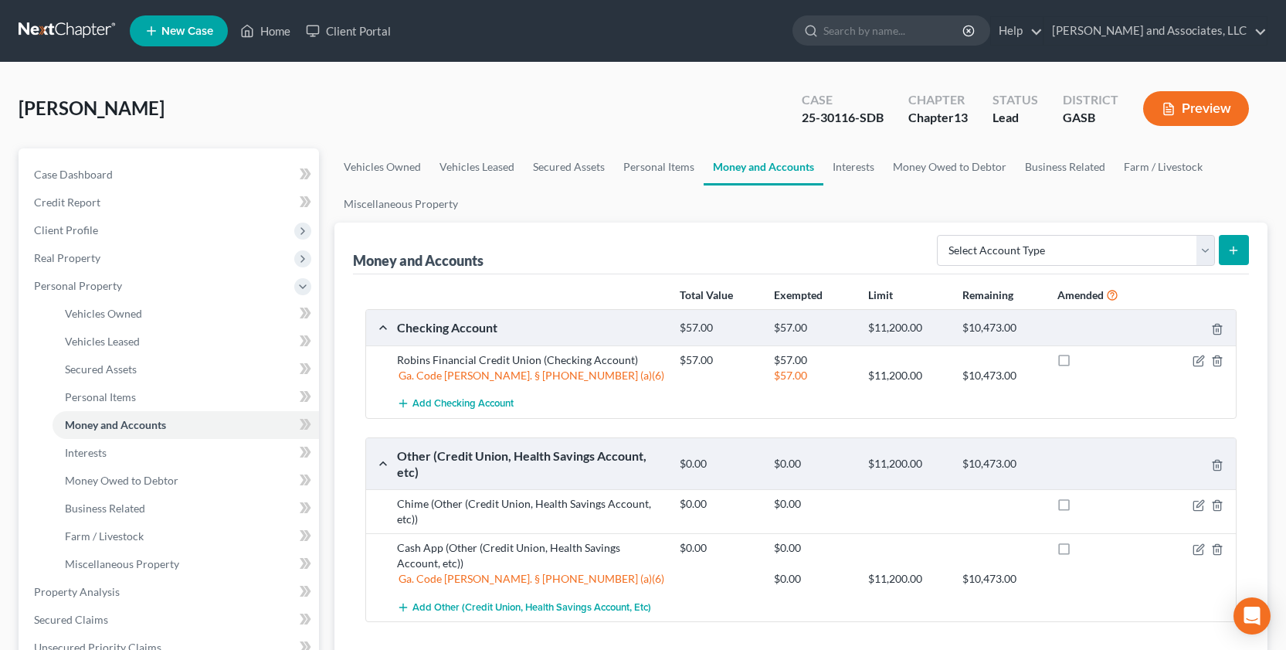
click at [1092, 102] on button "Preview" at bounding box center [1196, 108] width 106 height 35
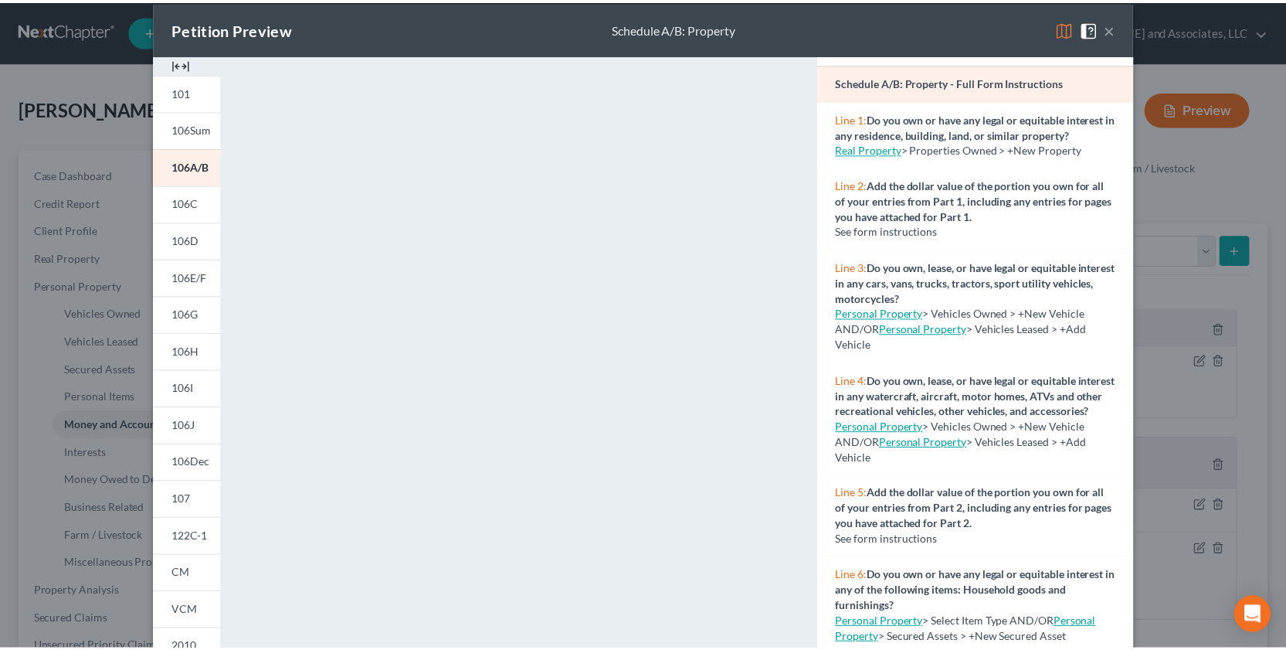
scroll to position [1, 0]
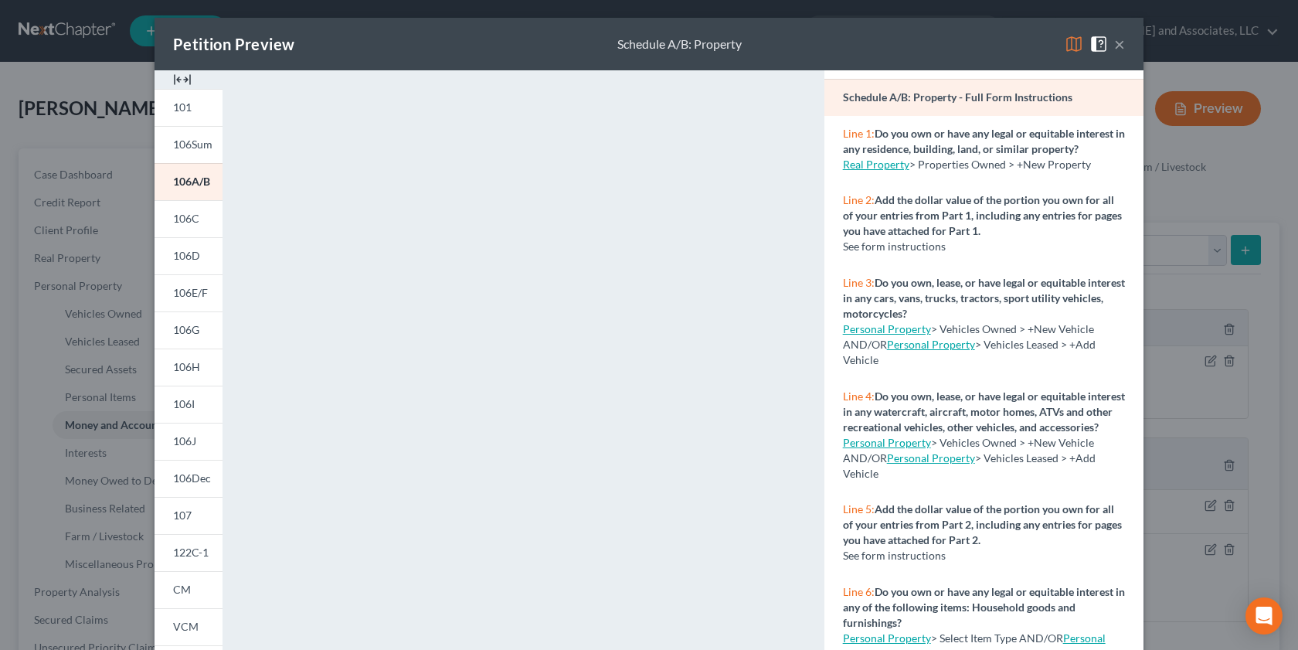
click at [1092, 42] on button "×" at bounding box center [1119, 44] width 11 height 19
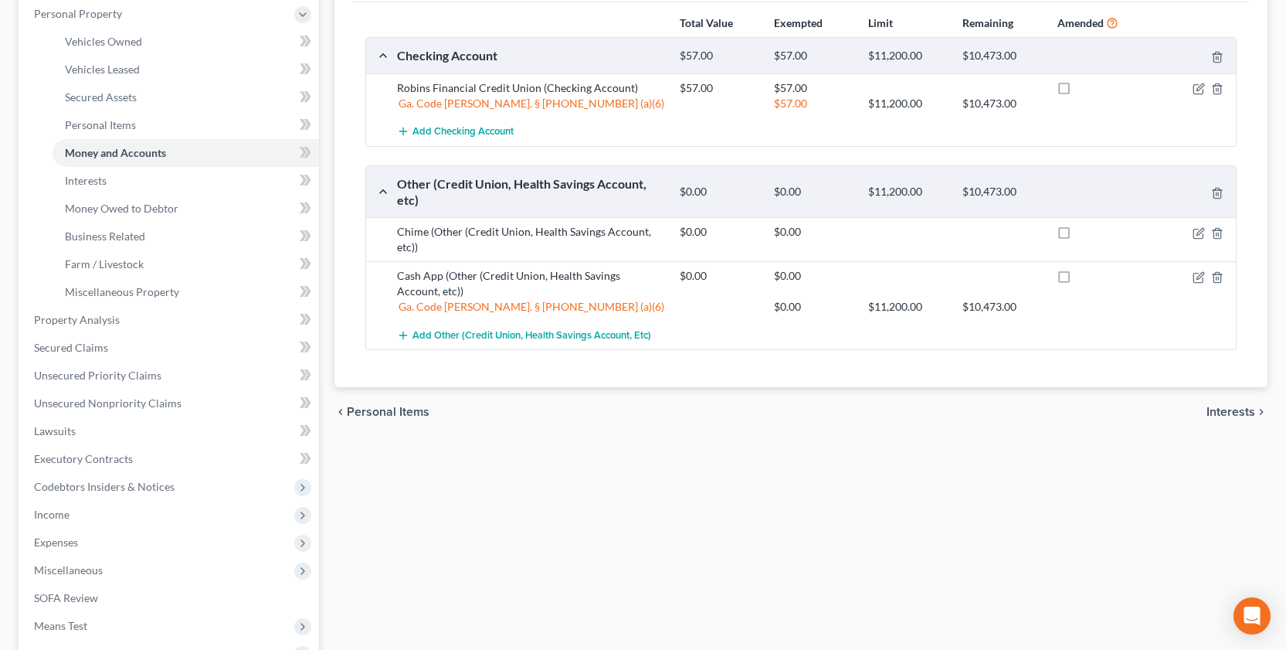
scroll to position [274, 0]
click at [1092, 404] on span "Interests" at bounding box center [1231, 409] width 49 height 12
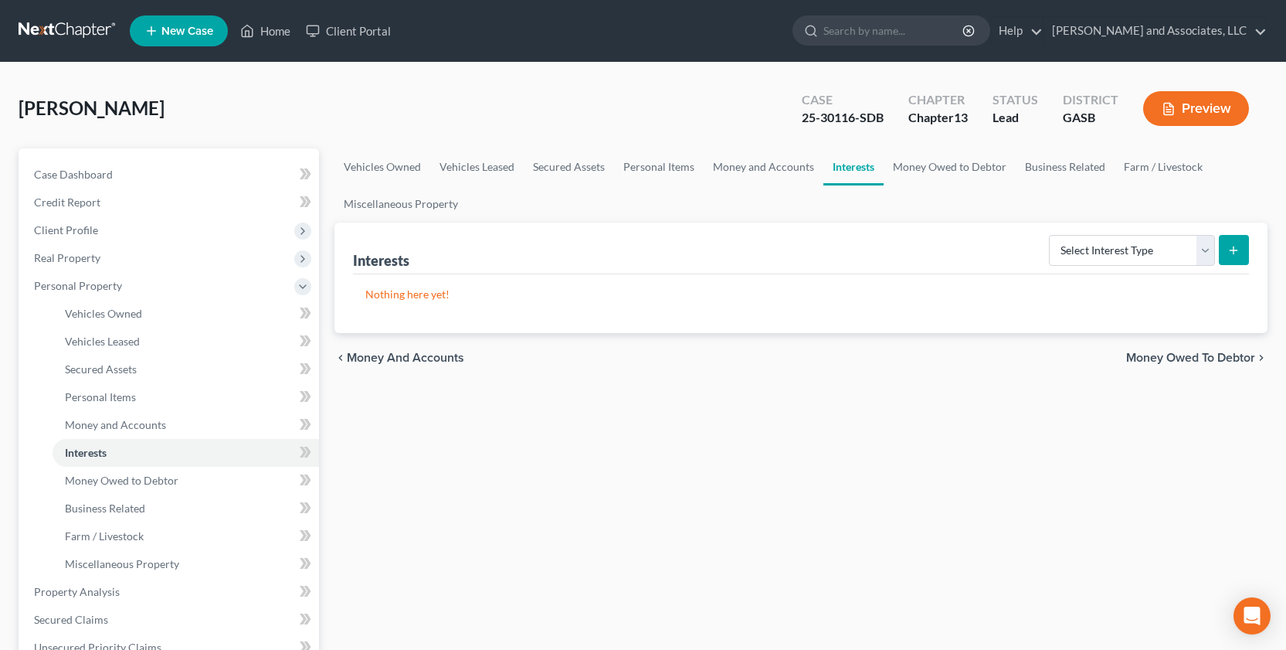
click at [1092, 356] on span "Money Owed to Debtor" at bounding box center [1190, 358] width 129 height 12
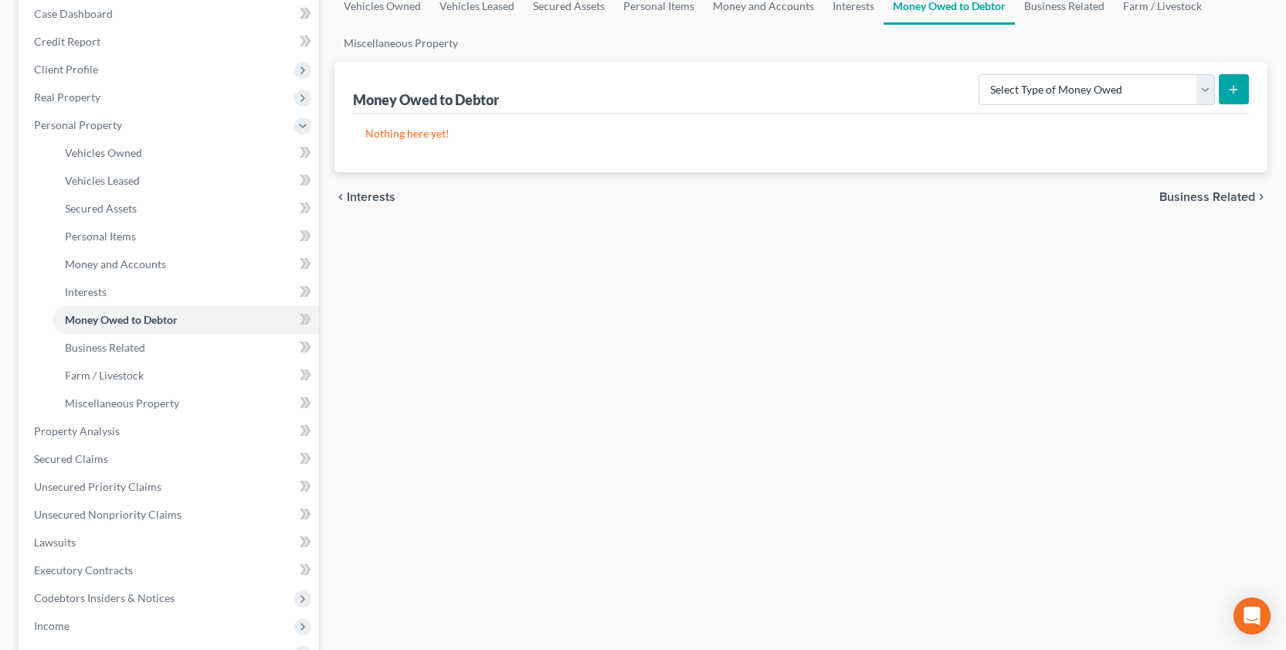
scroll to position [186, 0]
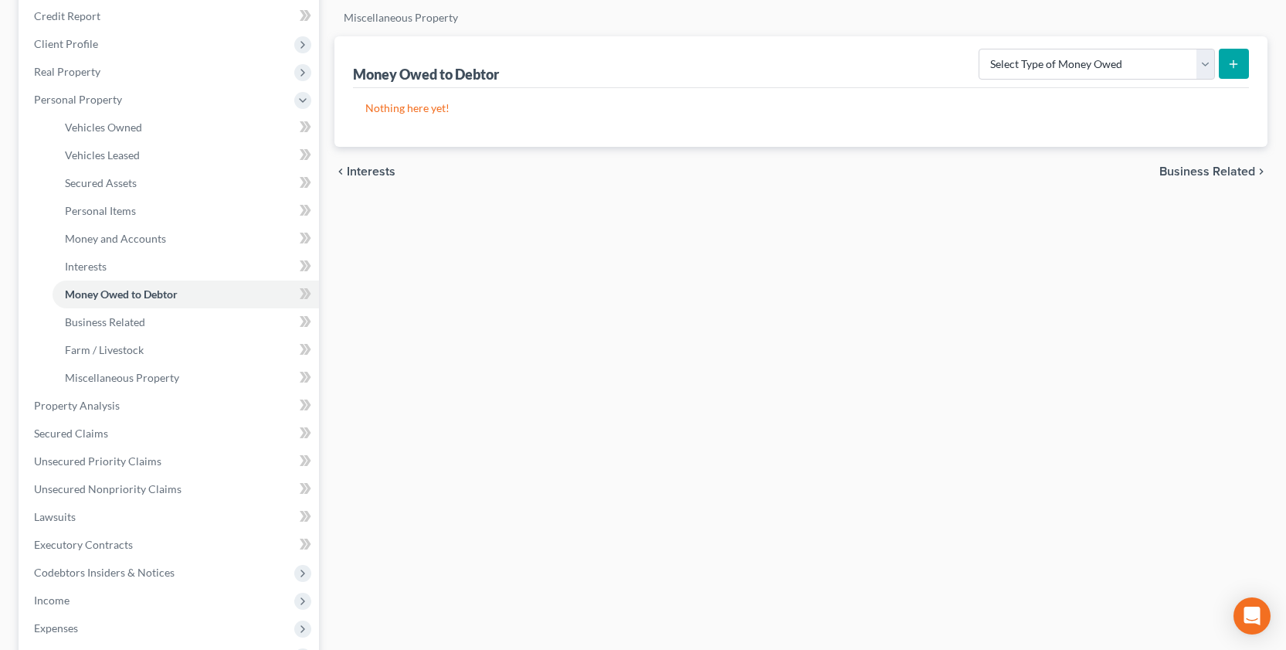
click at [1092, 171] on span "Business Related" at bounding box center [1208, 171] width 96 height 12
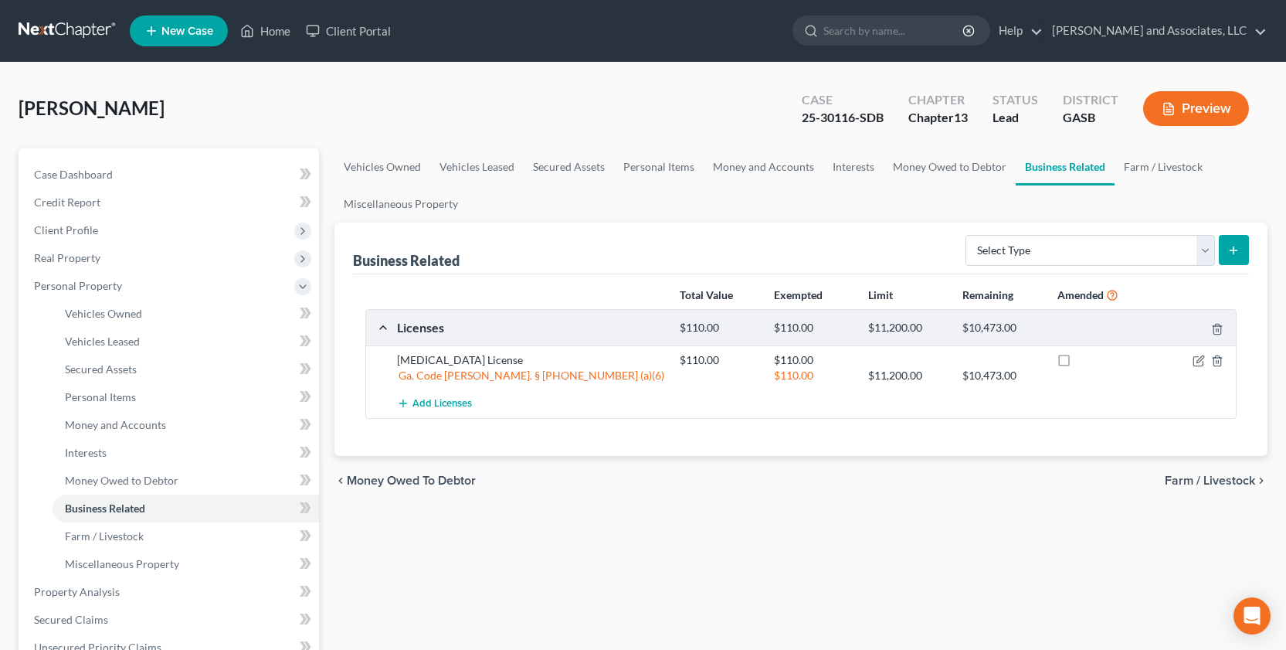
click at [1092, 482] on span "Farm / Livestock" at bounding box center [1210, 480] width 90 height 12
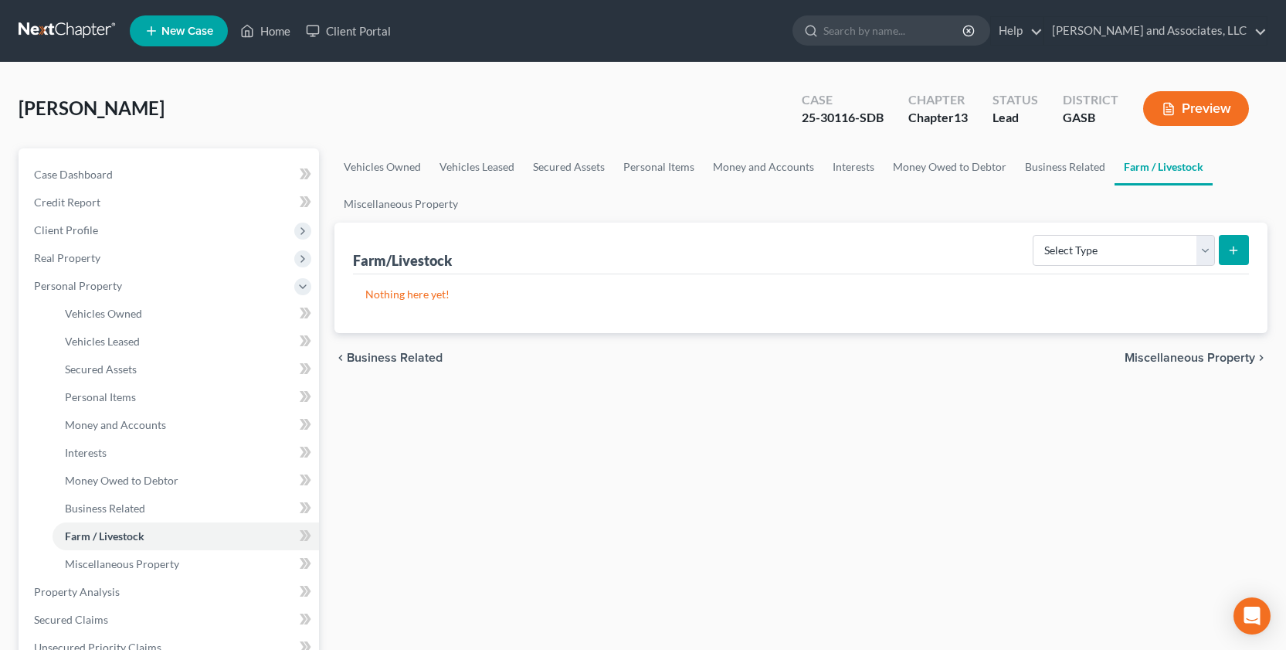
drag, startPoint x: 1286, startPoint y: 339, endPoint x: 1211, endPoint y: 354, distance: 75.6
click at [1092, 354] on div "[PERSON_NAME] Upgraded Case 25-30116-SDB Chapter Chapter 13 Status Lead Distric…" at bounding box center [643, 581] width 1286 height 1037
click at [397, 202] on link "Miscellaneous Property" at bounding box center [401, 203] width 133 height 37
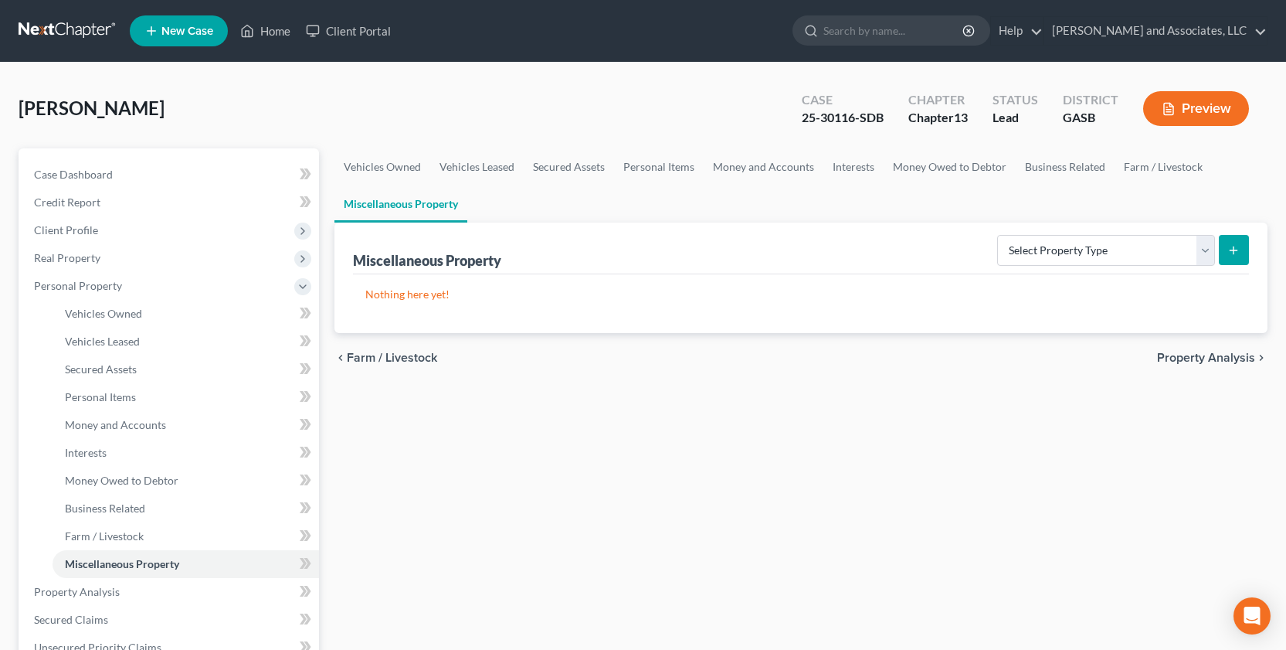
click at [1092, 250] on icon "submit" at bounding box center [1234, 250] width 12 height 12
click at [1092, 355] on span "Property Analysis" at bounding box center [1206, 358] width 98 height 12
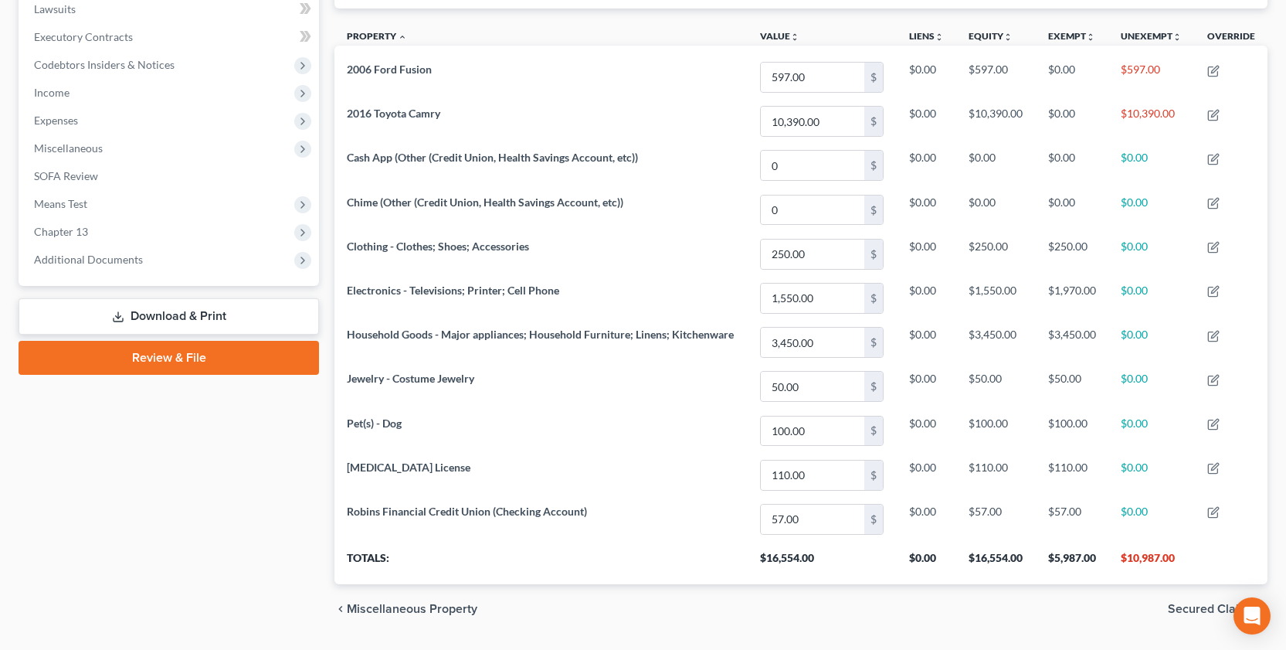
scroll to position [458, 0]
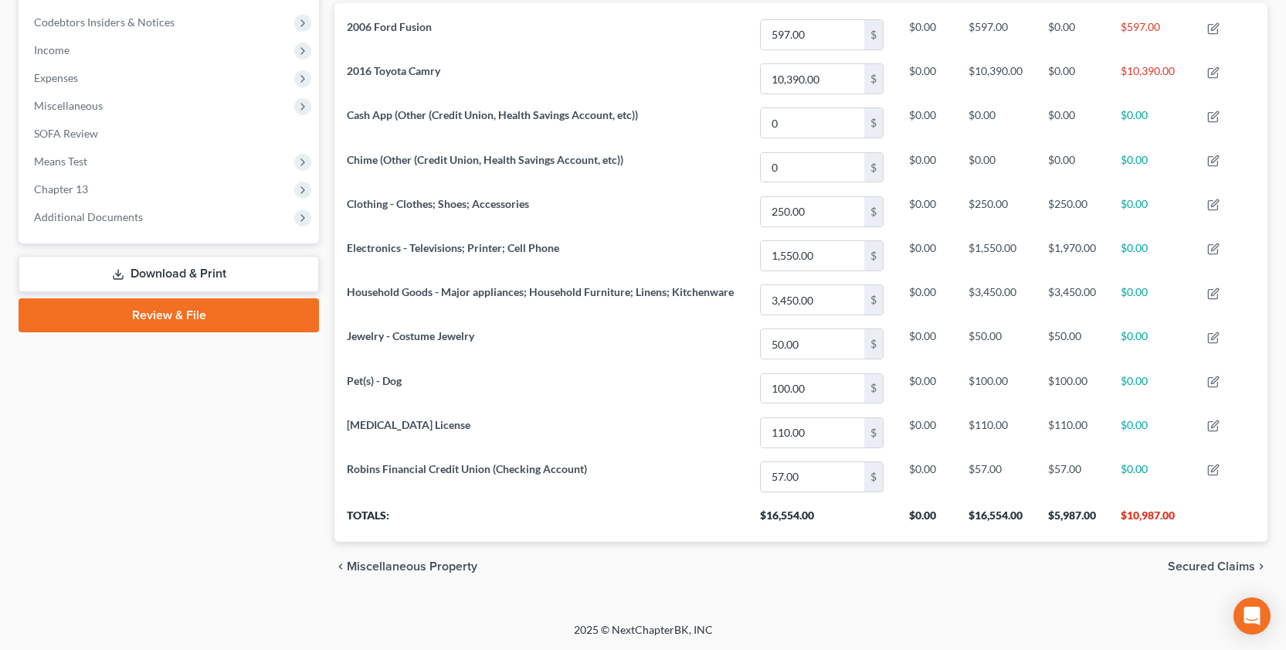
drag, startPoint x: 1285, startPoint y: 307, endPoint x: 1274, endPoint y: 159, distance: 148.7
click at [1092, 83] on div "[PERSON_NAME] Upgraded Case 25-30116-SDB Chapter Chapter 13 Status Lead Distric…" at bounding box center [643, 112] width 1286 height 1017
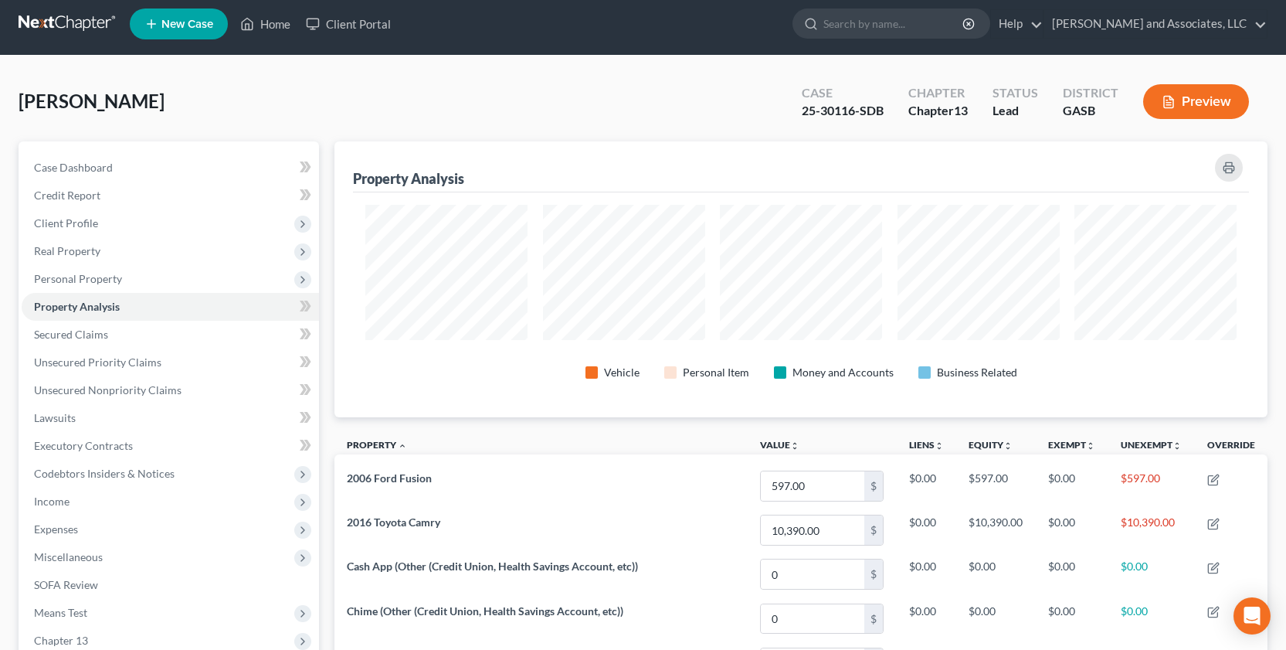
scroll to position [14, 0]
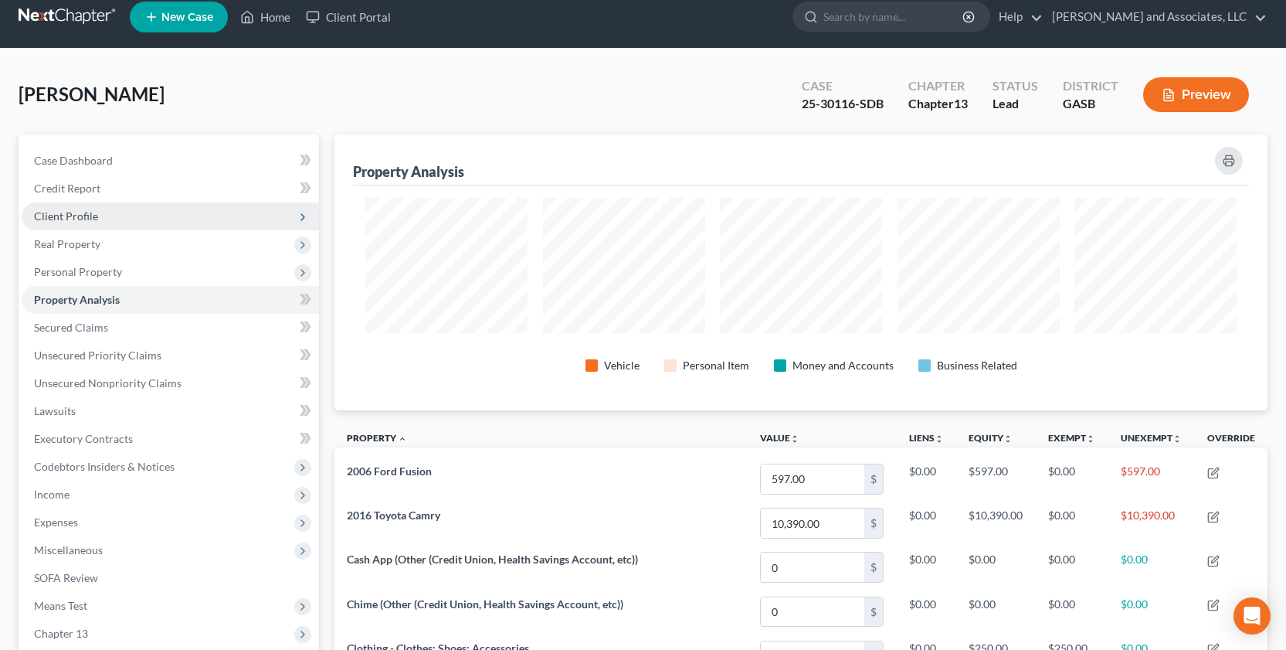
click at [79, 215] on span "Client Profile" at bounding box center [66, 215] width 64 height 13
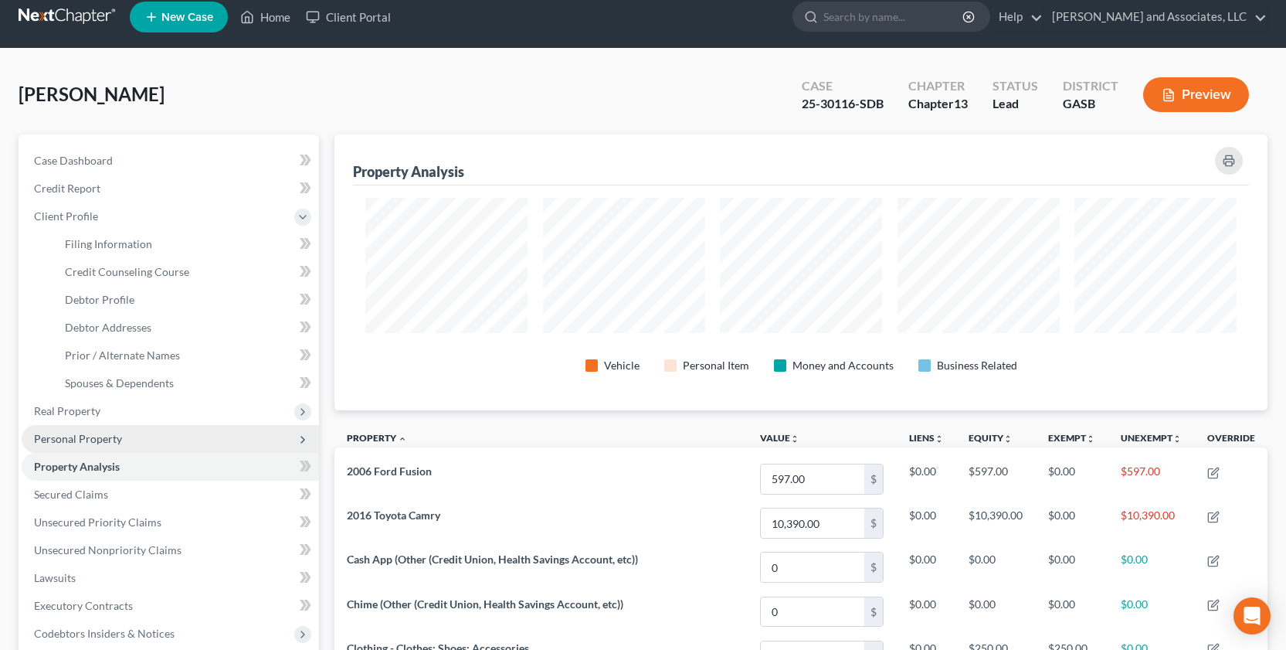
click at [90, 433] on span "Personal Property" at bounding box center [78, 438] width 88 height 13
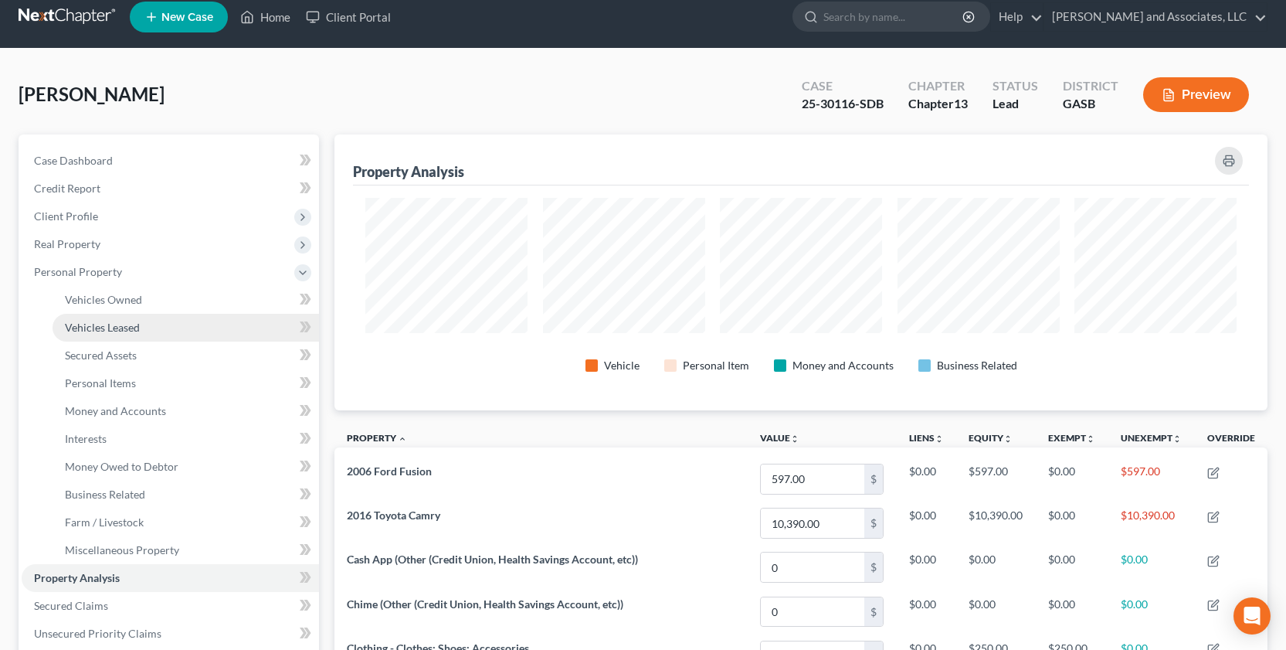
click at [131, 324] on span "Vehicles Leased" at bounding box center [102, 327] width 75 height 13
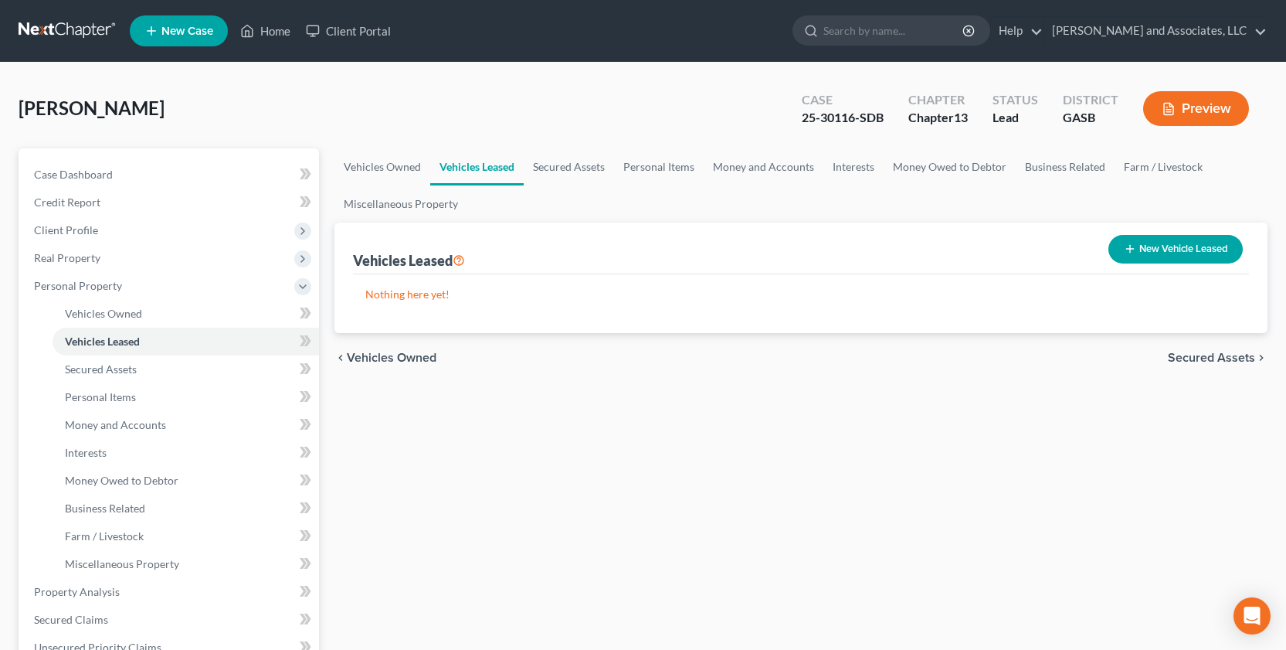
click at [387, 356] on span "Vehicles Owned" at bounding box center [392, 358] width 90 height 12
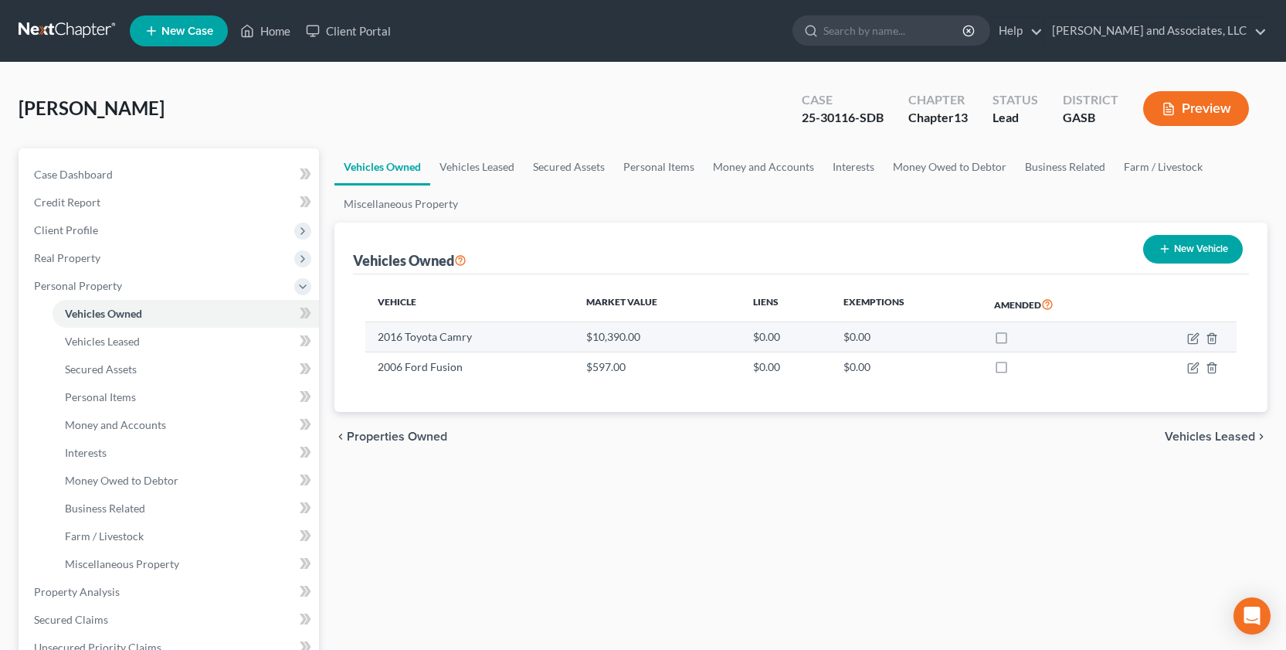
click at [1092, 348] on td at bounding box center [1183, 336] width 108 height 29
click at [1092, 333] on icon "button" at bounding box center [1193, 338] width 12 height 12
select select "0"
select select "10"
select select "3"
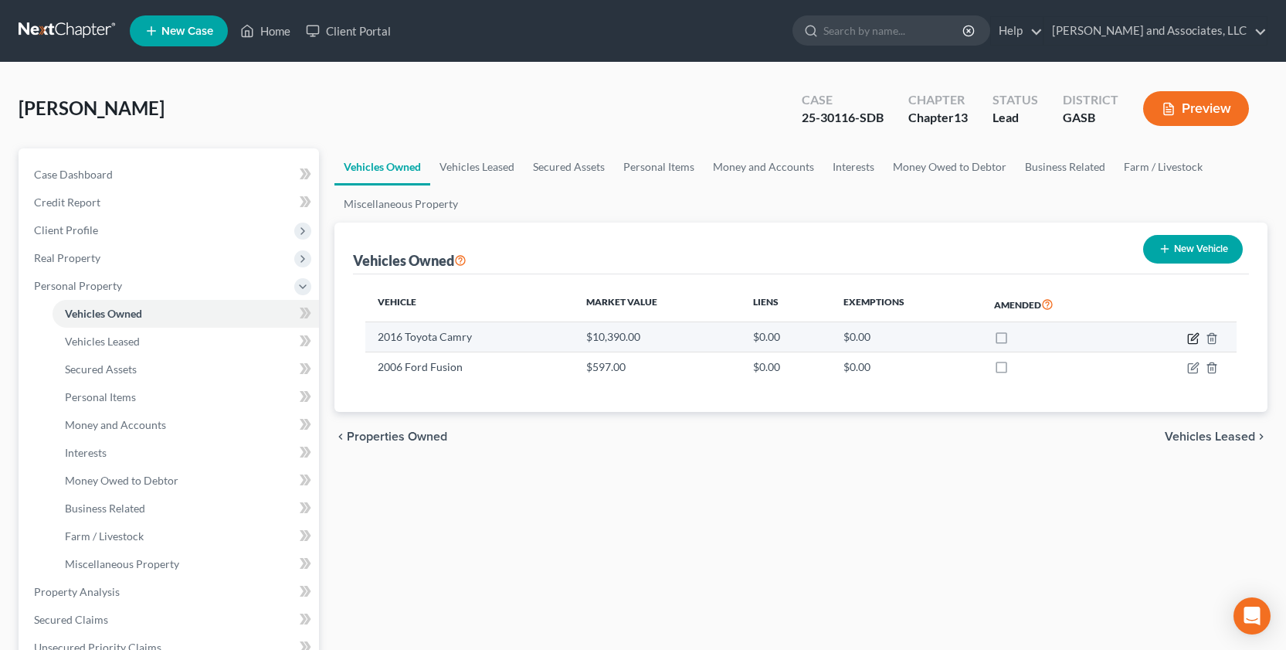
select select "0"
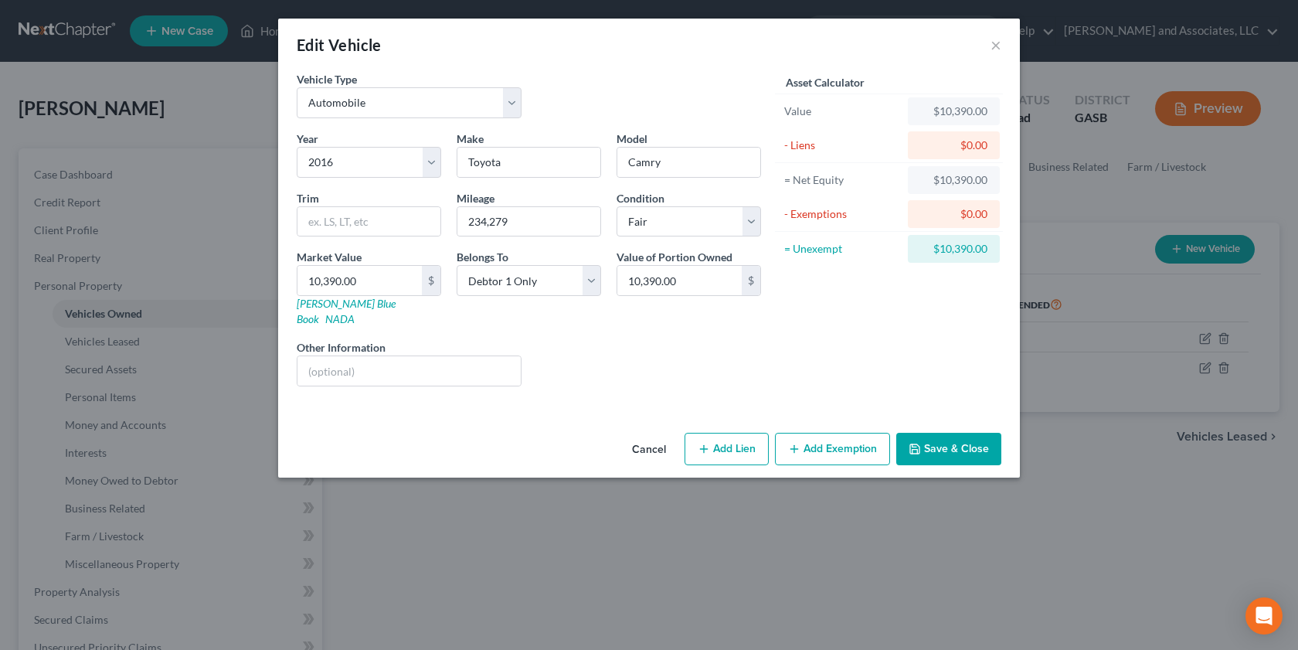
click at [826, 436] on button "Add Exemption" at bounding box center [832, 449] width 115 height 32
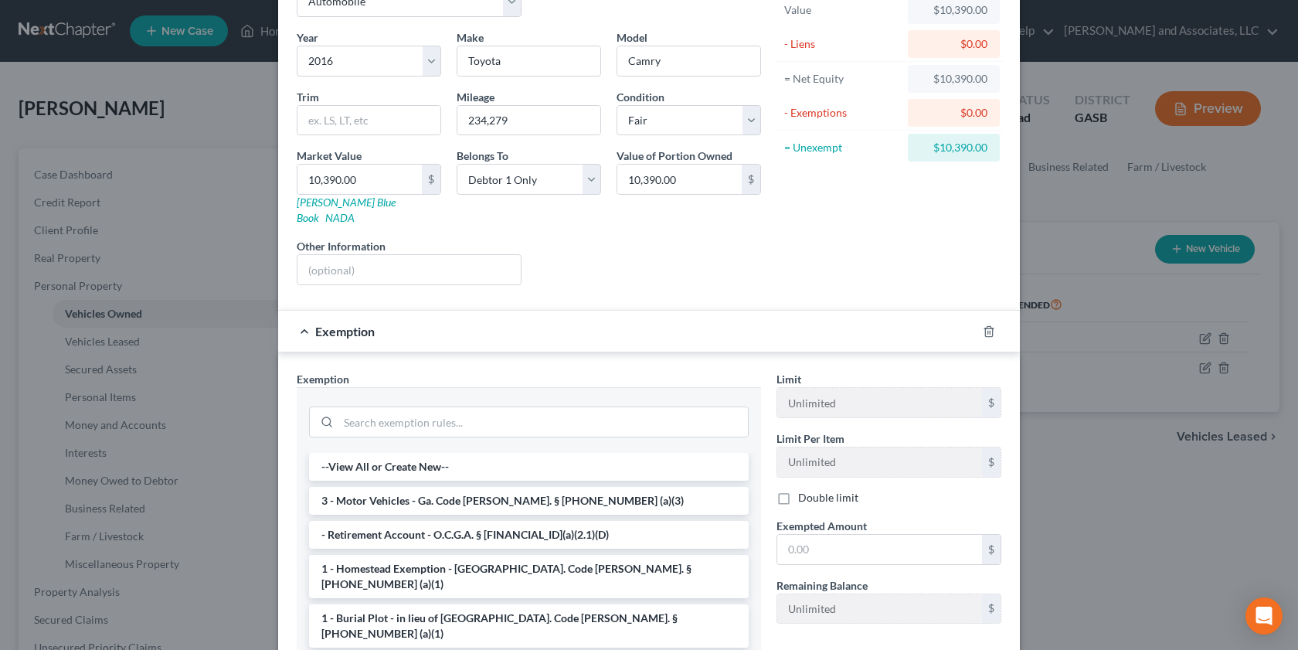
scroll to position [246, 0]
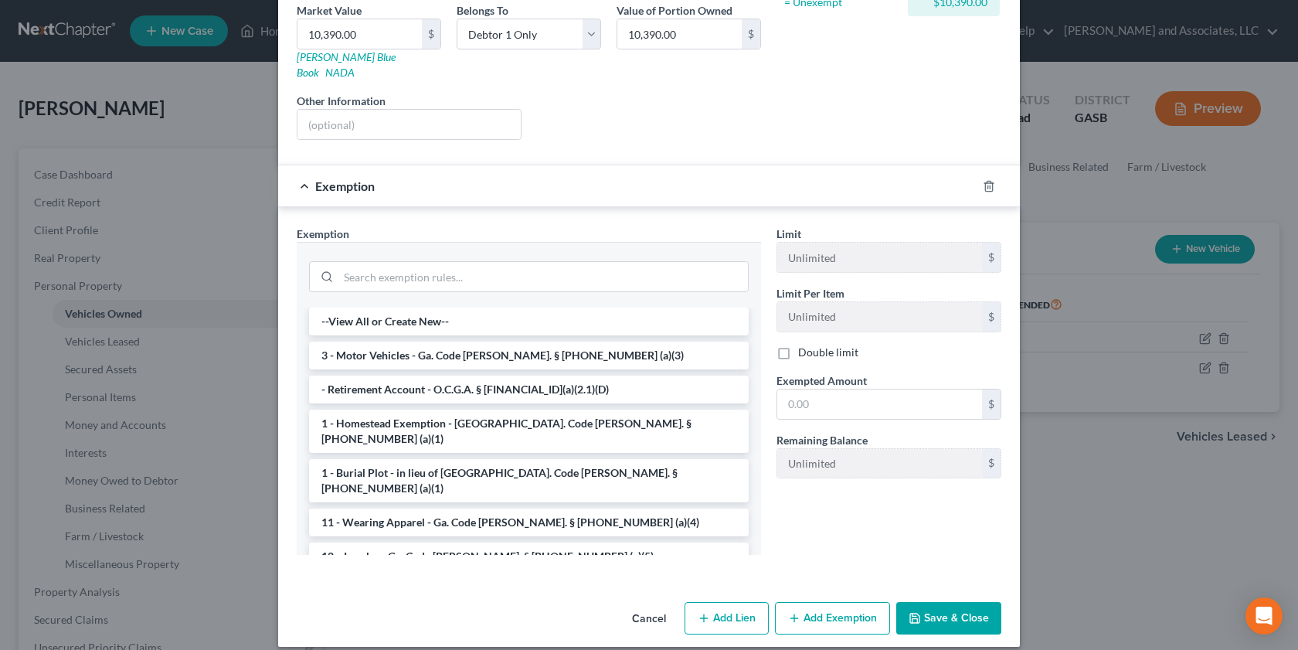
click at [324, 178] on span "Exemption" at bounding box center [344, 185] width 59 height 15
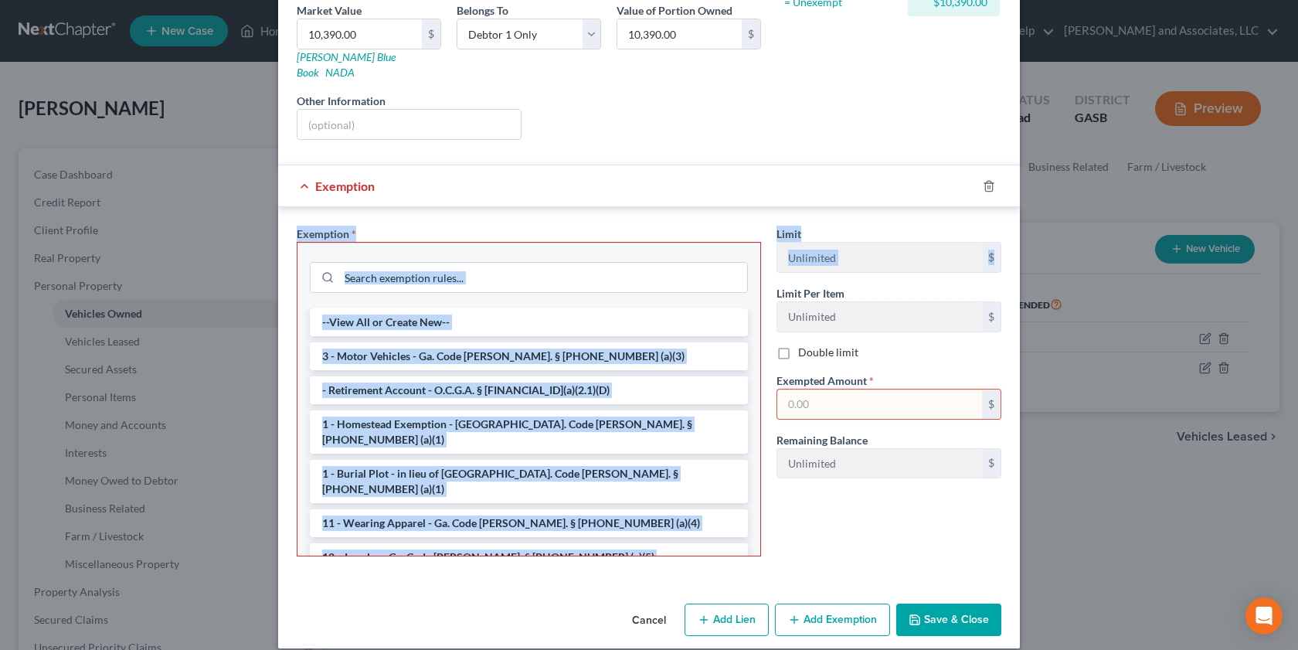
drag, startPoint x: 1286, startPoint y: 250, endPoint x: 1286, endPoint y: 147, distance: 102.8
click at [1092, 147] on div "Edit Vehicle × Vehicle Type Select Automobile Truck Trailer Watercraft Aircraft…" at bounding box center [649, 325] width 1298 height 650
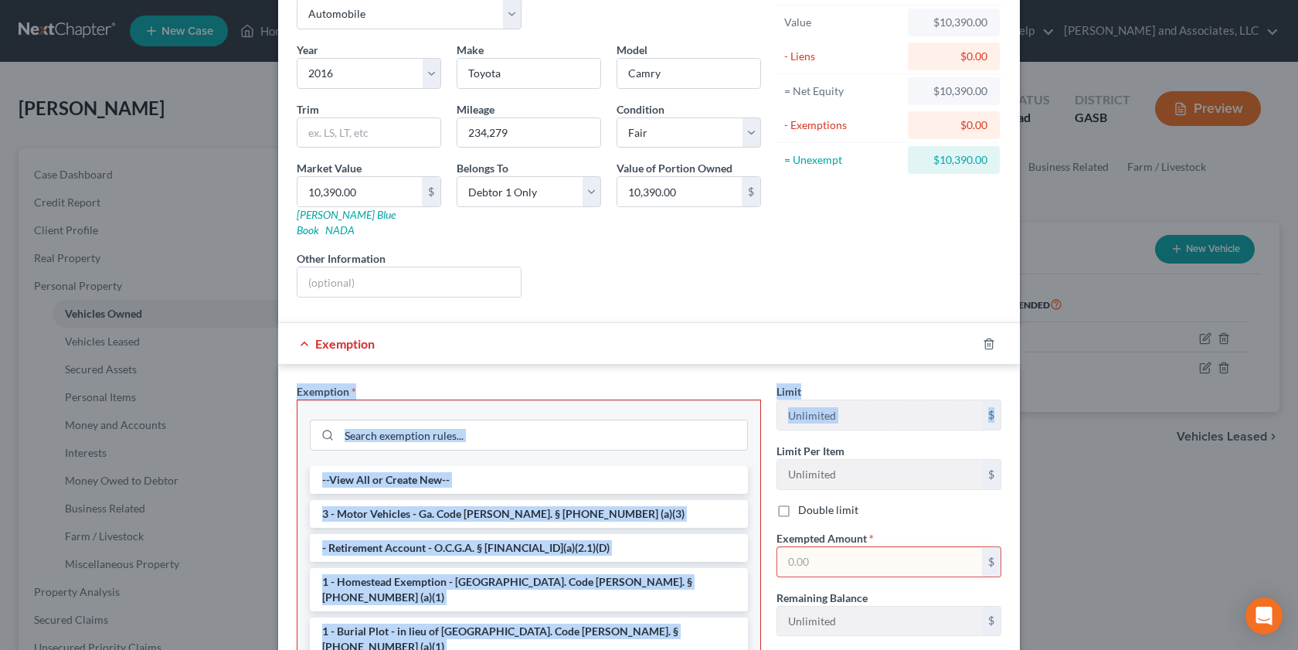
scroll to position [88, 0]
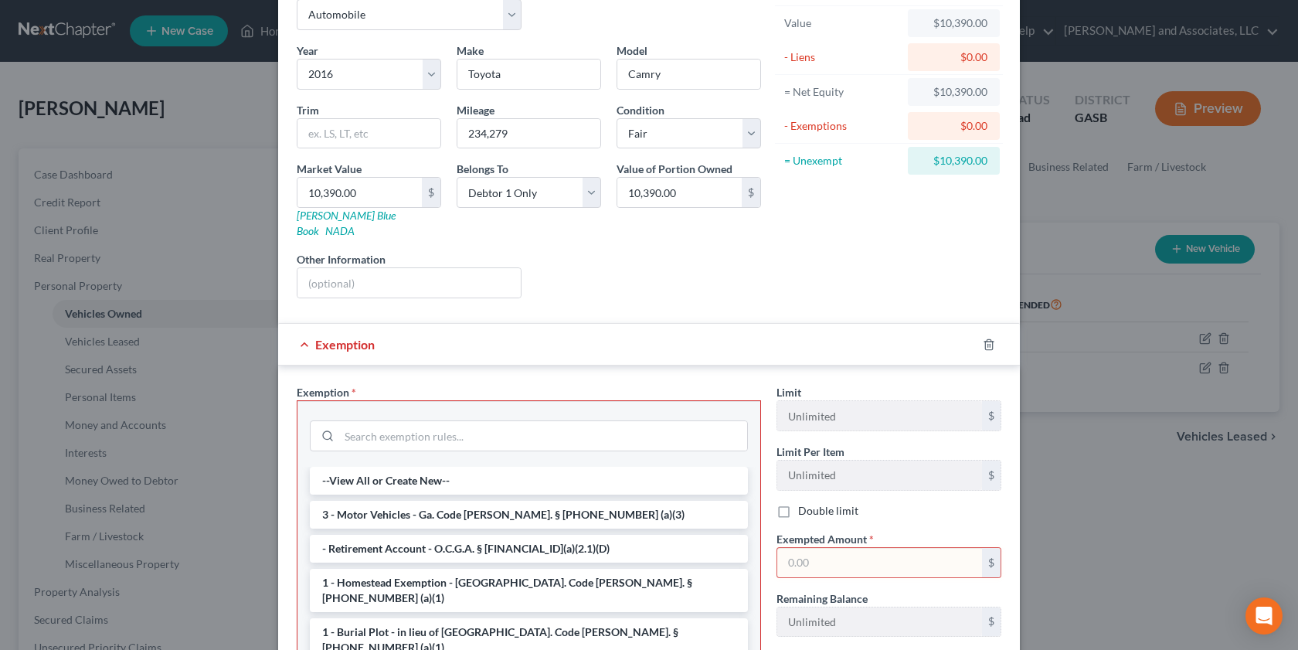
click at [723, 252] on div "Liens Select" at bounding box center [649, 274] width 240 height 47
click at [607, 501] on li "3 - Motor Vehicles - Ga. Code [PERSON_NAME]. § [PHONE_NUMBER] (a)(3)" at bounding box center [529, 515] width 438 height 28
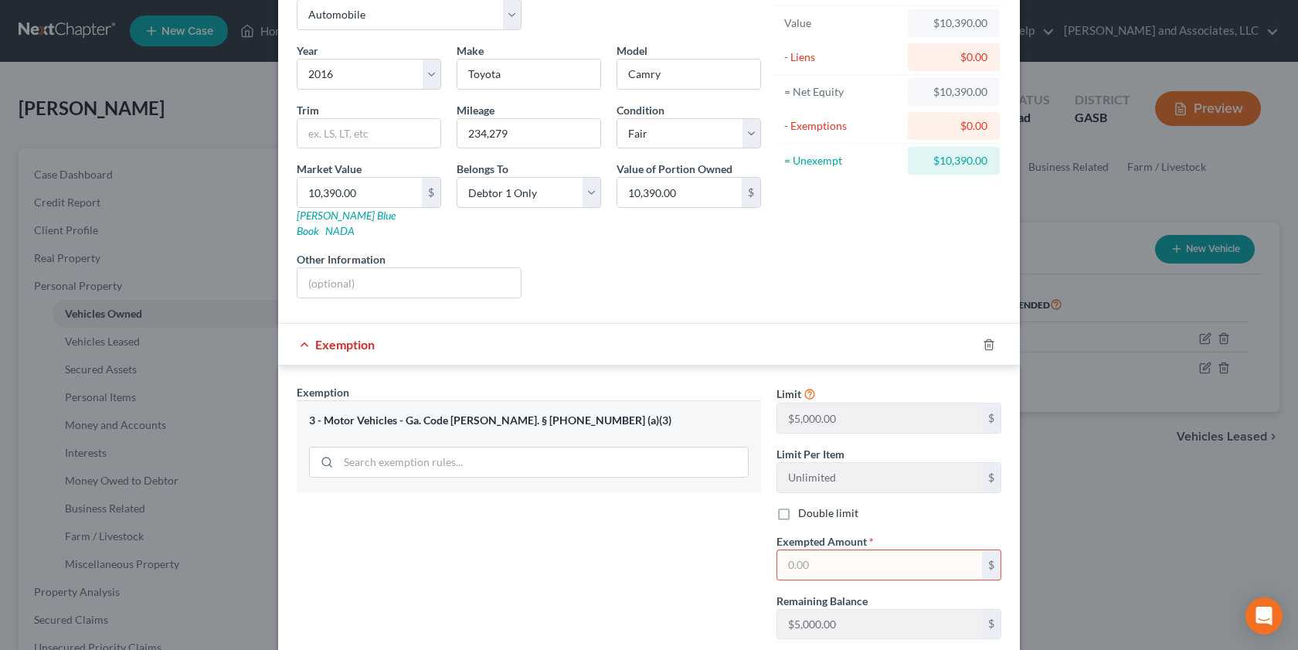
click at [799, 556] on input "text" at bounding box center [879, 564] width 205 height 29
type input "5,000.00"
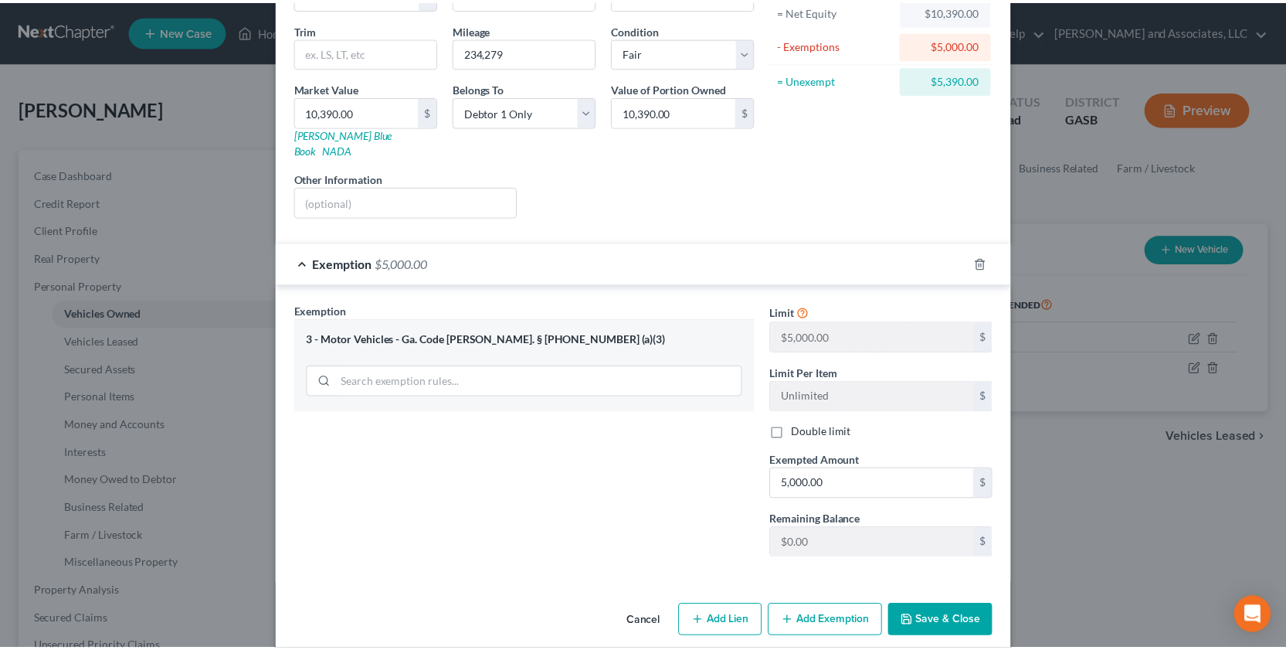
scroll to position [172, 0]
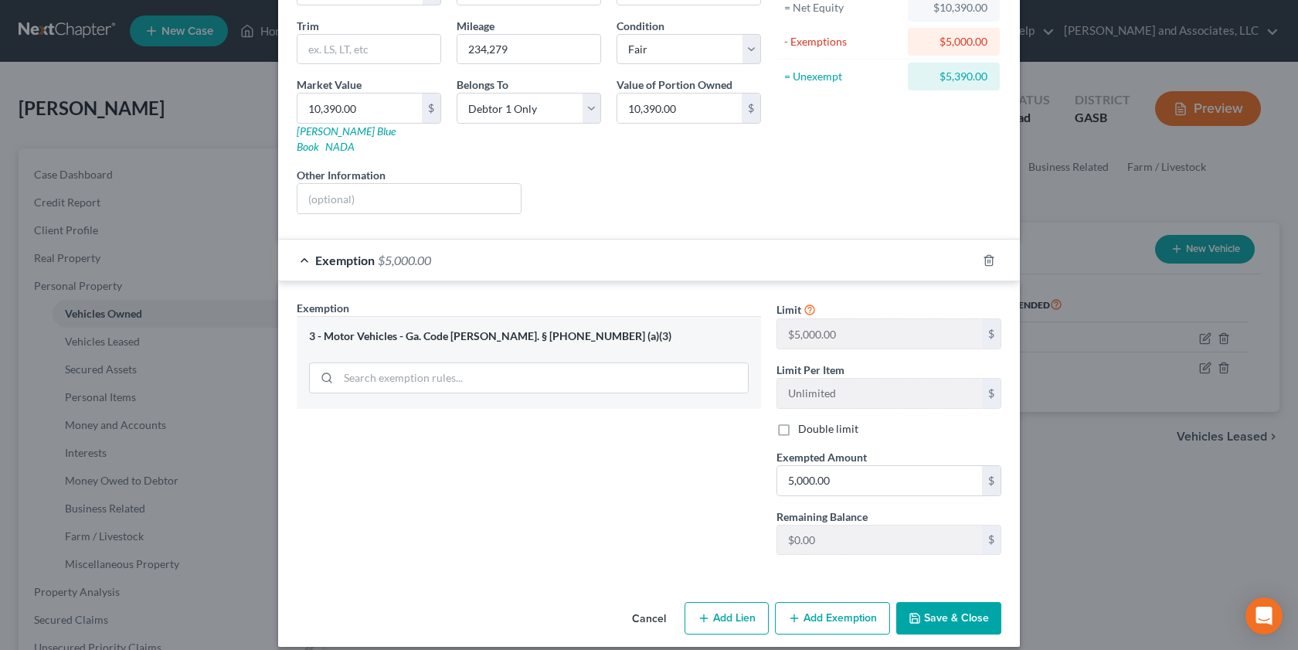
click at [937, 610] on div "Cancel Add Lien Add Lease Add Exemption Save & Close" at bounding box center [649, 621] width 742 height 51
click at [918, 602] on button "Save & Close" at bounding box center [948, 618] width 105 height 32
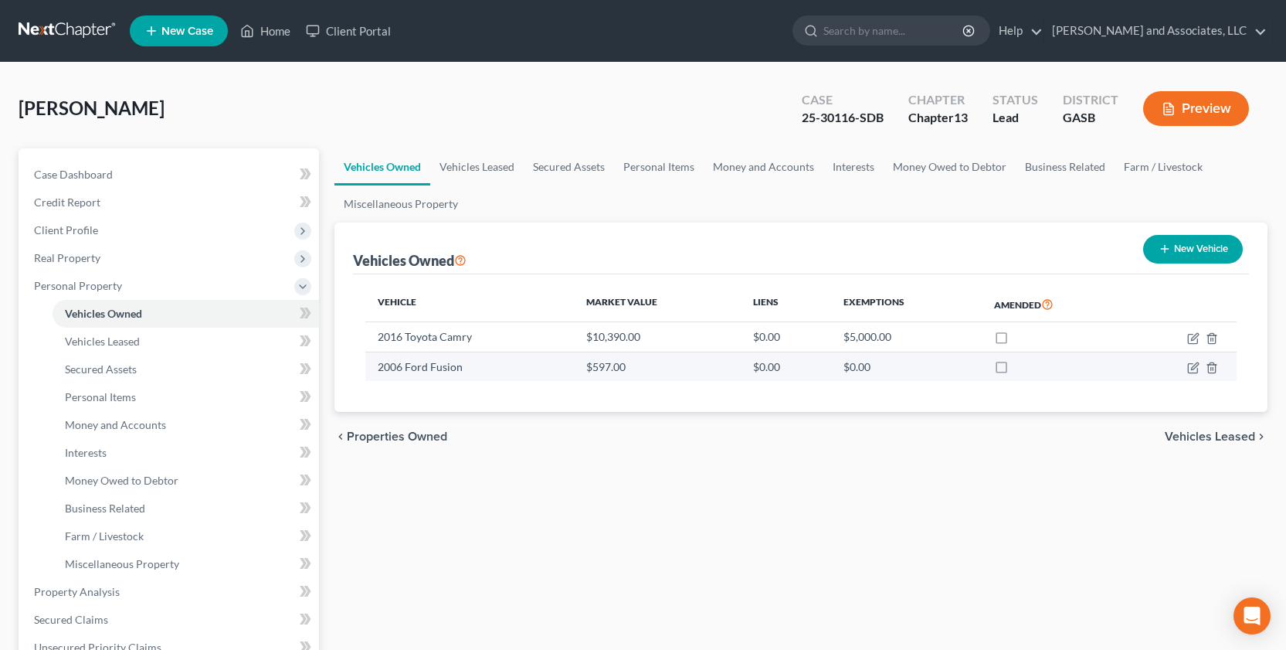
click at [1092, 369] on td at bounding box center [1183, 366] width 108 height 29
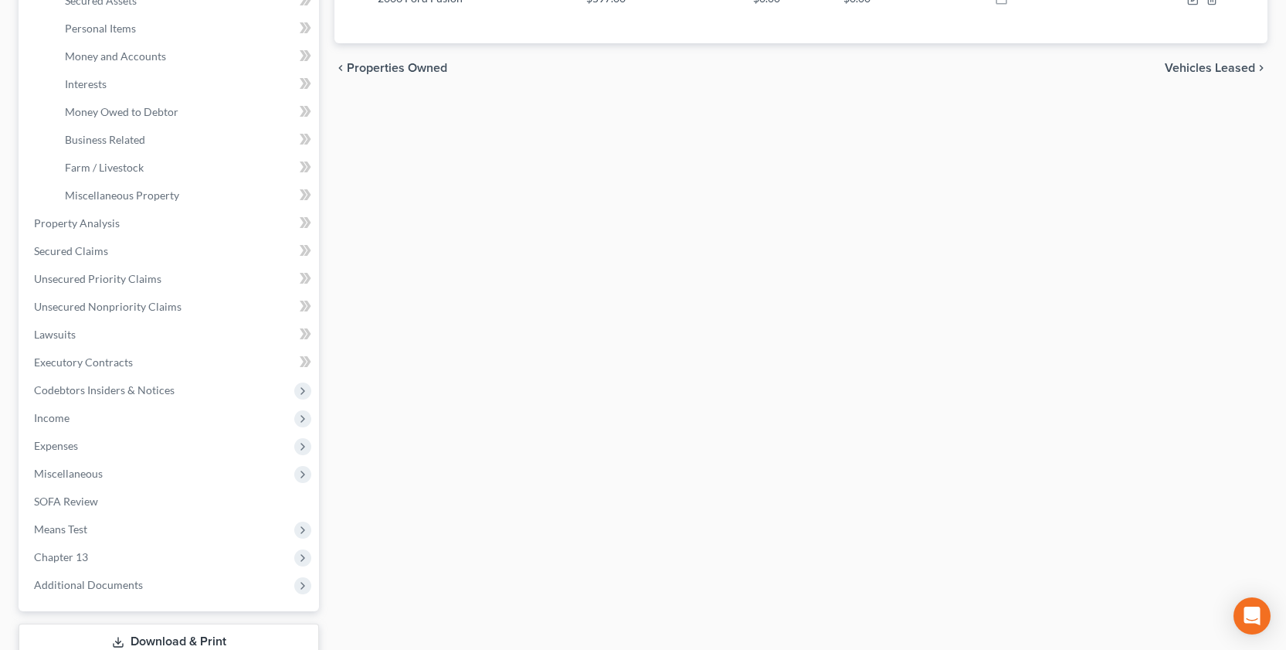
scroll to position [371, 0]
click at [116, 24] on span "Personal Items" at bounding box center [100, 25] width 71 height 13
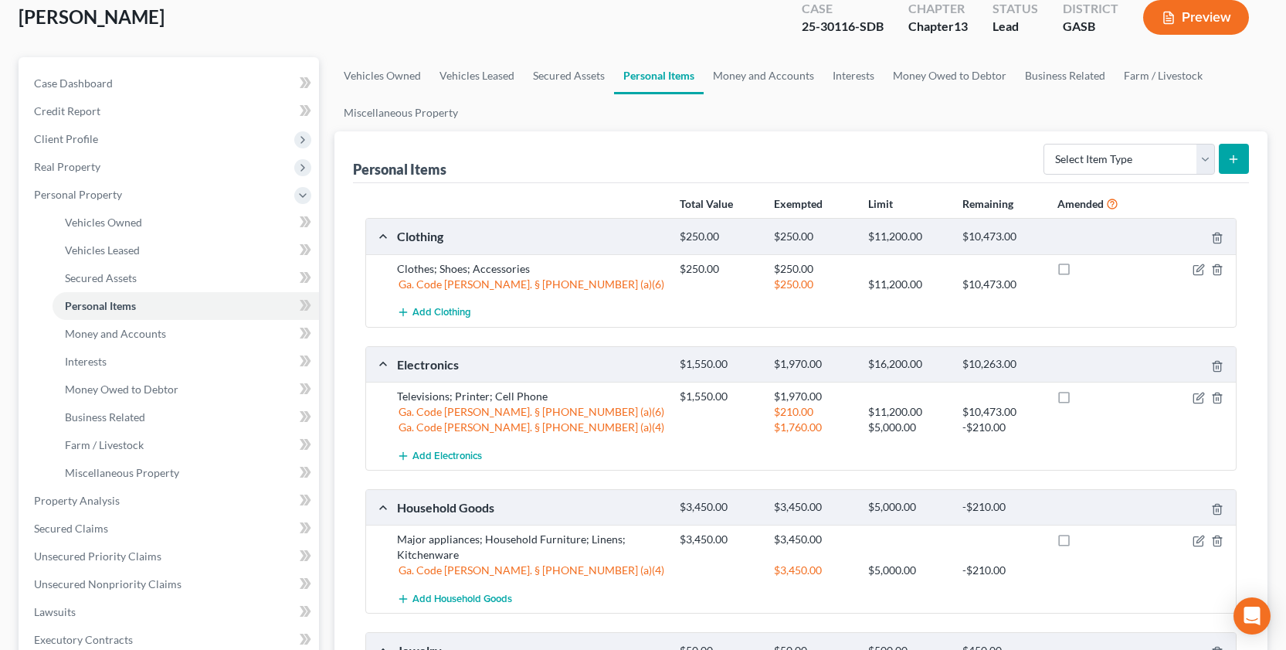
scroll to position [144, 0]
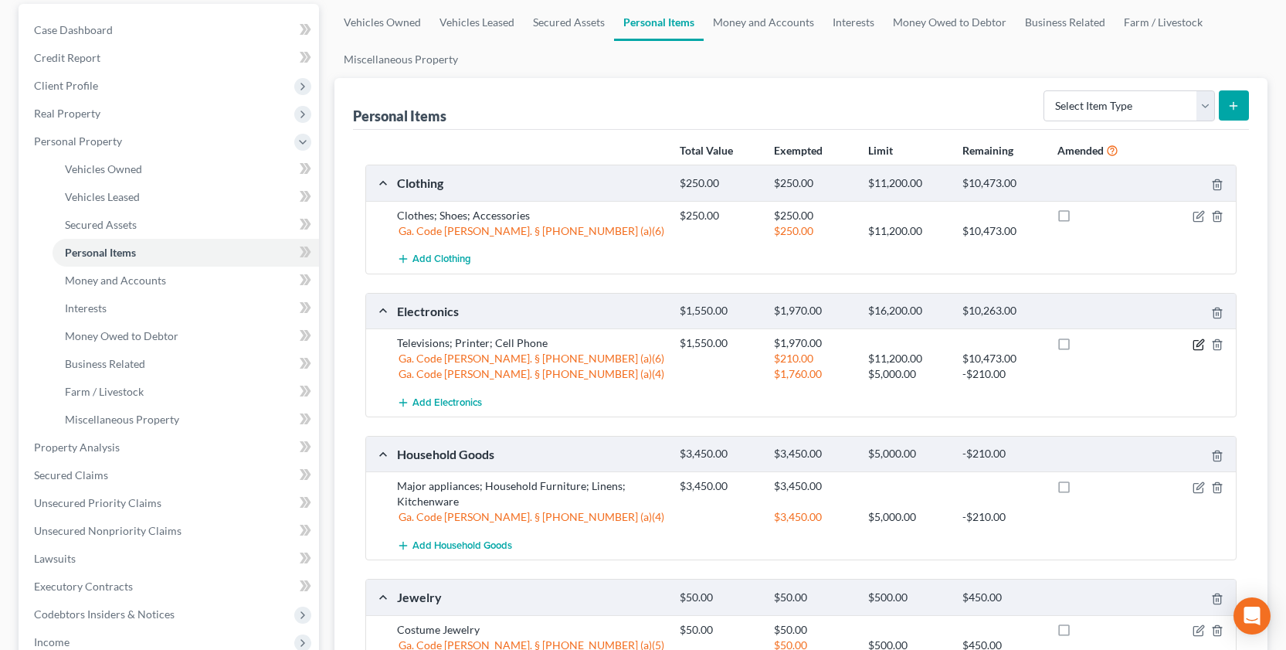
click at [1092, 343] on icon "button" at bounding box center [1200, 342] width 7 height 7
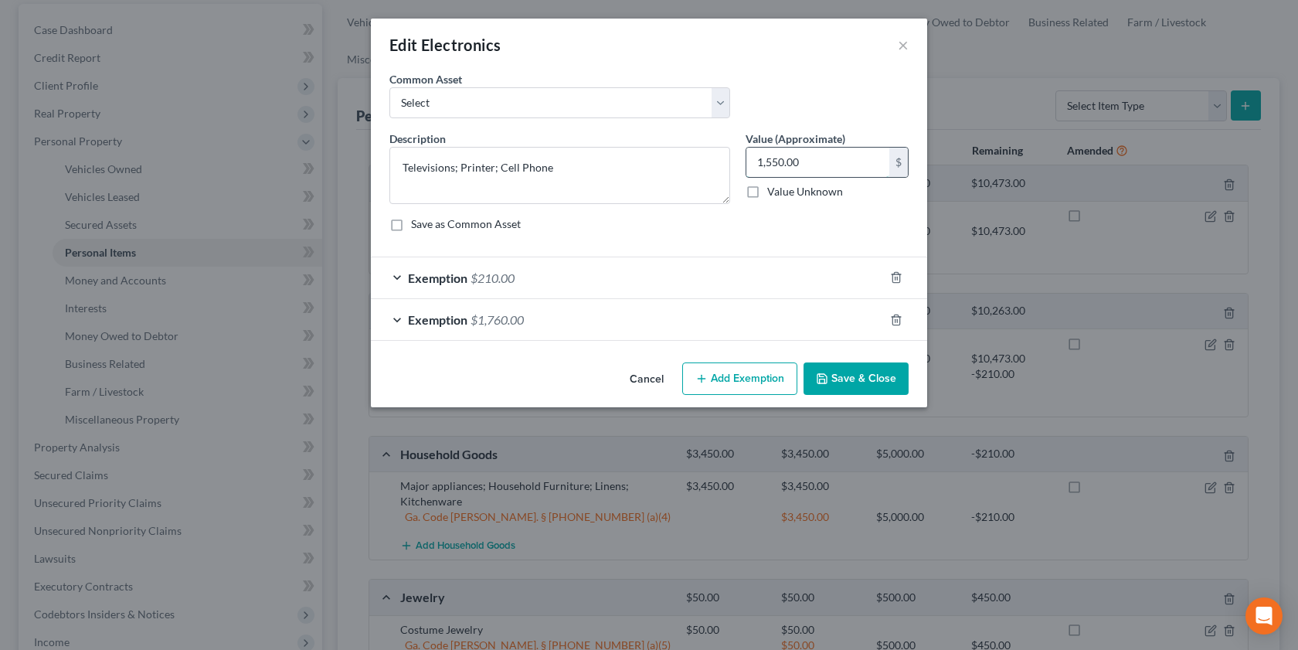
click at [817, 160] on input "1,550.00" at bounding box center [817, 162] width 143 height 29
type input "1,760.00"
click at [845, 372] on button "Save & Close" at bounding box center [855, 378] width 105 height 32
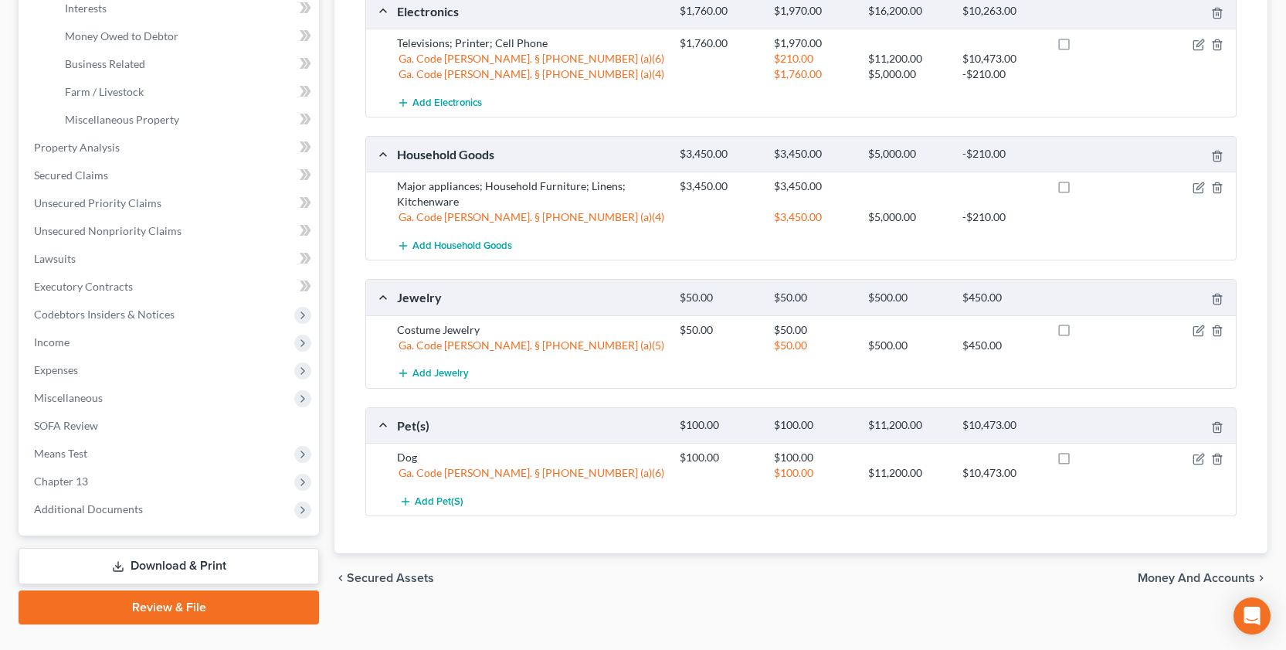
scroll to position [477, 0]
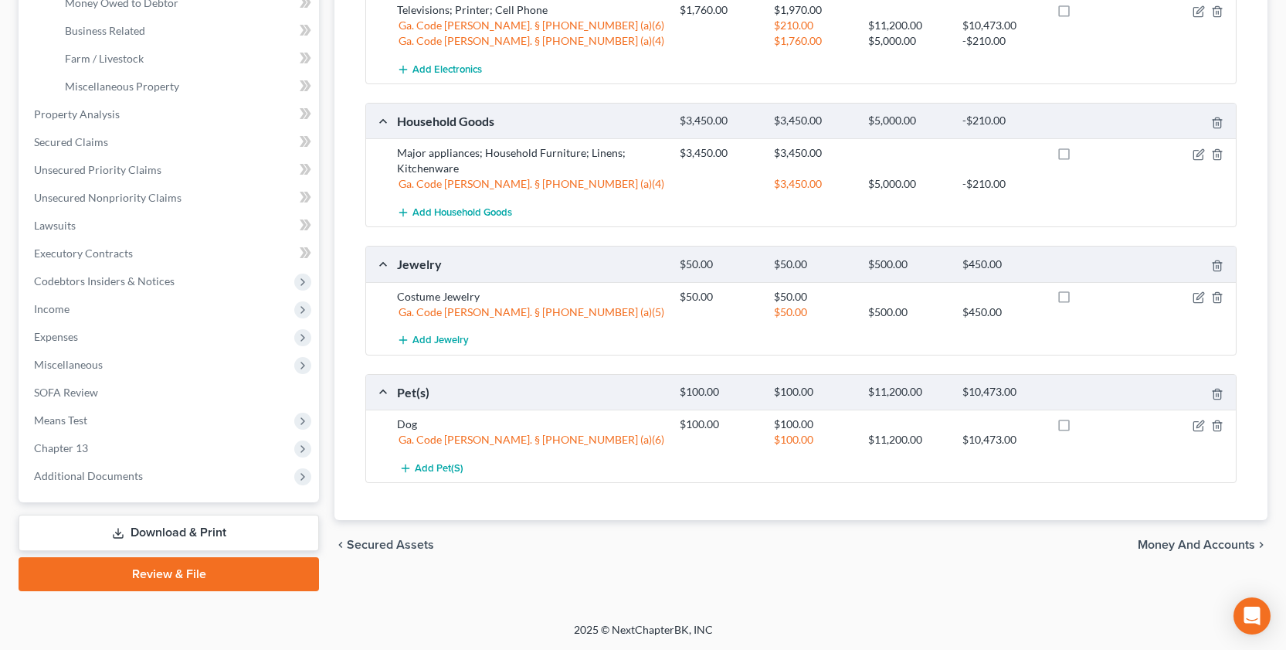
click at [1092, 541] on span "Money and Accounts" at bounding box center [1196, 544] width 117 height 12
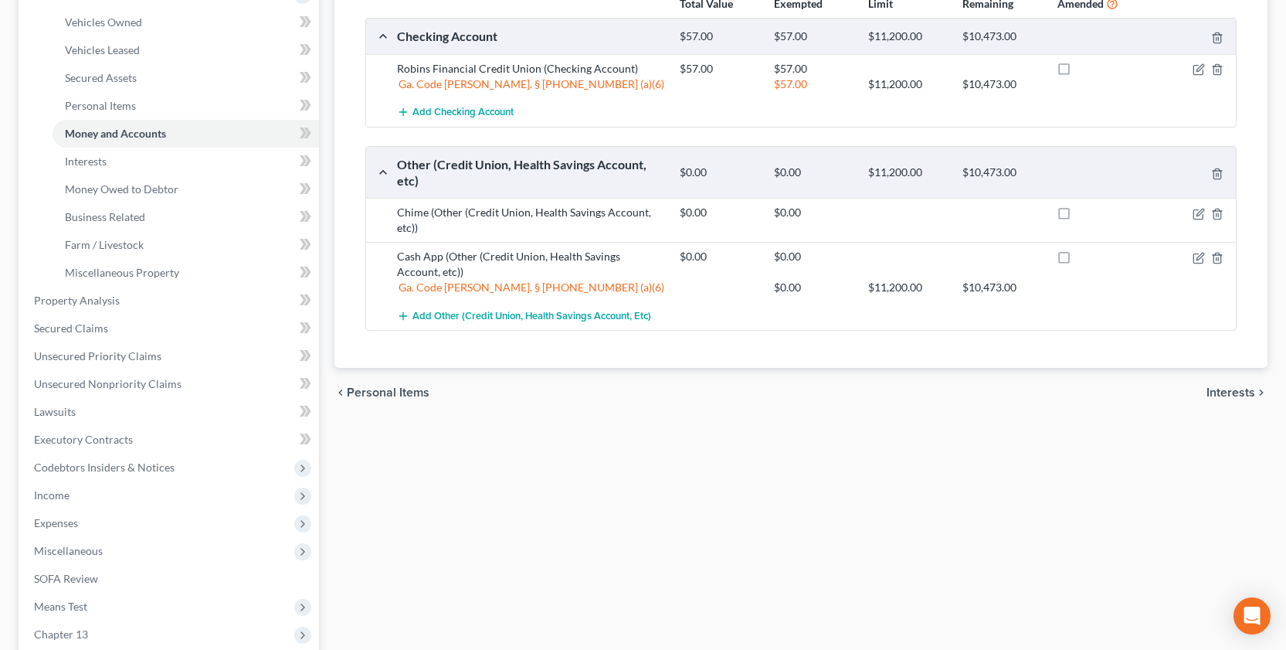
scroll to position [293, 0]
click at [1092, 385] on span "Interests" at bounding box center [1231, 391] width 49 height 12
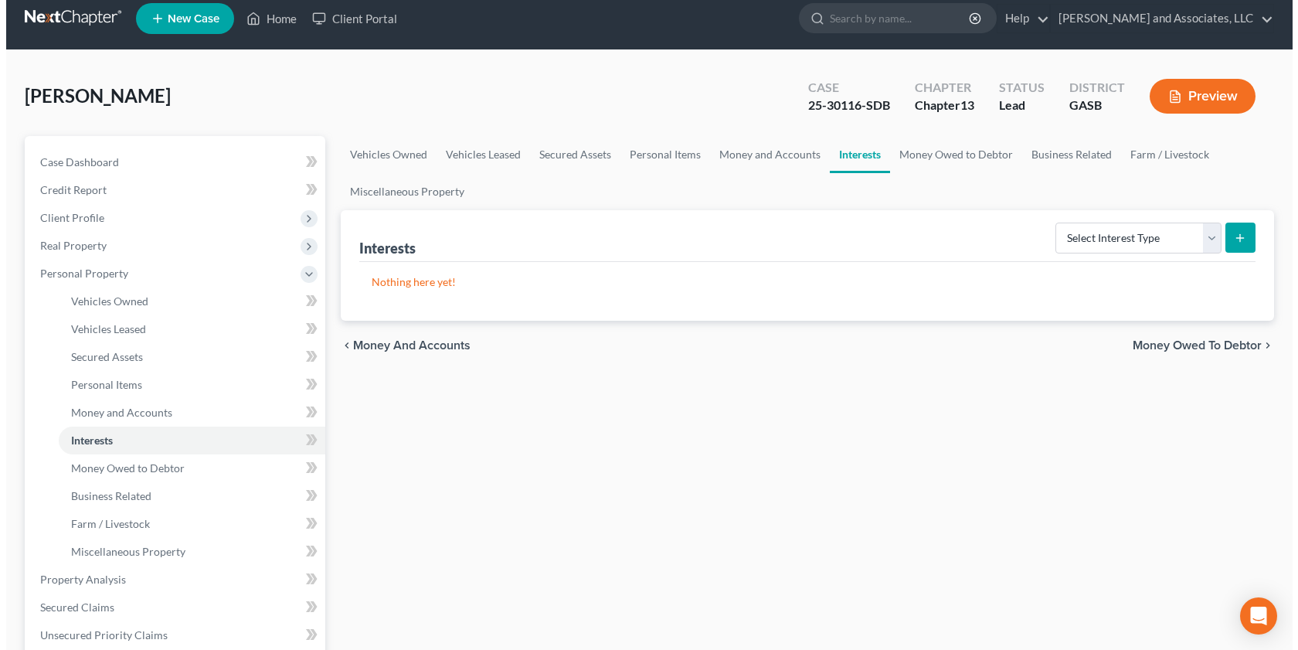
scroll to position [10, 0]
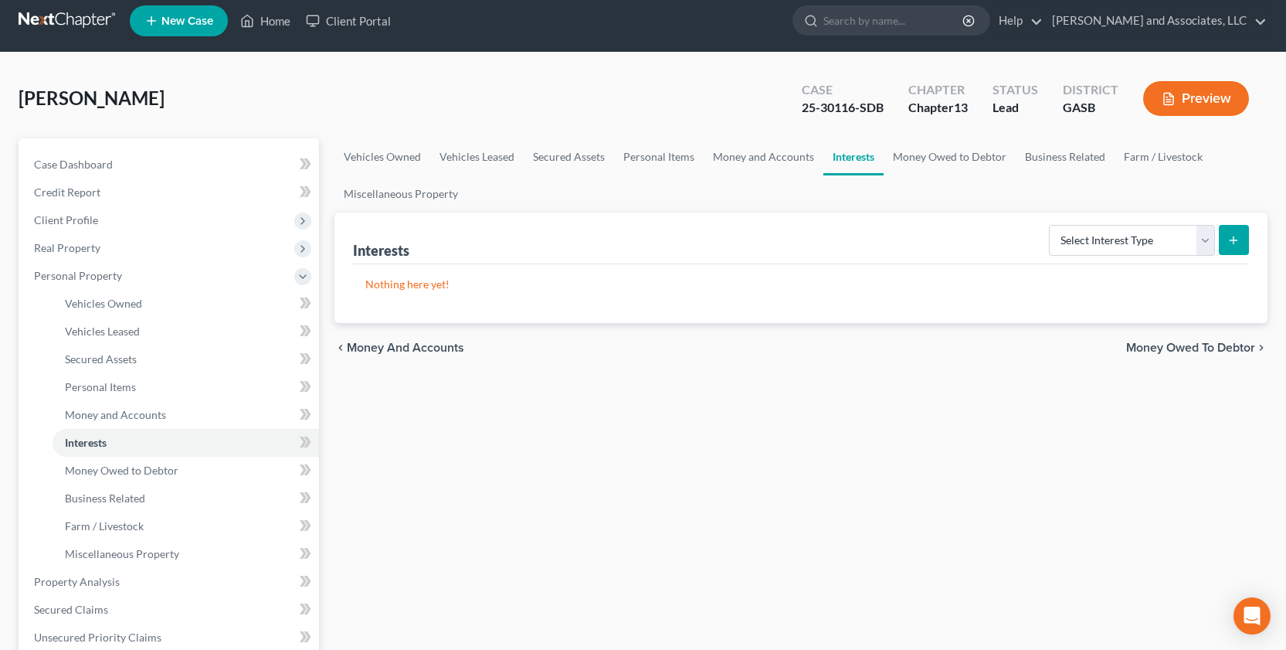
click at [1092, 90] on button "Preview" at bounding box center [1196, 98] width 106 height 35
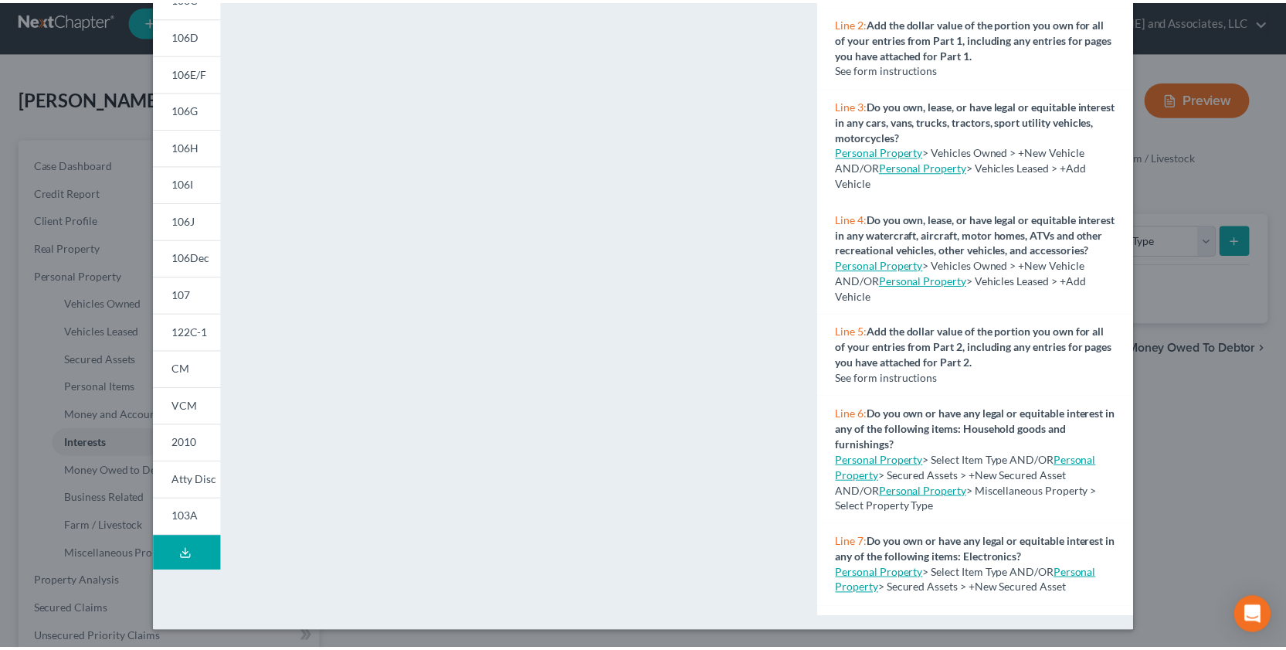
scroll to position [138, 0]
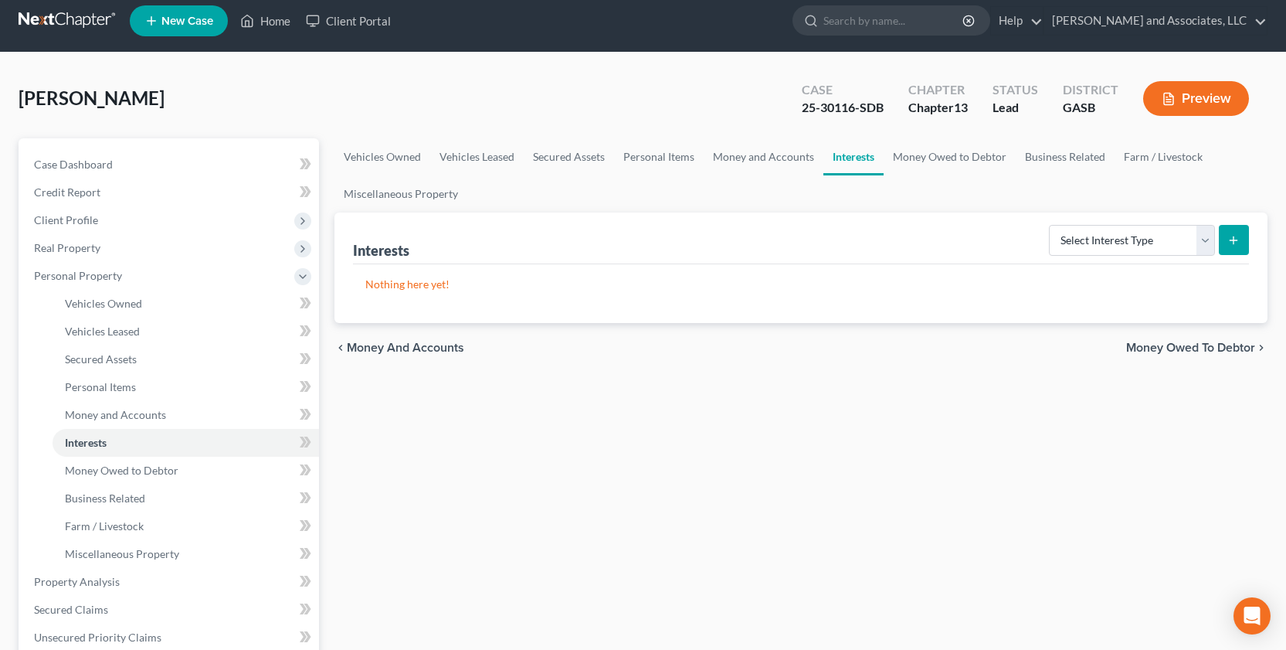
drag, startPoint x: 1289, startPoint y: 199, endPoint x: 1288, endPoint y: 158, distance: 41.0
click at [473, 148] on link "Vehicles Leased" at bounding box center [476, 156] width 93 height 37
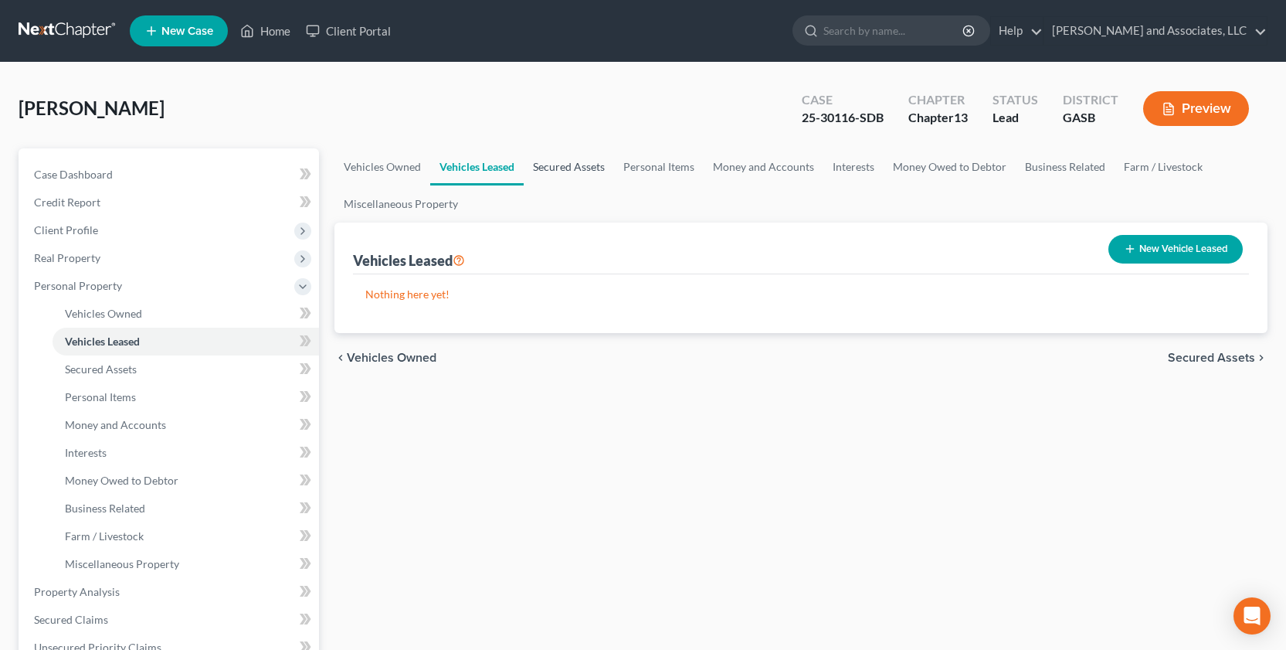
click at [566, 170] on link "Secured Assets" at bounding box center [569, 166] width 90 height 37
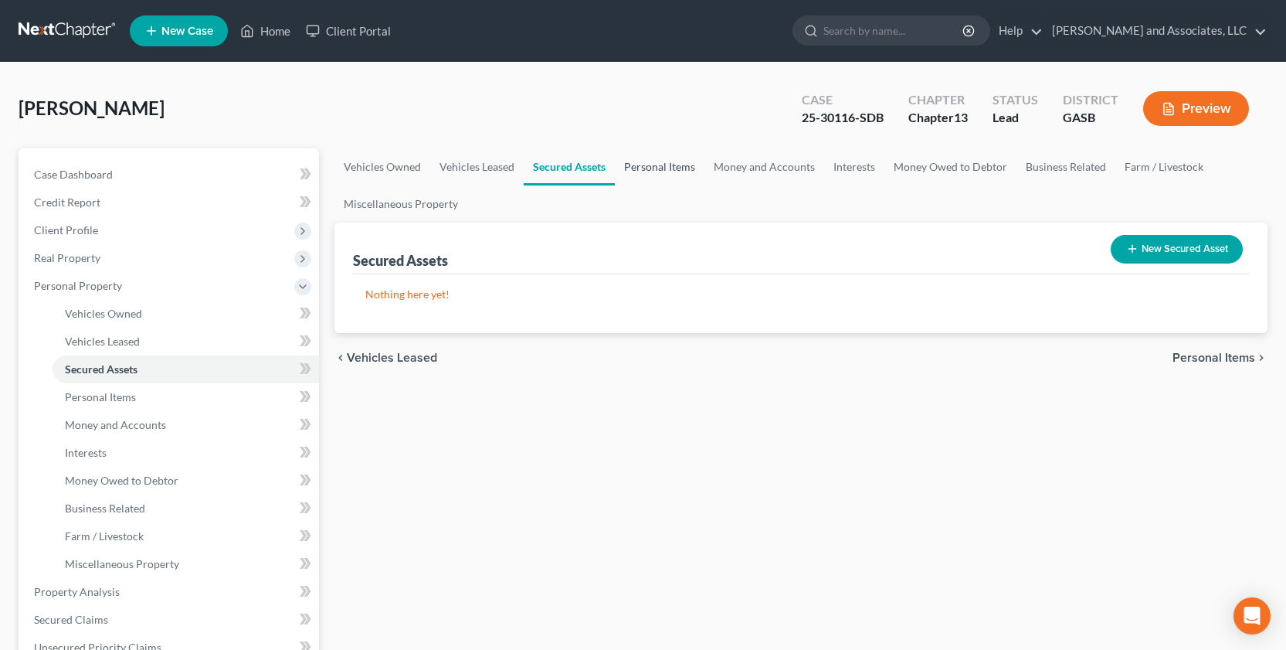
click at [636, 171] on link "Personal Items" at bounding box center [660, 166] width 90 height 37
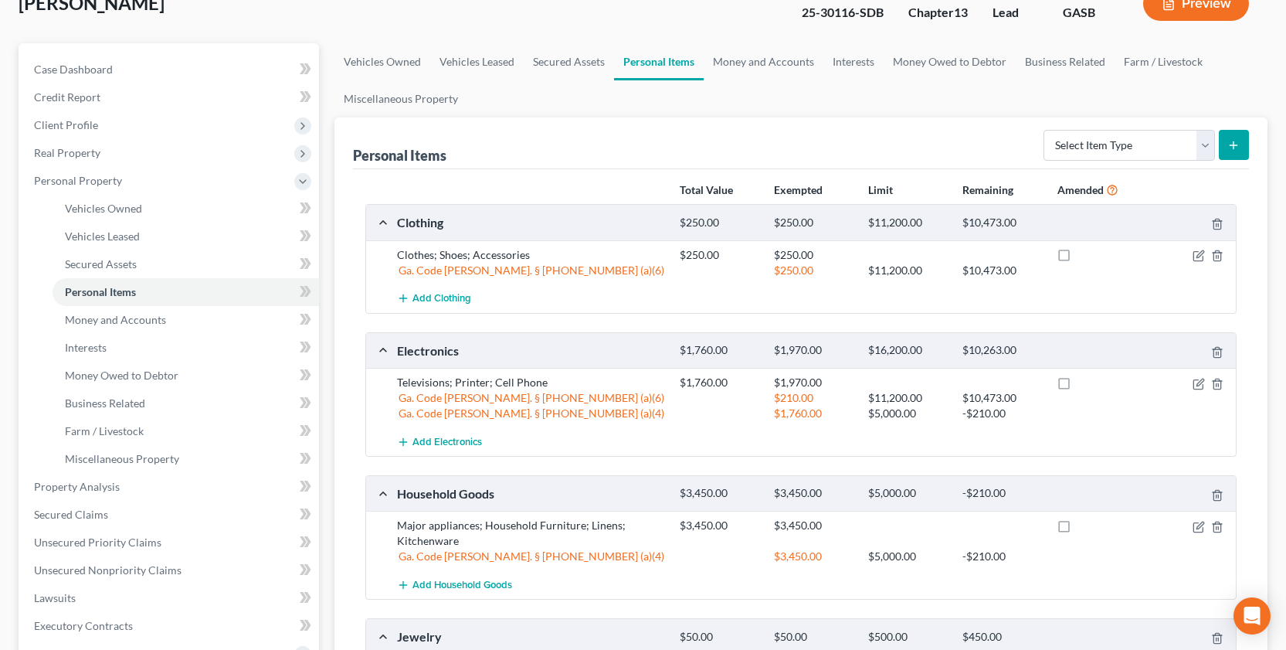
scroll to position [107, 0]
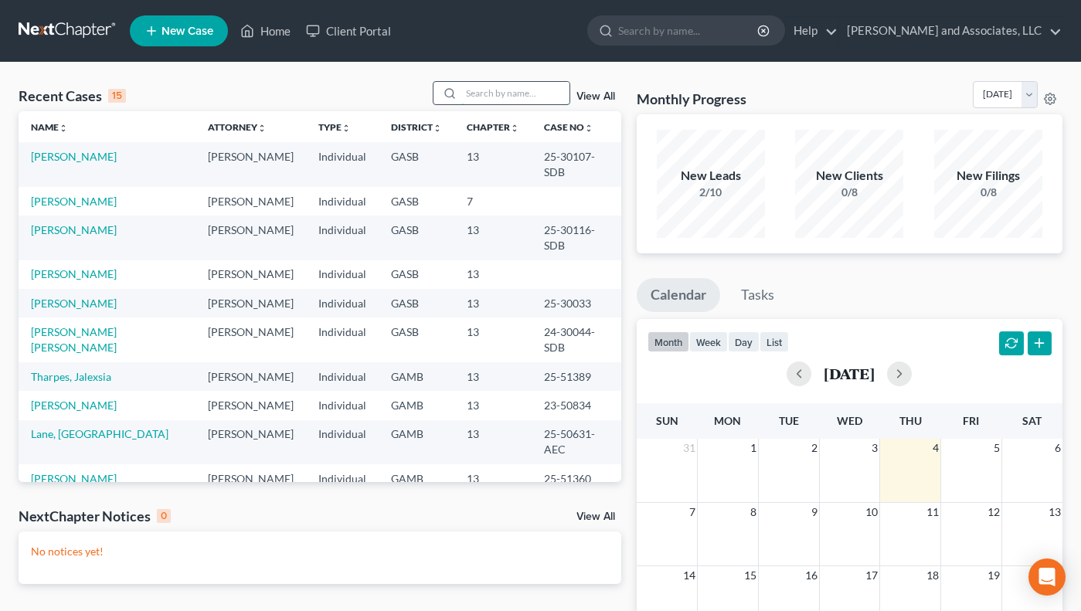
click at [513, 95] on input "search" at bounding box center [515, 93] width 108 height 22
click at [472, 95] on input "search" at bounding box center [515, 93] width 108 height 22
click at [114, 223] on link "[PERSON_NAME]" at bounding box center [74, 229] width 86 height 13
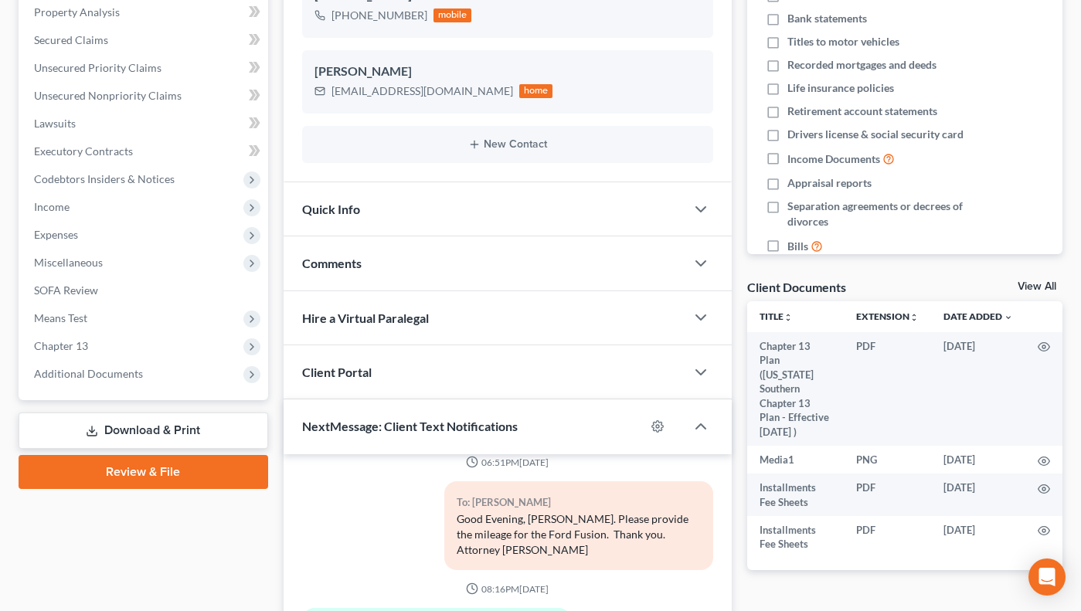
scroll to position [549, 0]
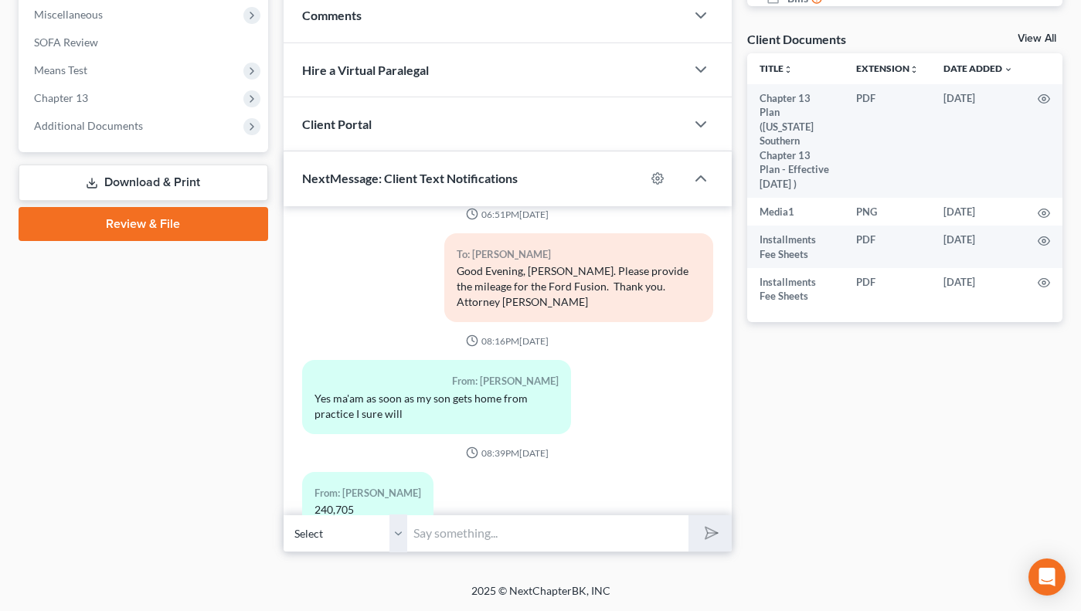
click at [137, 185] on link "Download & Print" at bounding box center [144, 183] width 250 height 36
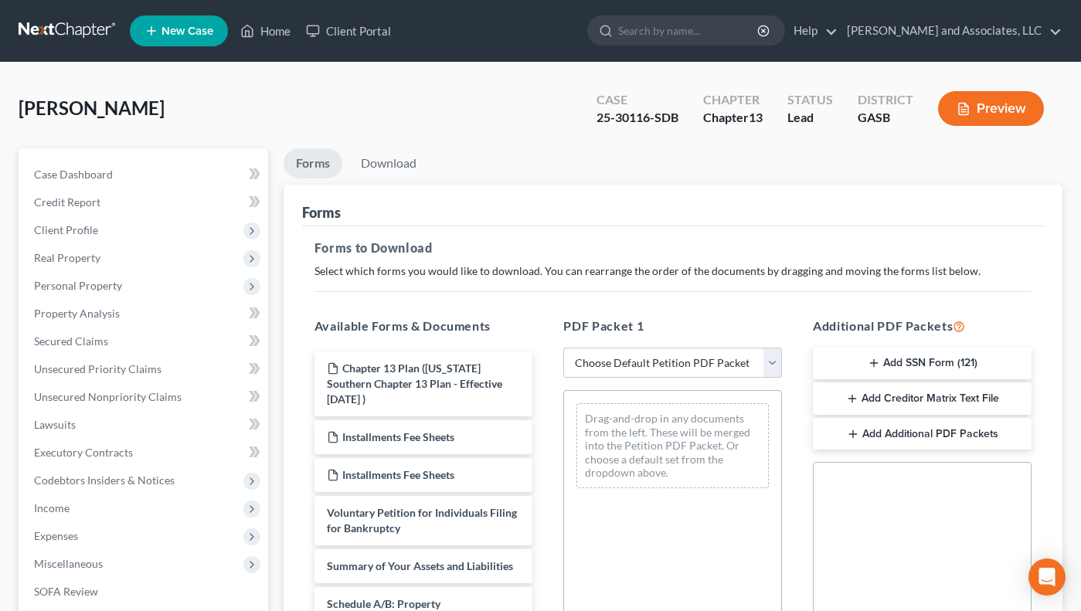
drag, startPoint x: 1080, startPoint y: 368, endPoint x: 1079, endPoint y: 480, distance: 112.0
click at [1079, 480] on div "[PERSON_NAME] Upgraded Case 25-30116-SDB Chapter Chapter 13 Status Lead Distric…" at bounding box center [540, 495] width 1081 height 864
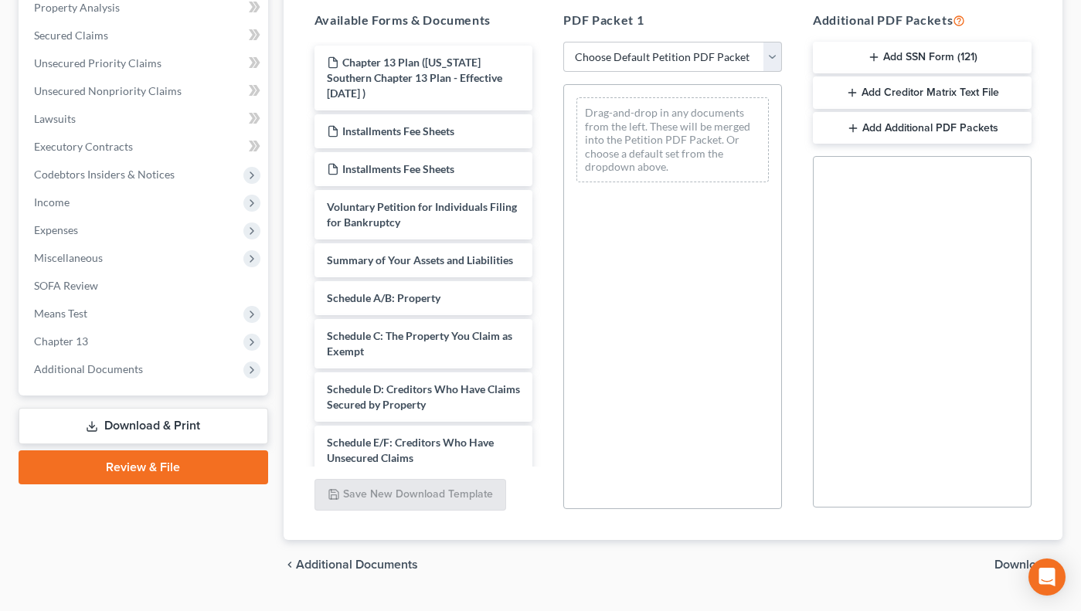
scroll to position [301, 0]
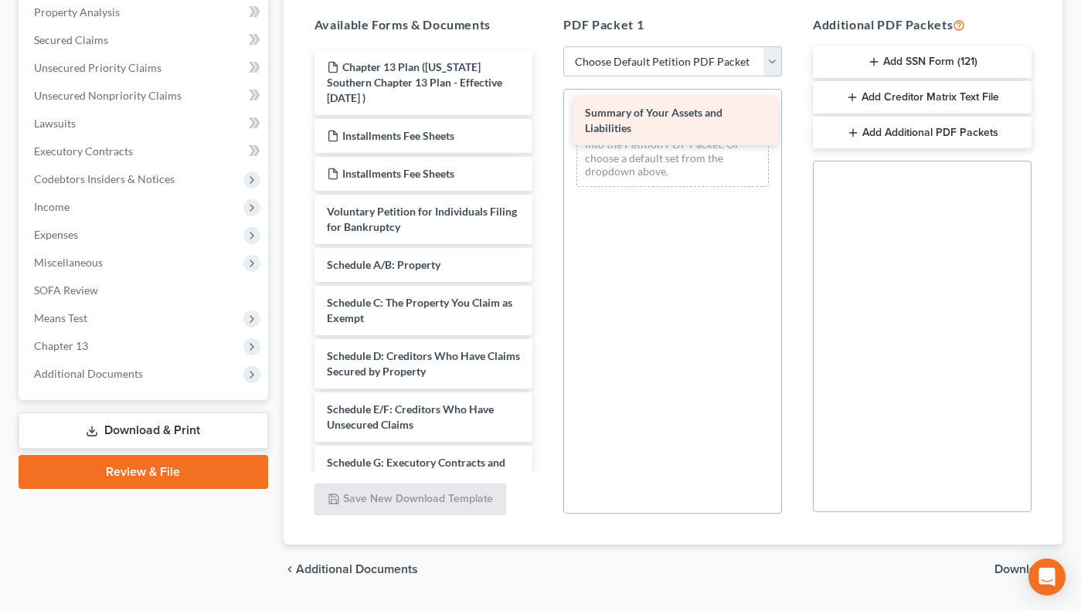
drag, startPoint x: 369, startPoint y: 270, endPoint x: 627, endPoint y: 118, distance: 299.6
click at [545, 118] on div "Summary of Your Assets and Liabilities Chapter 13 Plan (Georgia Southern Chapte…" at bounding box center [423, 492] width 243 height 885
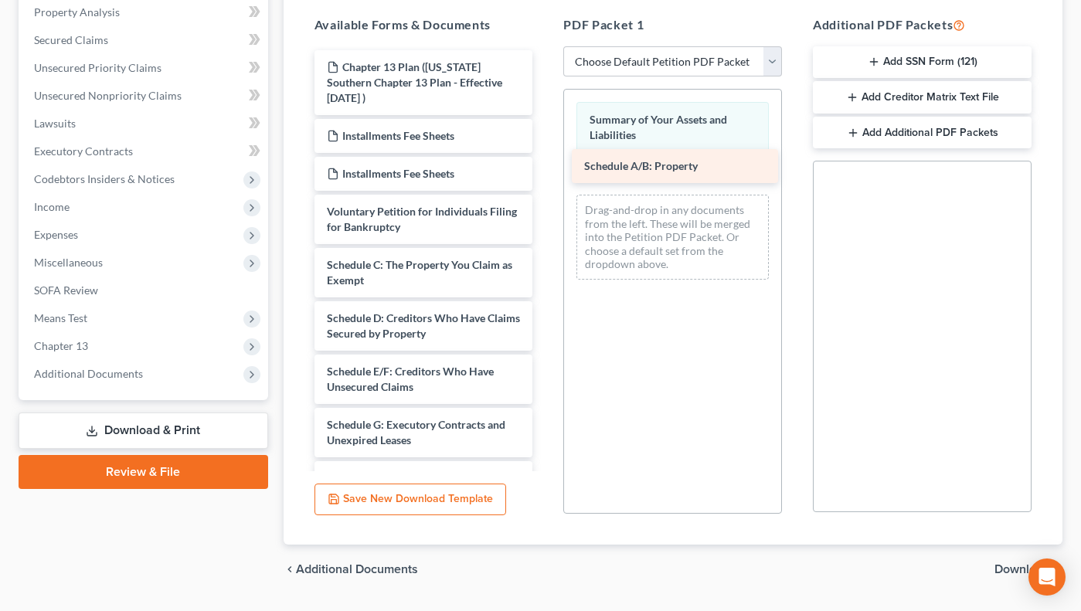
drag, startPoint x: 393, startPoint y: 253, endPoint x: 651, endPoint y: 154, distance: 275.6
click at [545, 154] on div "Schedule A/B: Property Chapter 13 Plan (Georgia Southern Chapter 13 Plan - Effe…" at bounding box center [423, 474] width 243 height 848
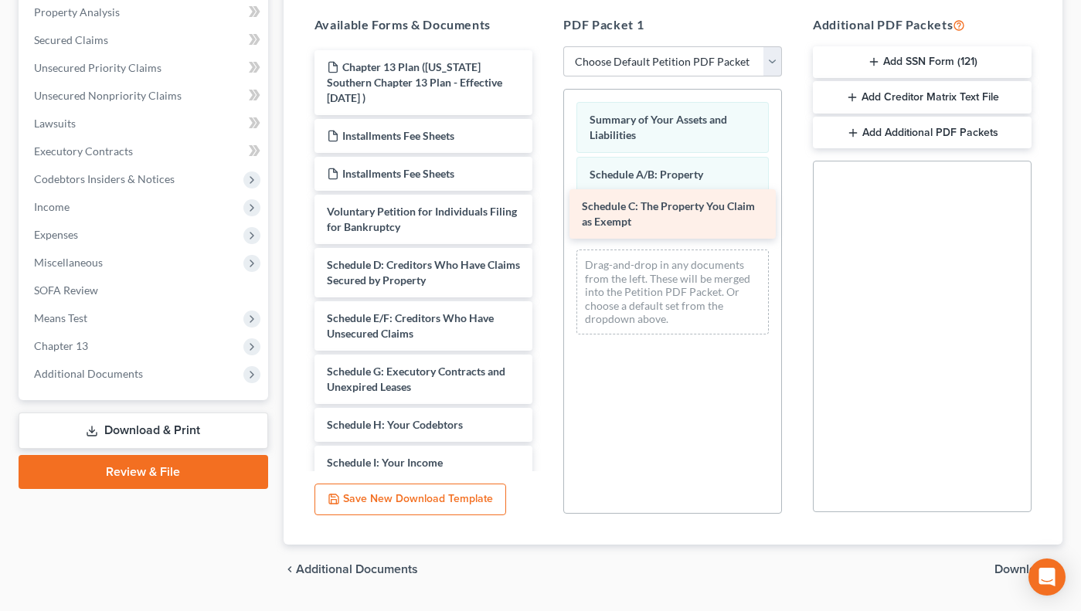
drag, startPoint x: 380, startPoint y: 264, endPoint x: 635, endPoint y: 206, distance: 261.6
click at [545, 206] on div "Schedule C: The Property You Claim as Exempt Chapter 13 Plan (Georgia Southern …" at bounding box center [423, 447] width 243 height 794
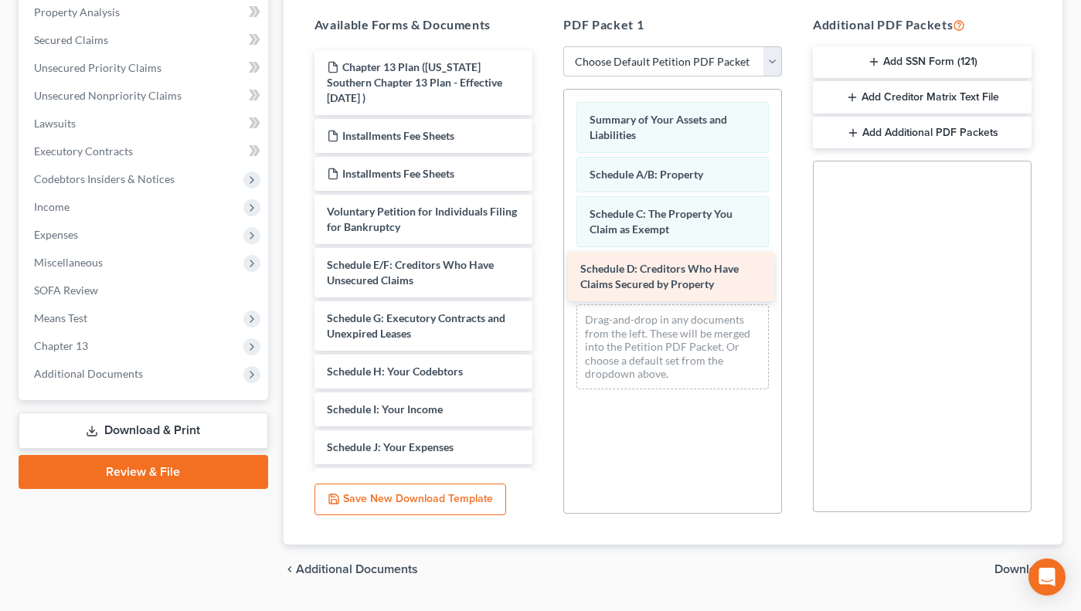
drag, startPoint x: 420, startPoint y: 278, endPoint x: 669, endPoint y: 282, distance: 249.6
click at [545, 282] on div "Schedule D: Creditors Who Have Claims Secured by Property Chapter 13 Plan (Geor…" at bounding box center [423, 420] width 243 height 741
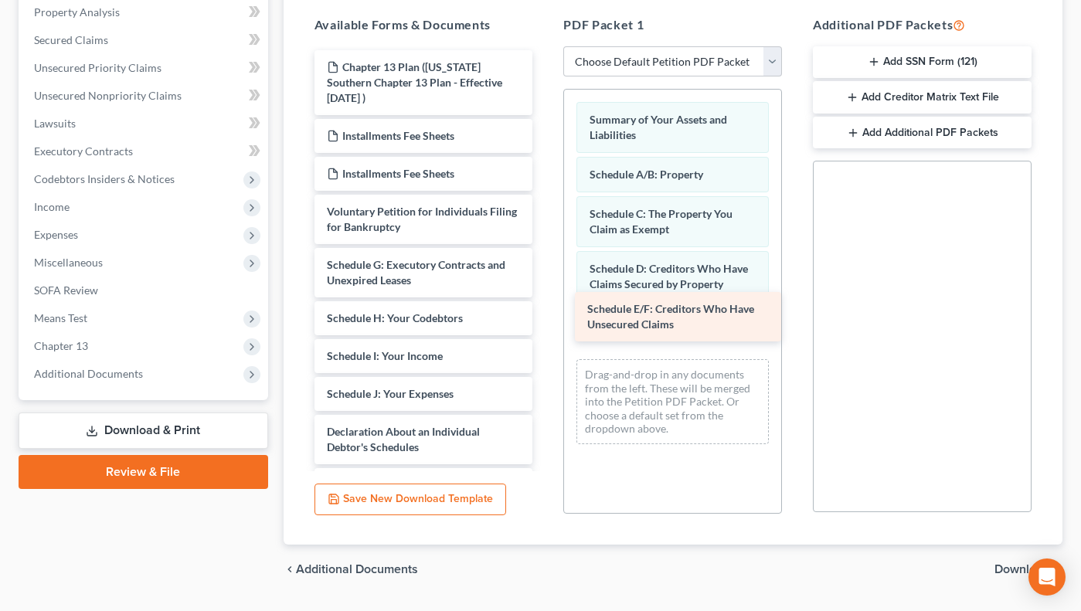
drag, startPoint x: 458, startPoint y: 270, endPoint x: 718, endPoint y: 314, distance: 264.1
click at [545, 314] on div "Schedule E/F: Creditors Who Have Unsecured Claims Chapter 13 Plan (Georgia Sout…" at bounding box center [423, 394] width 243 height 688
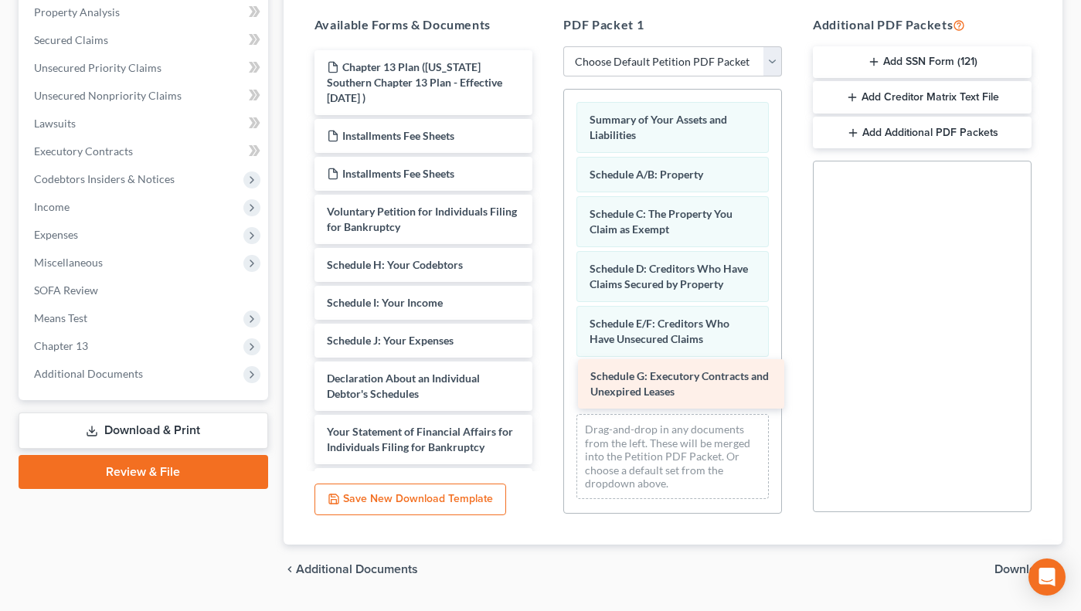
drag, startPoint x: 490, startPoint y: 269, endPoint x: 753, endPoint y: 380, distance: 286.0
click at [545, 380] on div "Schedule G: Executory Contracts and Unexpired Leases Chapter 13 Plan (Georgia S…" at bounding box center [423, 367] width 243 height 634
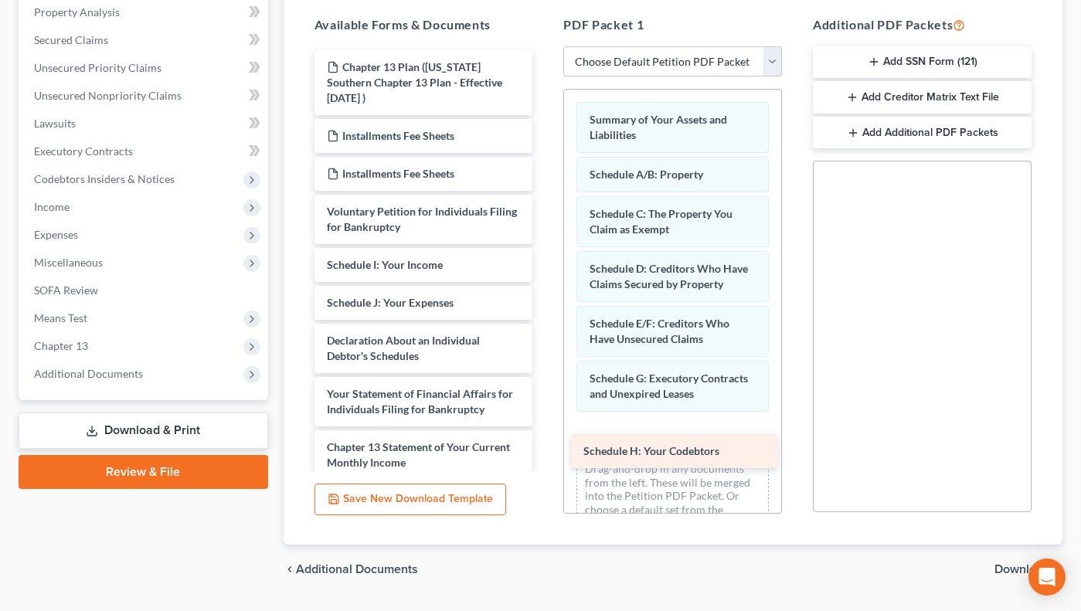
drag, startPoint x: 497, startPoint y: 260, endPoint x: 753, endPoint y: 447, distance: 316.9
click at [545, 447] on div "Schedule H: Your Codebtors Chapter 13 Plan (Georgia Southern Chapter 13 Plan - …" at bounding box center [423, 348] width 243 height 596
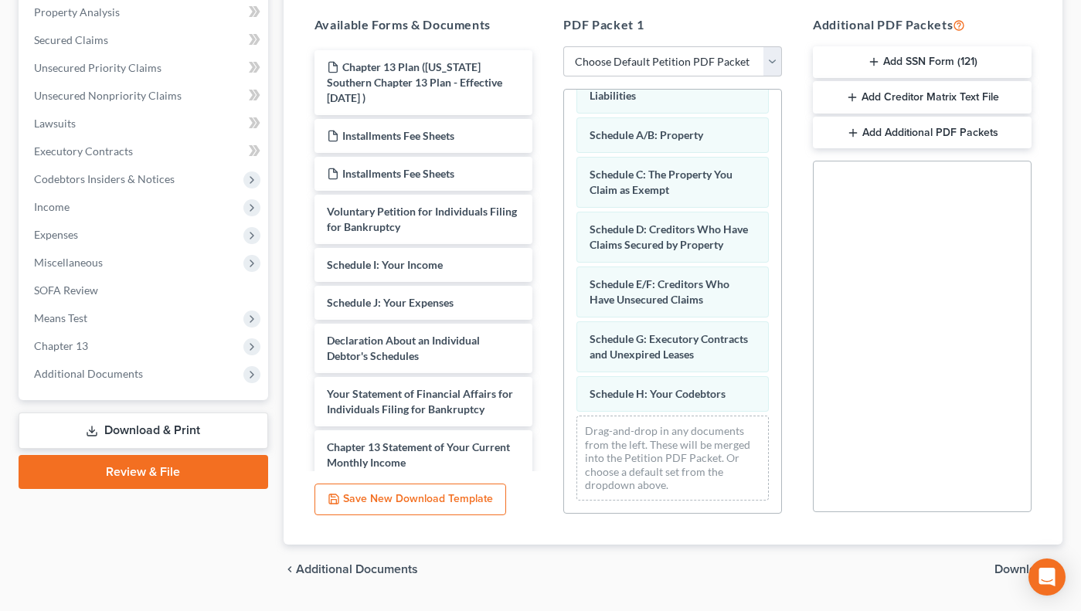
scroll to position [70, 0]
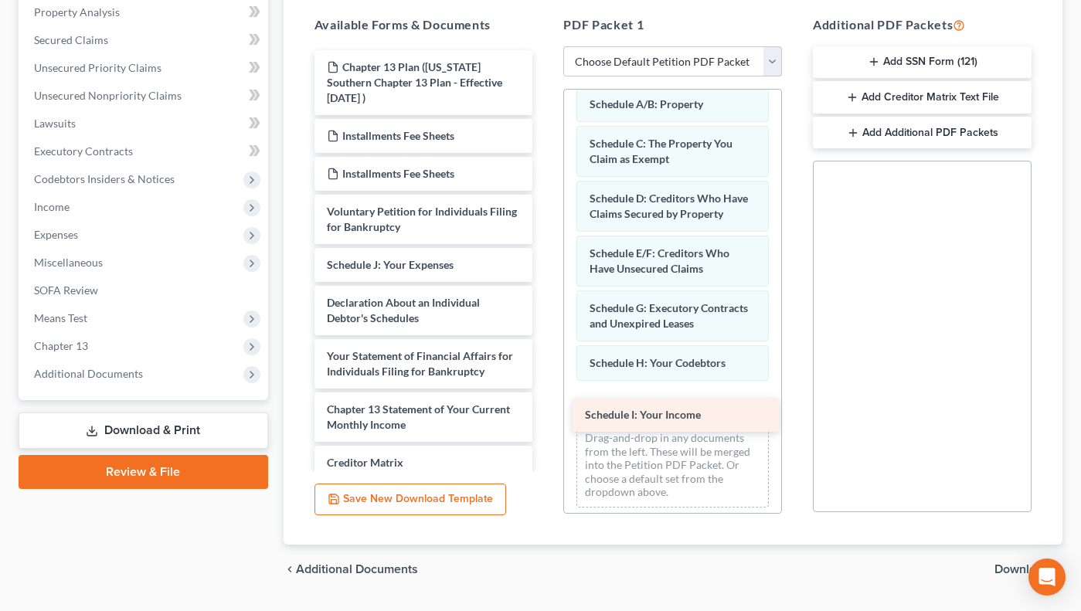
drag, startPoint x: 461, startPoint y: 262, endPoint x: 719, endPoint y: 412, distance: 298.4
click at [545, 412] on div "Schedule I: Your Income Chapter 13 Plan (Georgia Southern Chapter 13 Plan - Eff…" at bounding box center [423, 329] width 243 height 559
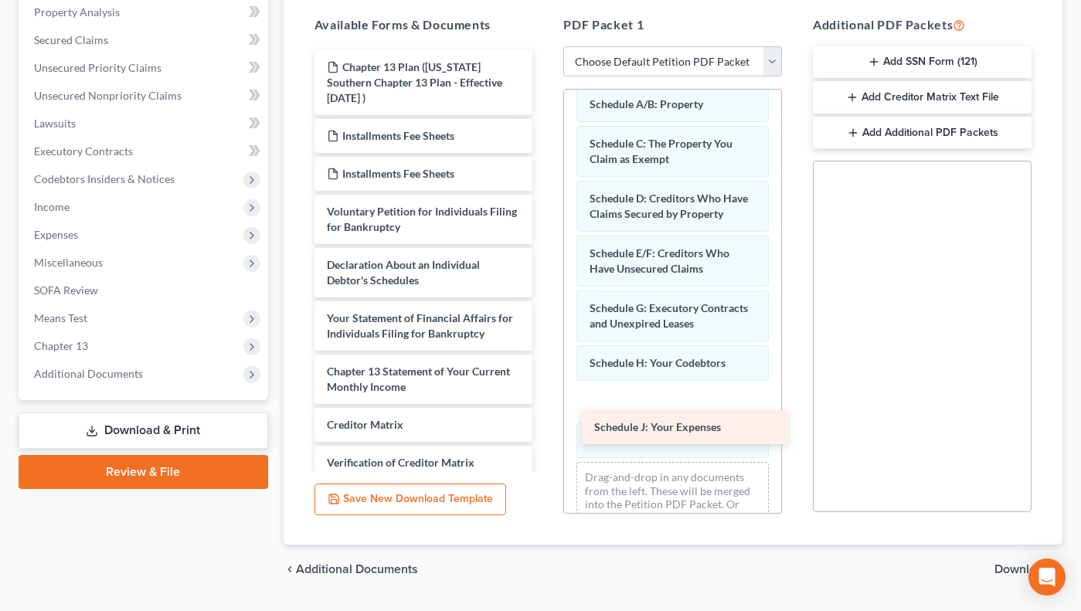
drag, startPoint x: 481, startPoint y: 255, endPoint x: 749, endPoint y: 417, distance: 312.7
click at [545, 417] on div "Schedule J: Your Expenses Chapter 13 Plan (Georgia Southern Chapter 13 Plan - E…" at bounding box center [423, 310] width 243 height 521
drag, startPoint x: 668, startPoint y: 476, endPoint x: 680, endPoint y: 435, distance: 42.6
click at [680, 435] on div "Schedule I: Your Income Summary of Your Assets and Liabilities Schedule A/B: Pr…" at bounding box center [672, 290] width 217 height 542
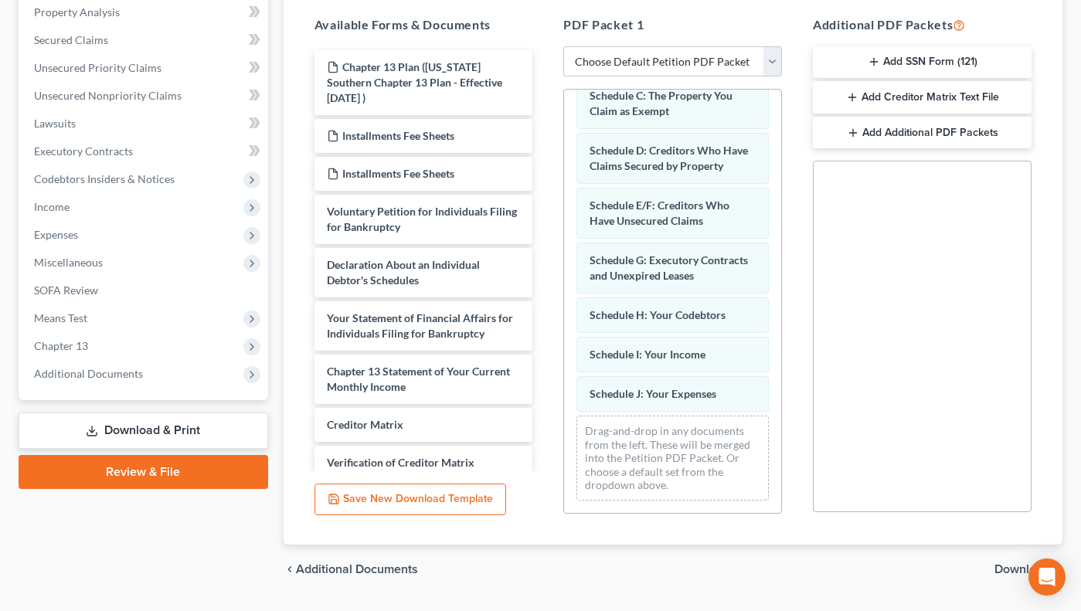
scroll to position [149, 0]
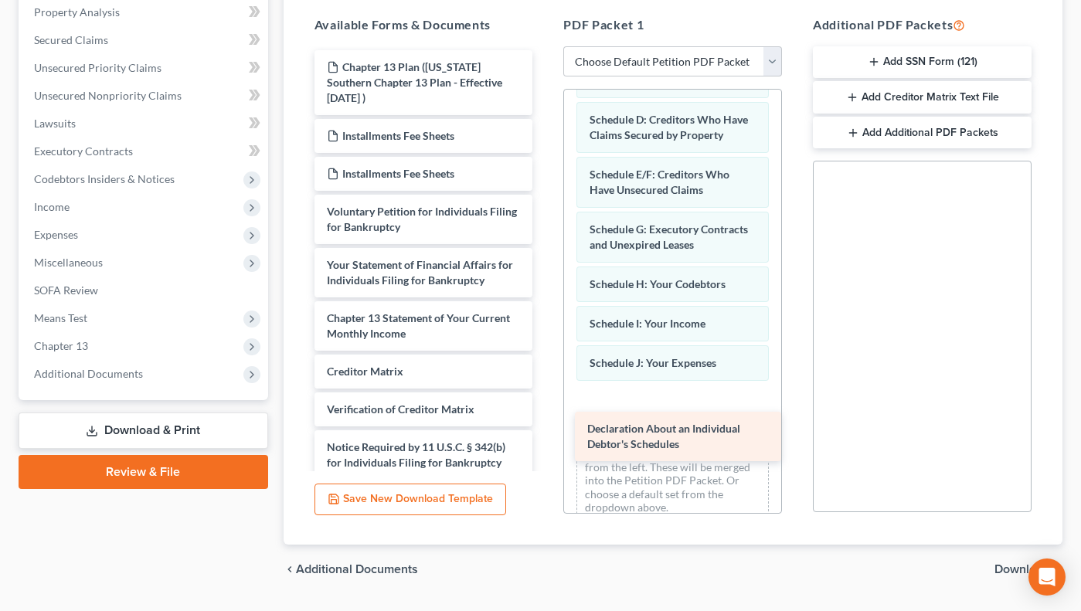
drag, startPoint x: 432, startPoint y: 269, endPoint x: 692, endPoint y: 433, distance: 307.6
click at [545, 433] on div "Declaration About an Individual Debtor's Schedules Chapter 13 Plan (Georgia Sou…" at bounding box center [423, 283] width 243 height 467
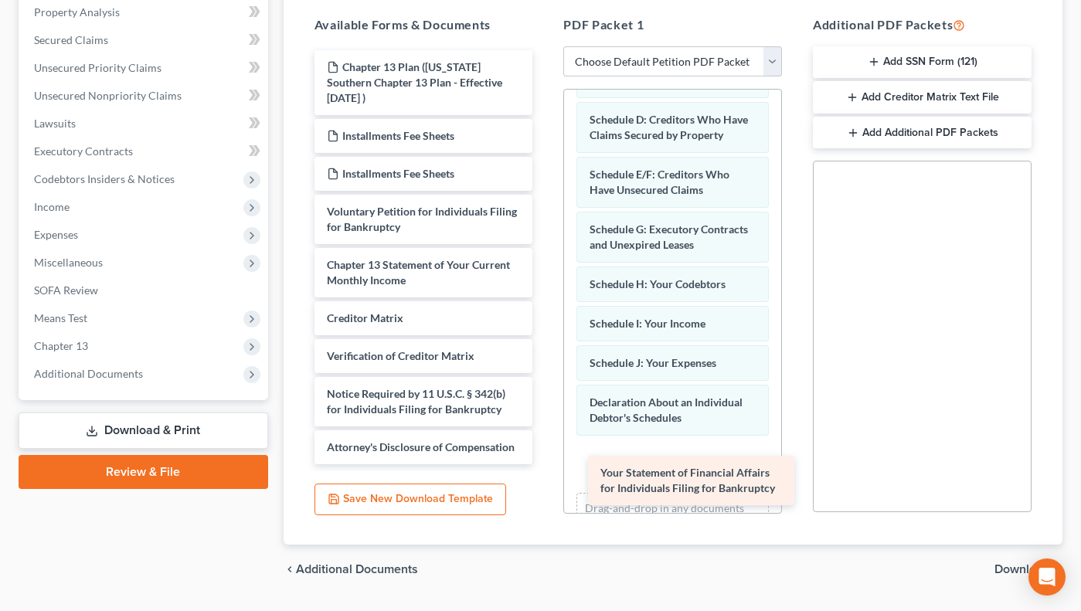
drag, startPoint x: 424, startPoint y: 262, endPoint x: 698, endPoint y: 470, distance: 343.5
click at [545, 464] on div "Your Statement of Financial Affairs for Individuals Filing for Bankruptcy Chapt…" at bounding box center [423, 257] width 243 height 414
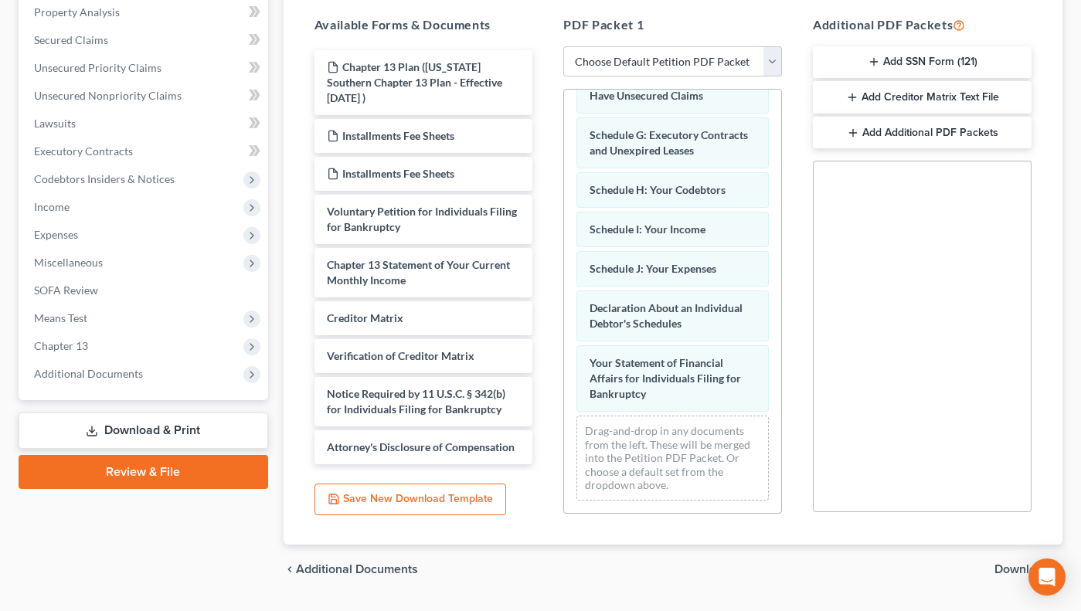
scroll to position [274, 0]
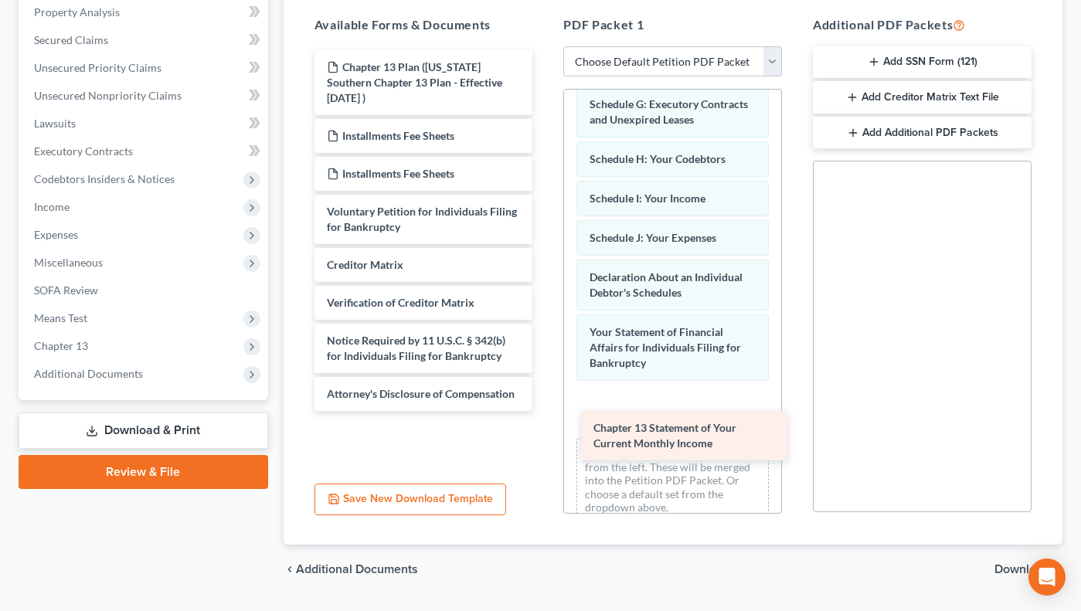
drag, startPoint x: 420, startPoint y: 277, endPoint x: 687, endPoint y: 440, distance: 312.4
click at [545, 411] on div "Chapter 13 Statement of Your Current Monthly Income Chapter 13 Plan (Georgia So…" at bounding box center [423, 230] width 243 height 361
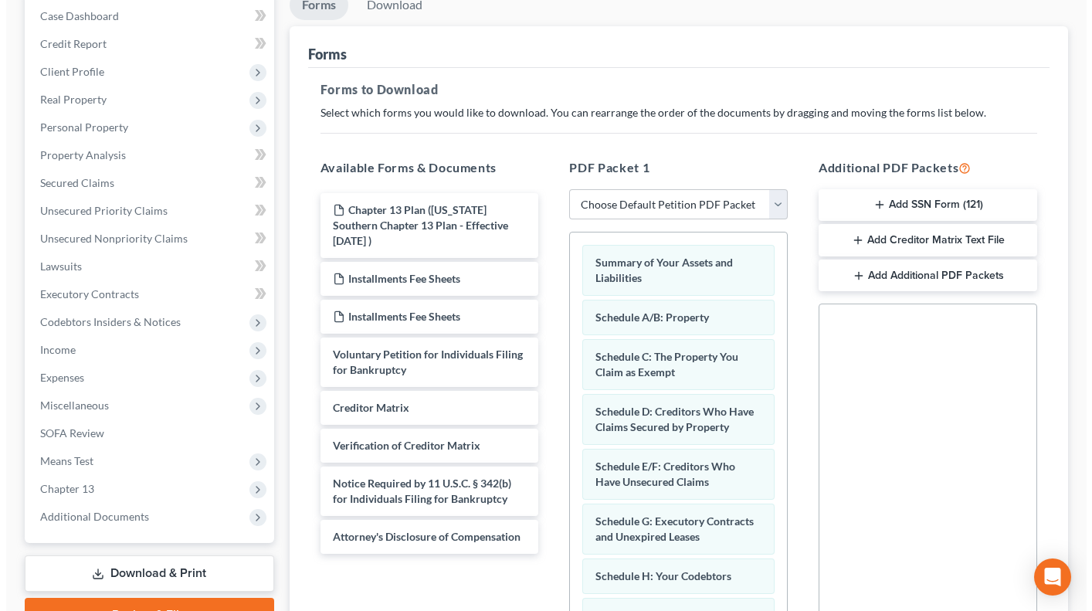
scroll to position [0, 0]
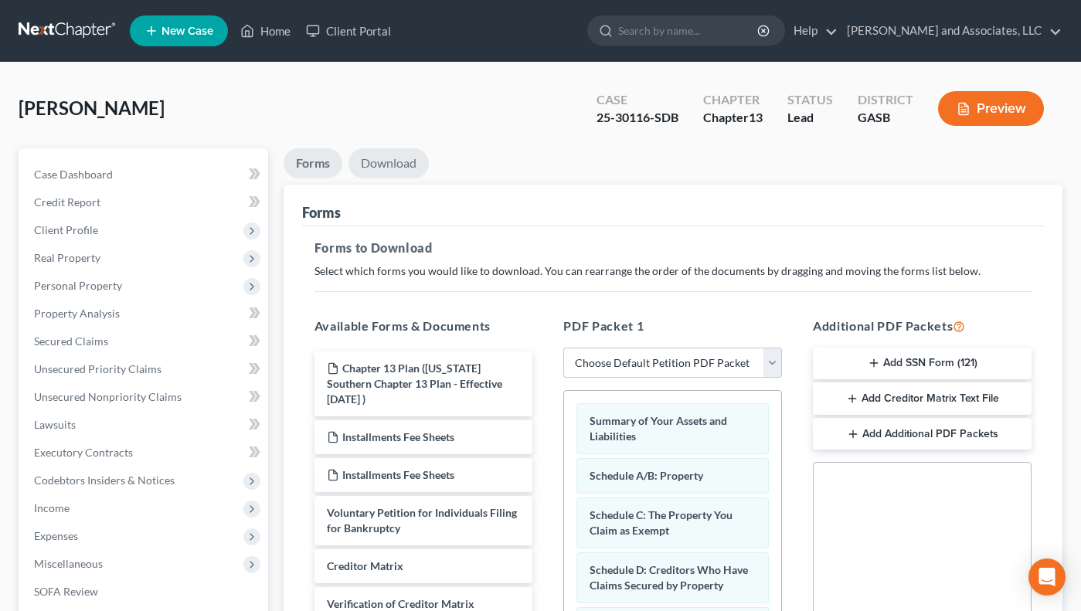
click at [397, 165] on link "Download" at bounding box center [388, 163] width 80 height 30
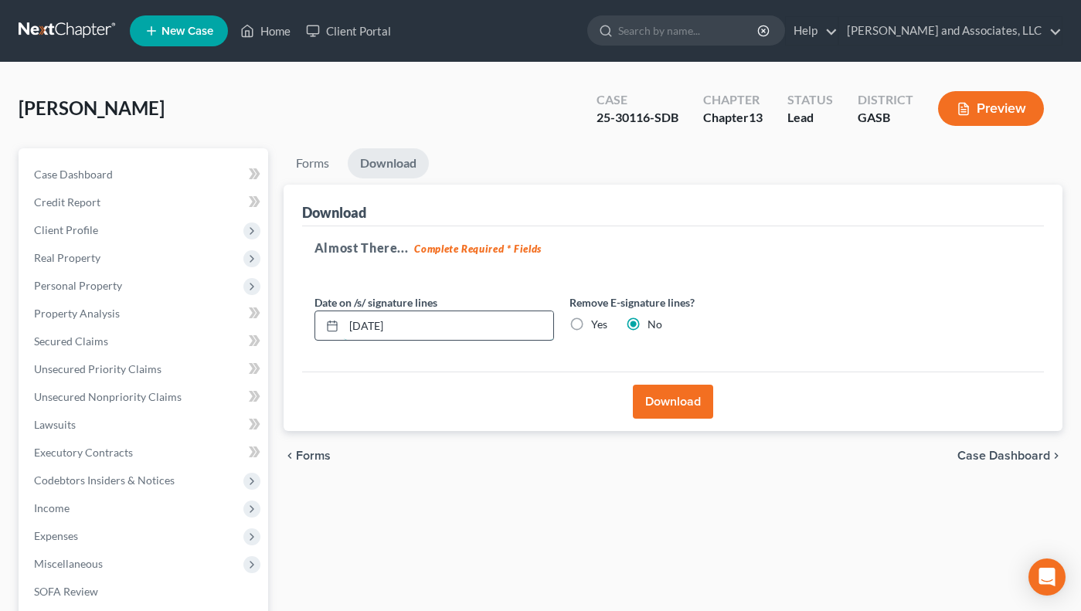
click at [415, 323] on input "[DATE]" at bounding box center [448, 325] width 209 height 29
type input "[DATE]"
click at [678, 403] on button "Download" at bounding box center [673, 402] width 80 height 34
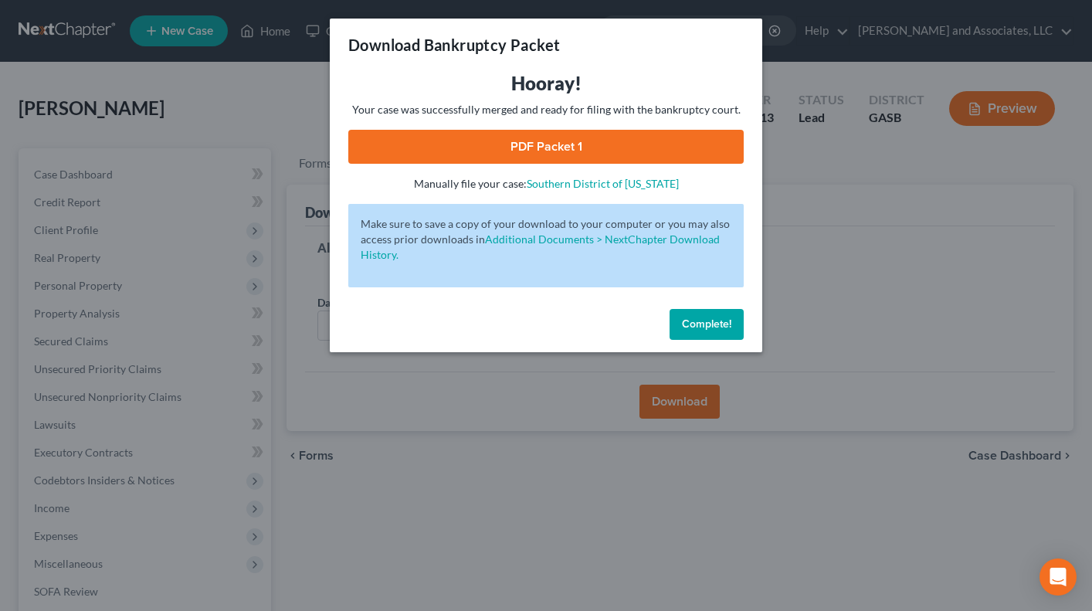
click at [625, 143] on link "PDF Packet 1" at bounding box center [546, 147] width 396 height 34
click at [620, 135] on link "PDF Packet 1" at bounding box center [546, 147] width 396 height 34
